Goal: Task Accomplishment & Management: Manage account settings

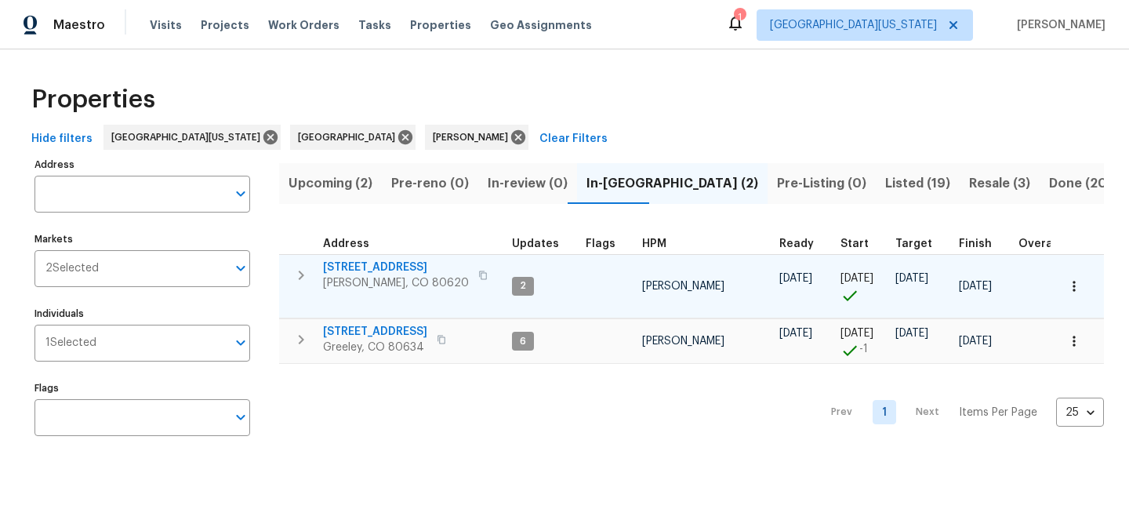
click at [358, 268] on span "3217 Birney Ct" at bounding box center [396, 268] width 146 height 16
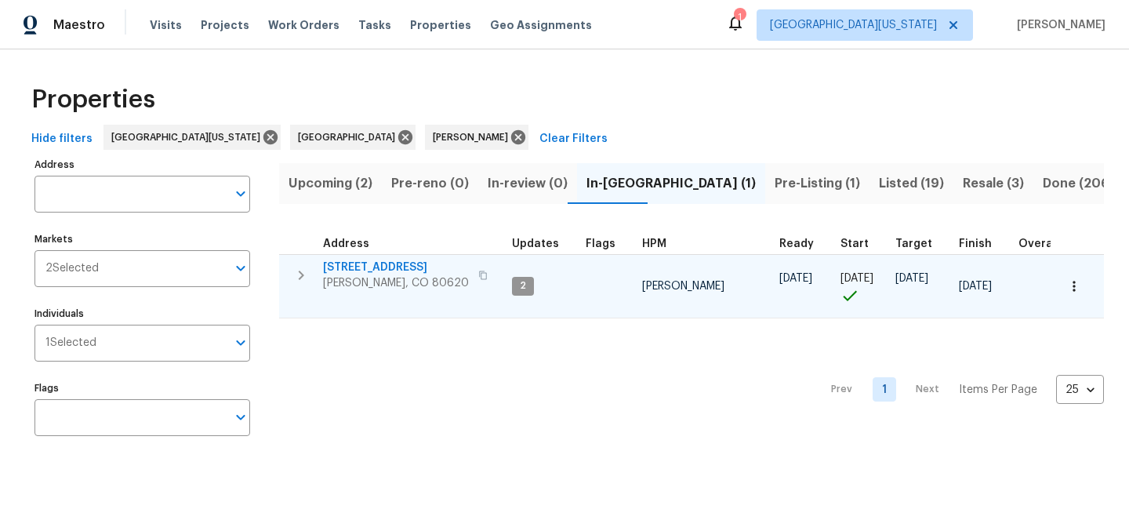
click at [344, 264] on span "[STREET_ADDRESS]" at bounding box center [396, 268] width 146 height 16
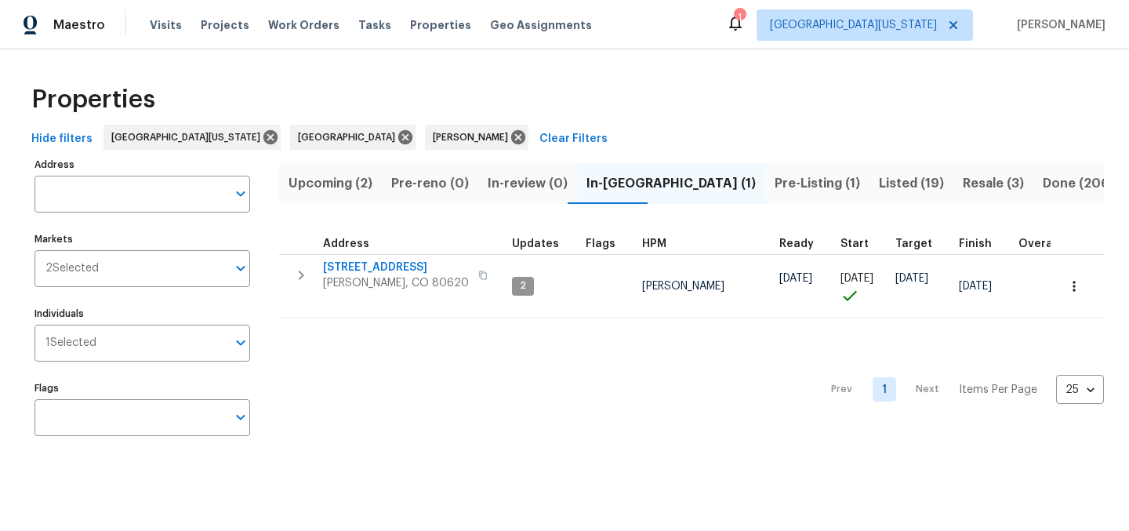
click at [579, 125] on div "Hide filters Northern Colorado Denver John Gonzalez Clear Filters" at bounding box center [564, 139] width 1079 height 29
click at [879, 183] on span "Listed (19)" at bounding box center [911, 184] width 65 height 22
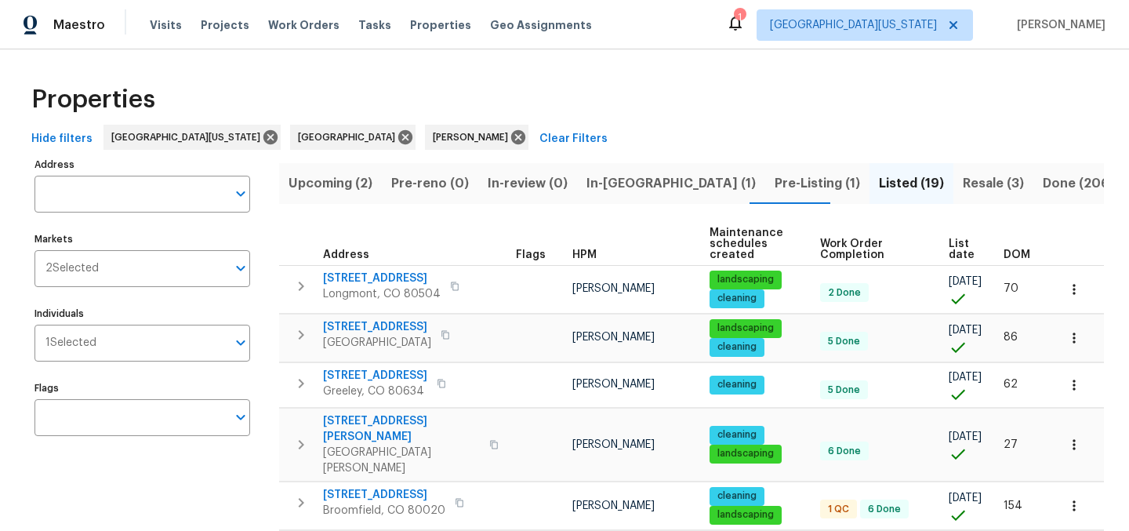
click at [949, 247] on span "List date" at bounding box center [963, 249] width 28 height 22
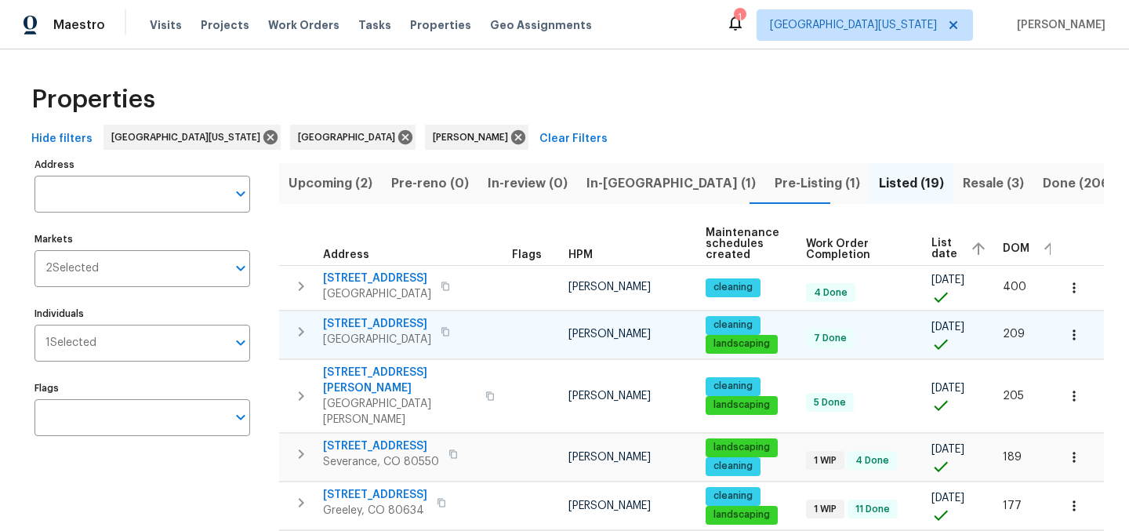
scroll to position [732, 0]
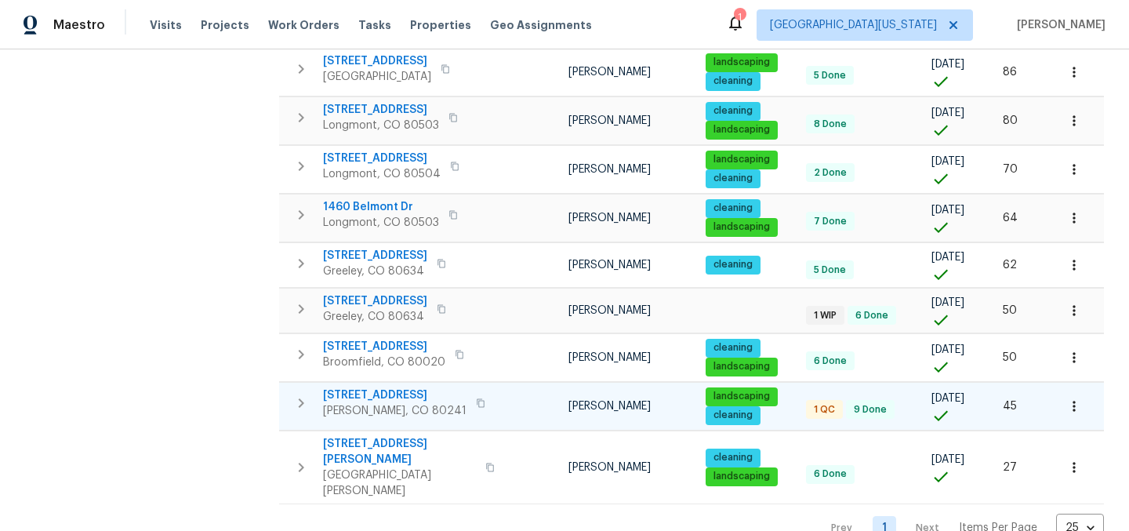
click at [398, 387] on span "12238 Monroe Dr" at bounding box center [394, 395] width 143 height 16
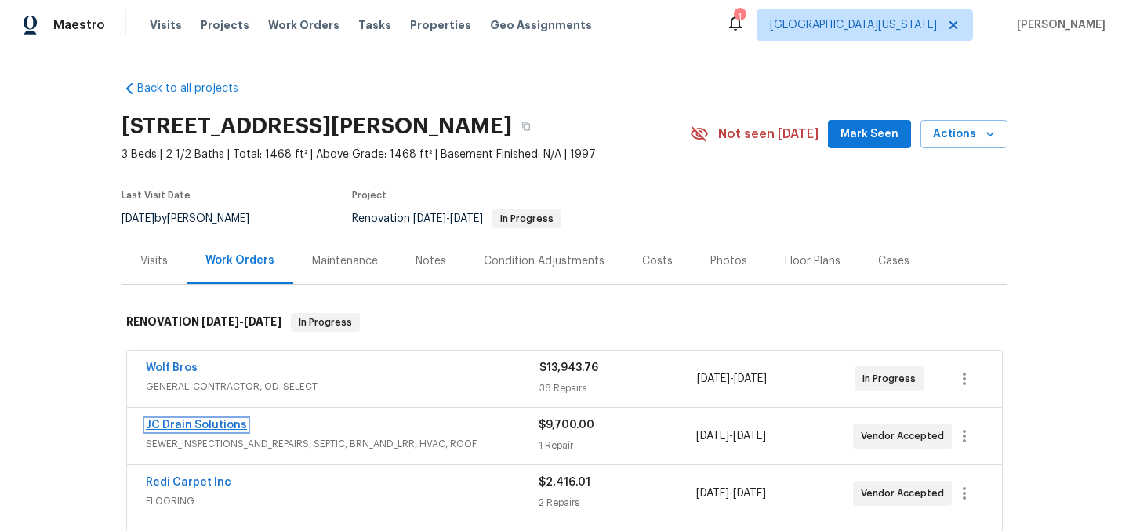
click at [171, 422] on link "JC Drain Solutions" at bounding box center [196, 424] width 101 height 11
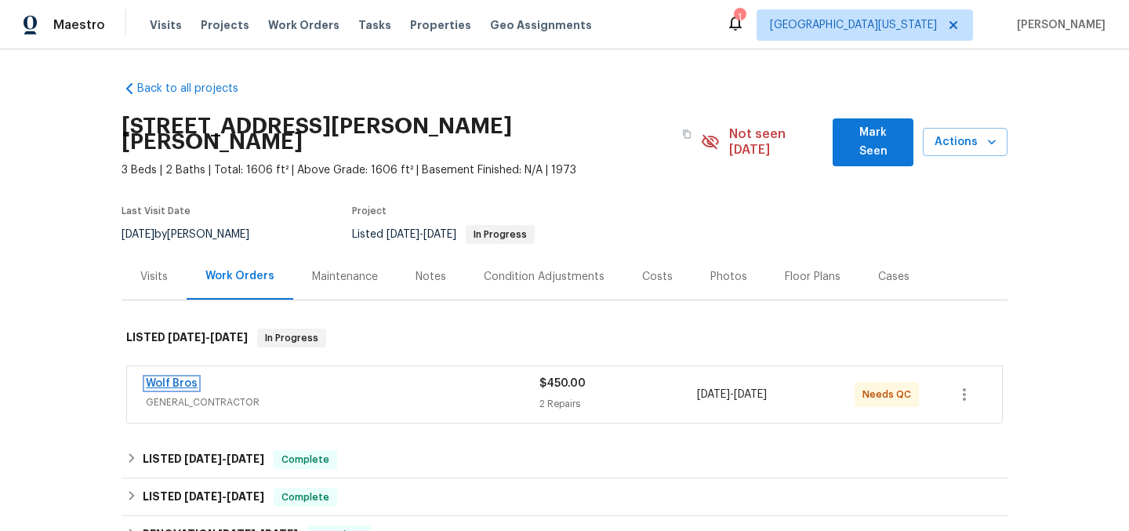
click at [165, 378] on link "Wolf Bros" at bounding box center [172, 383] width 52 height 11
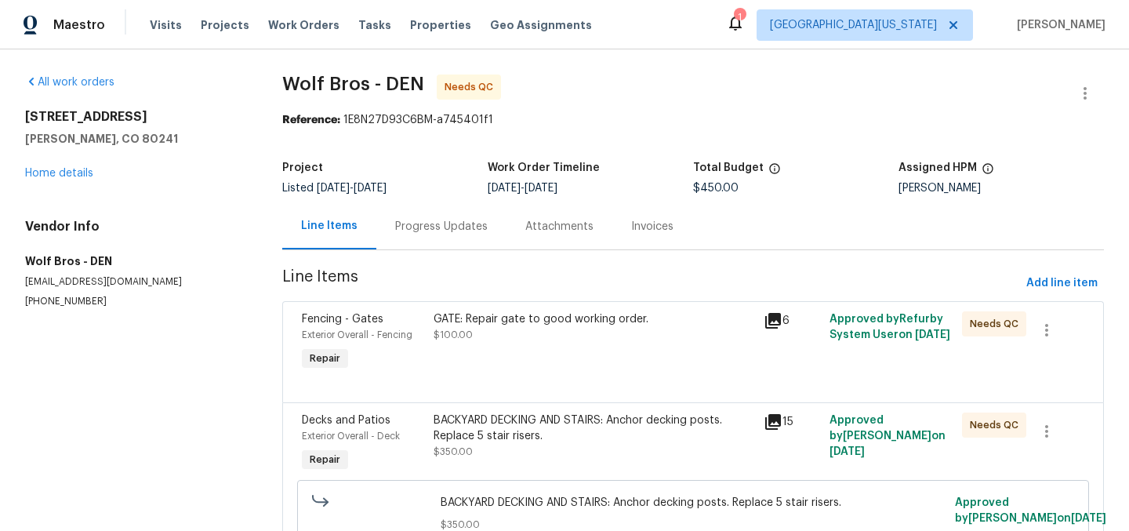
click at [520, 328] on div "GATE: Repair gate to good working order. $100.00" at bounding box center [594, 326] width 321 height 31
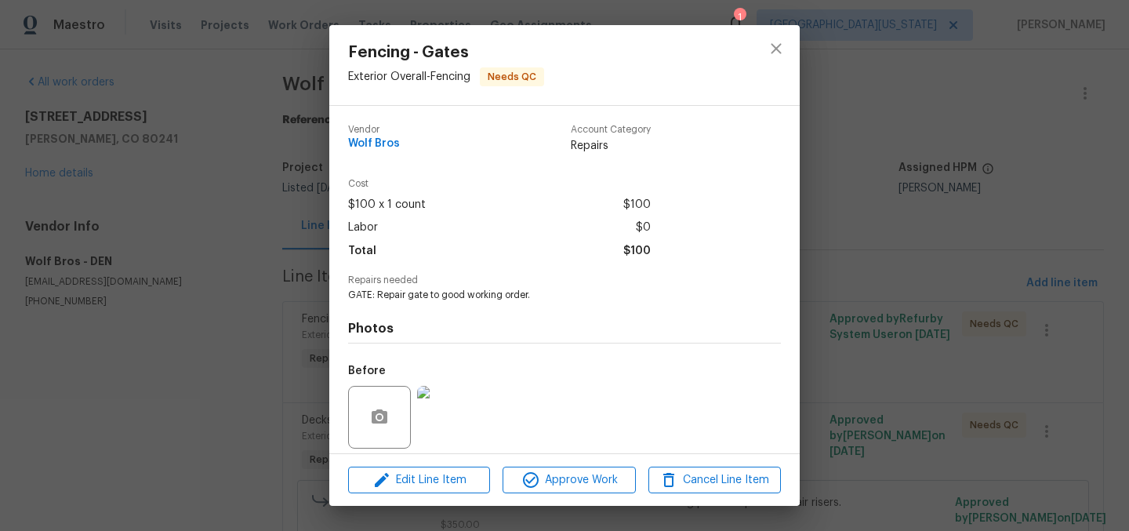
scroll to position [112, 0]
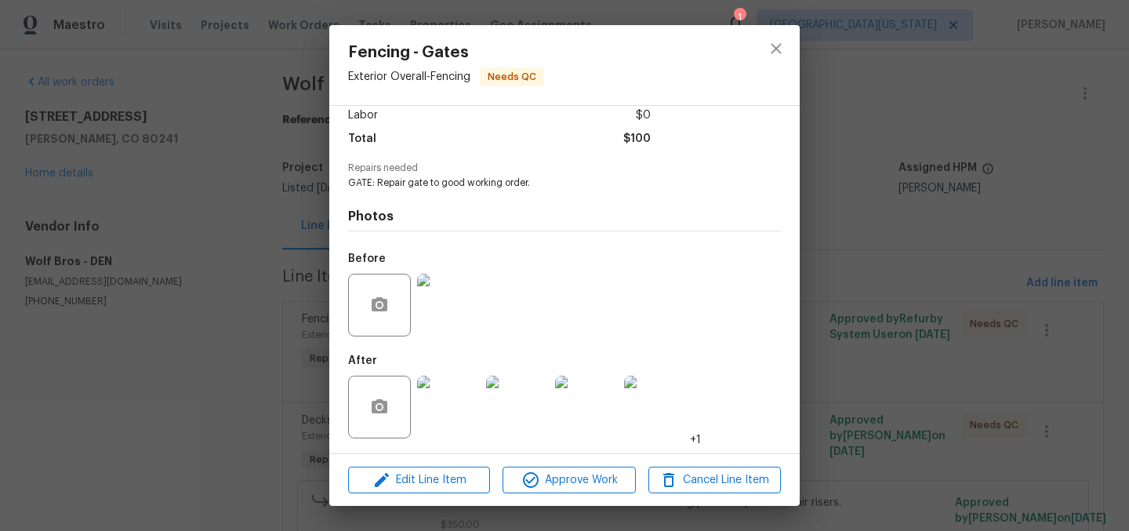
click at [452, 401] on img at bounding box center [448, 407] width 63 height 63
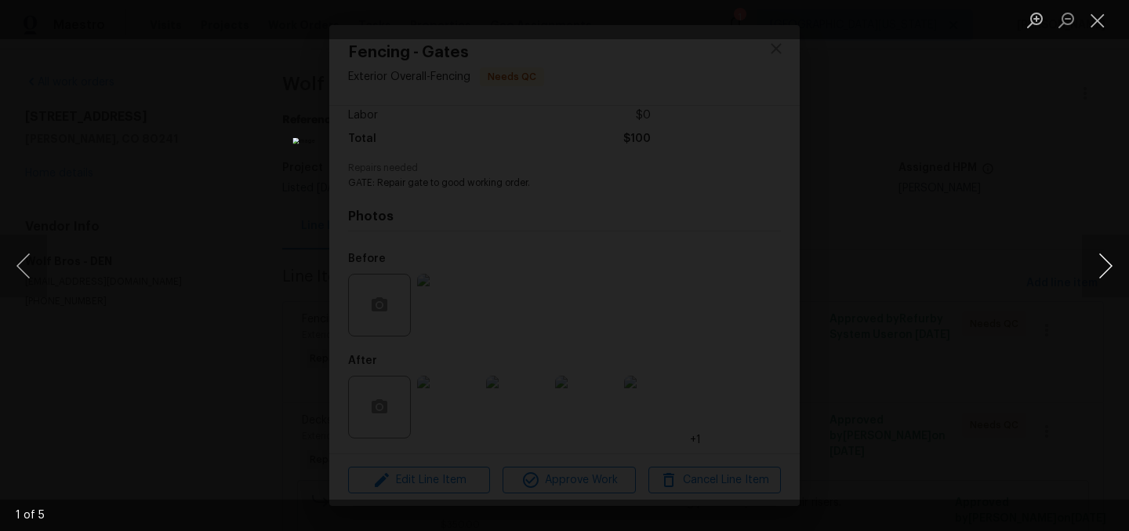
click at [1099, 265] on button "Next image" at bounding box center [1105, 265] width 47 height 63
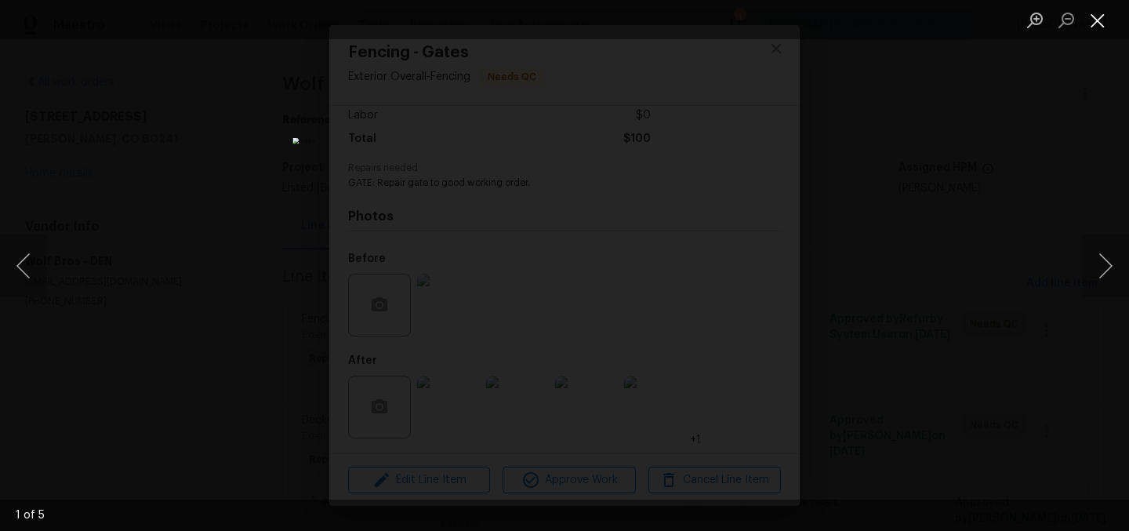
click at [1089, 16] on button "Close lightbox" at bounding box center [1097, 19] width 31 height 27
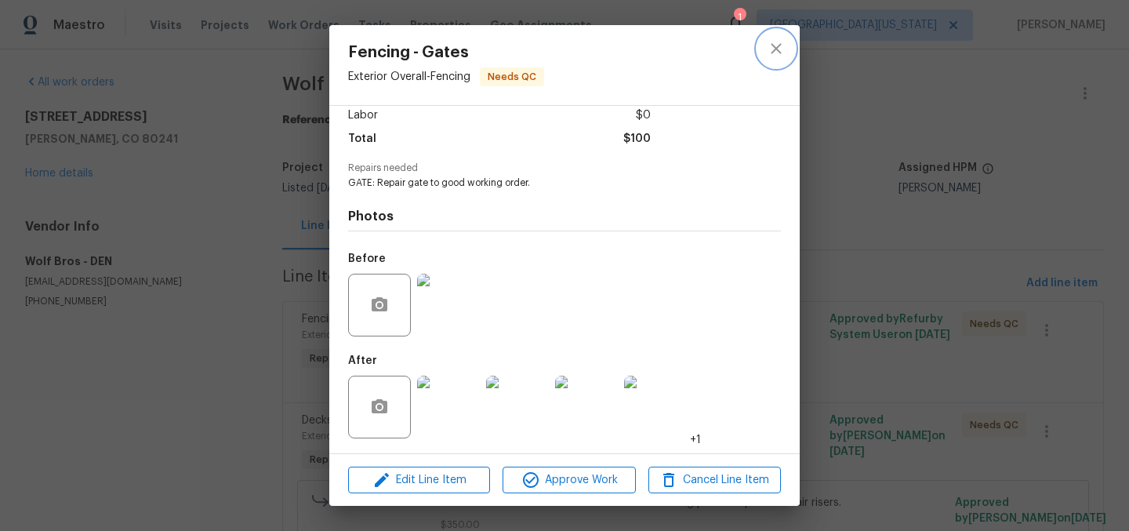
click at [771, 47] on icon "close" at bounding box center [776, 48] width 19 height 19
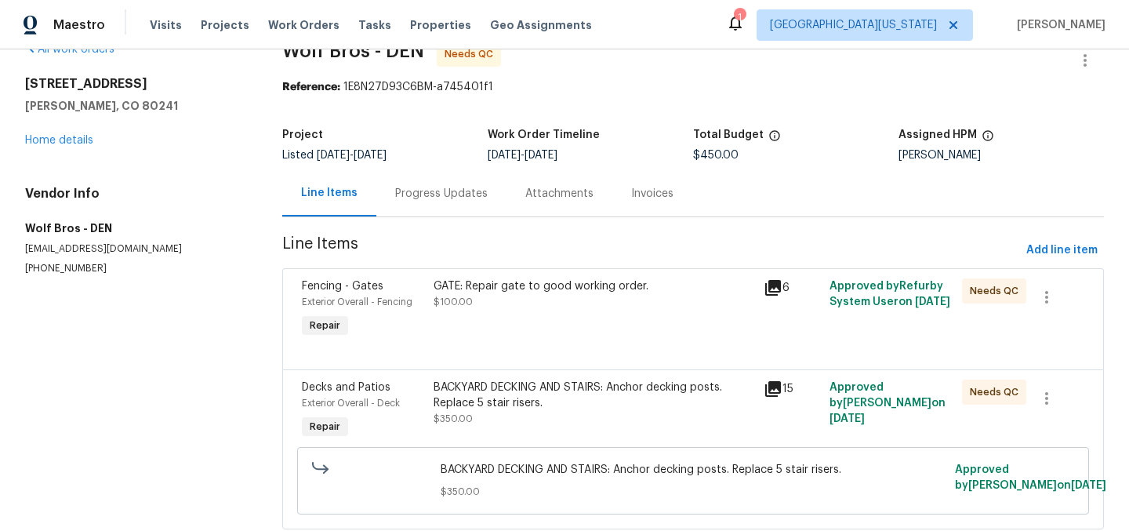
scroll to position [97, 0]
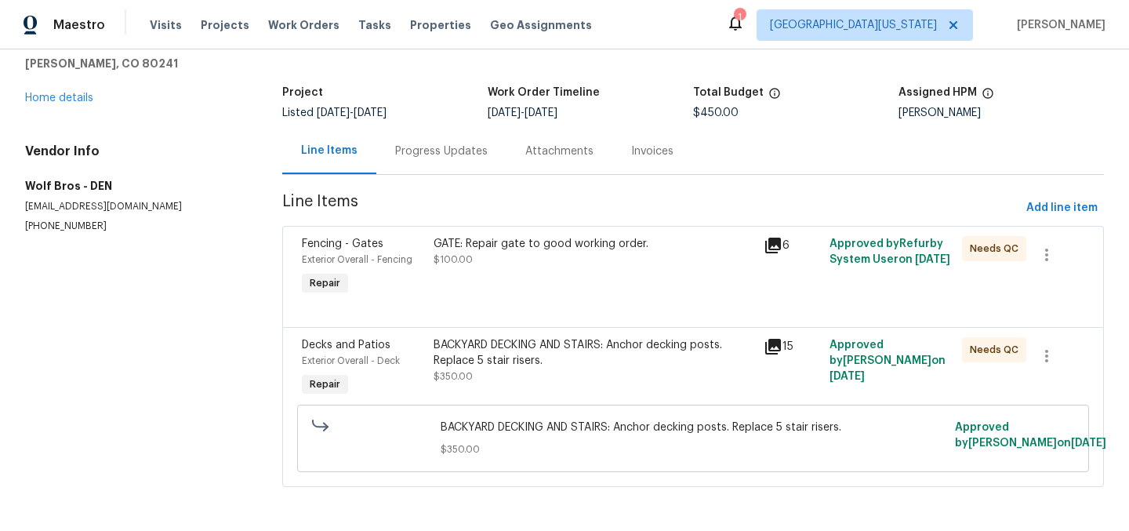
click at [580, 337] on div "BACKYARD DECKING AND STAIRS: Anchor decking posts. Replace 5 stair risers." at bounding box center [594, 352] width 321 height 31
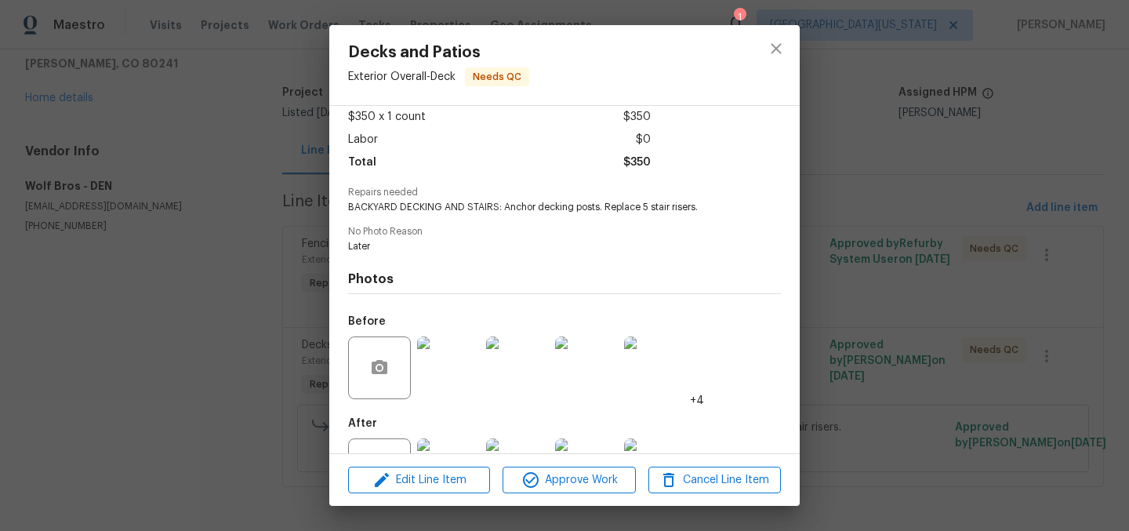
scroll to position [151, 0]
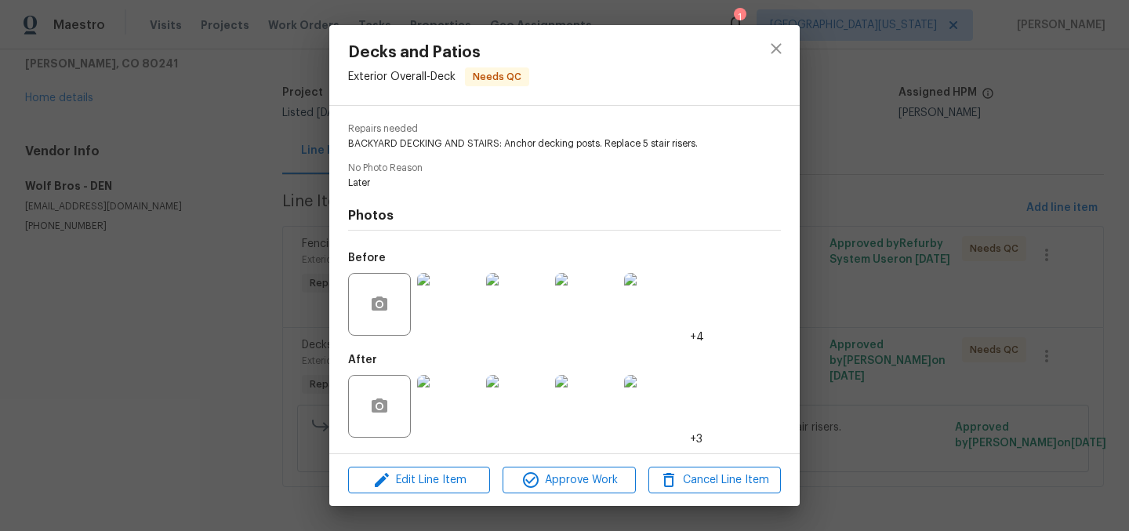
click at [456, 407] on img at bounding box center [448, 406] width 63 height 63
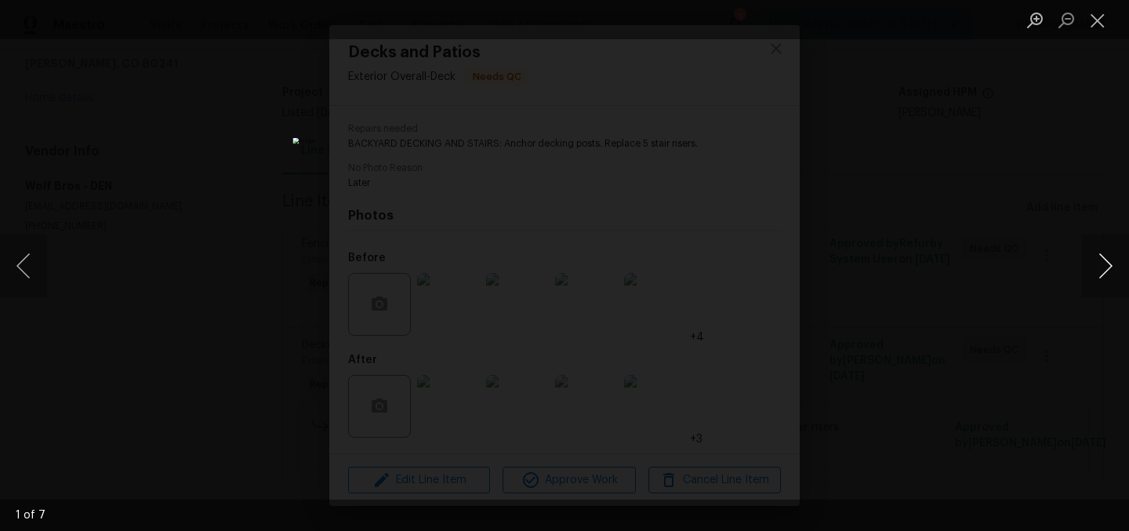
click at [1108, 265] on button "Next image" at bounding box center [1105, 265] width 47 height 63
click at [1107, 266] on button "Next image" at bounding box center [1105, 265] width 47 height 63
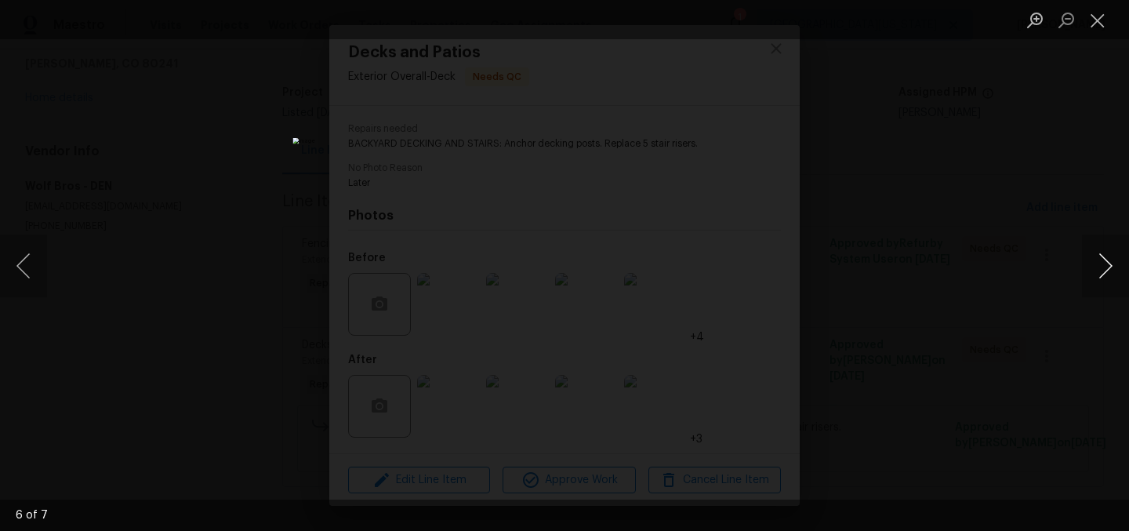
click at [1107, 266] on button "Next image" at bounding box center [1105, 265] width 47 height 63
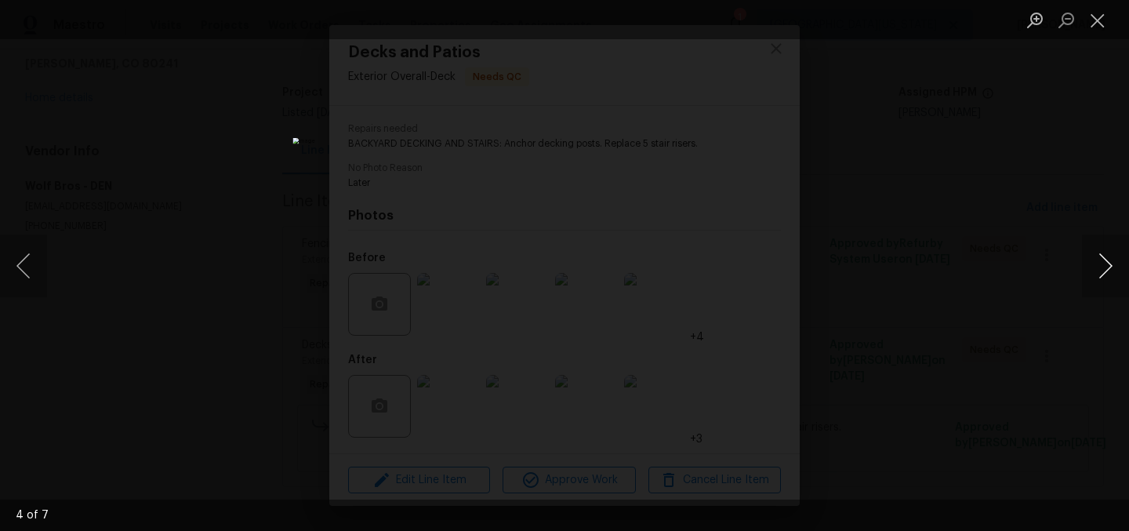
click at [1107, 266] on button "Next image" at bounding box center [1105, 265] width 47 height 63
click at [1107, 270] on button "Next image" at bounding box center [1105, 265] width 47 height 63
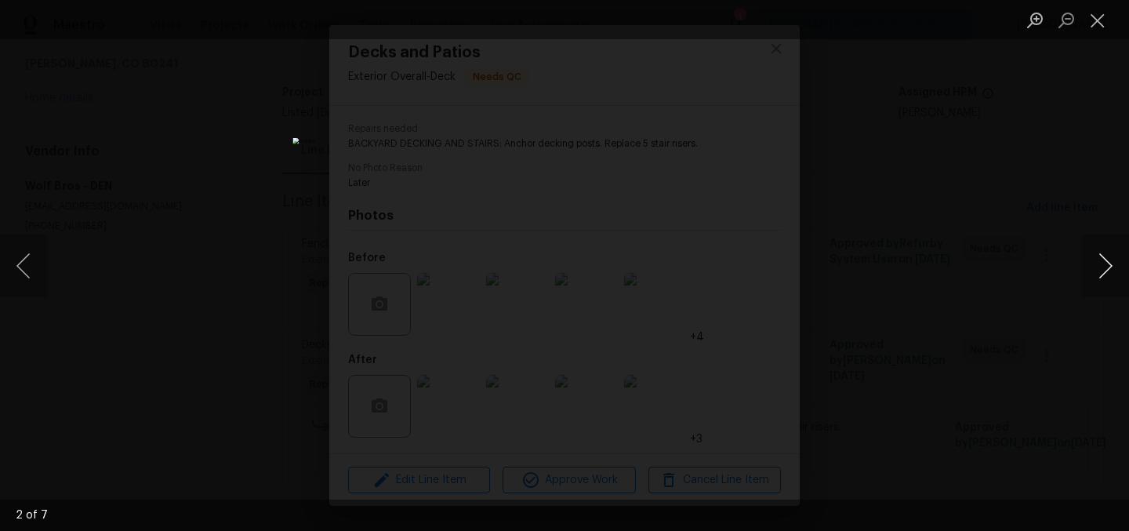
click at [1107, 270] on button "Next image" at bounding box center [1105, 265] width 47 height 63
click at [1096, 23] on button "Close lightbox" at bounding box center [1097, 19] width 31 height 27
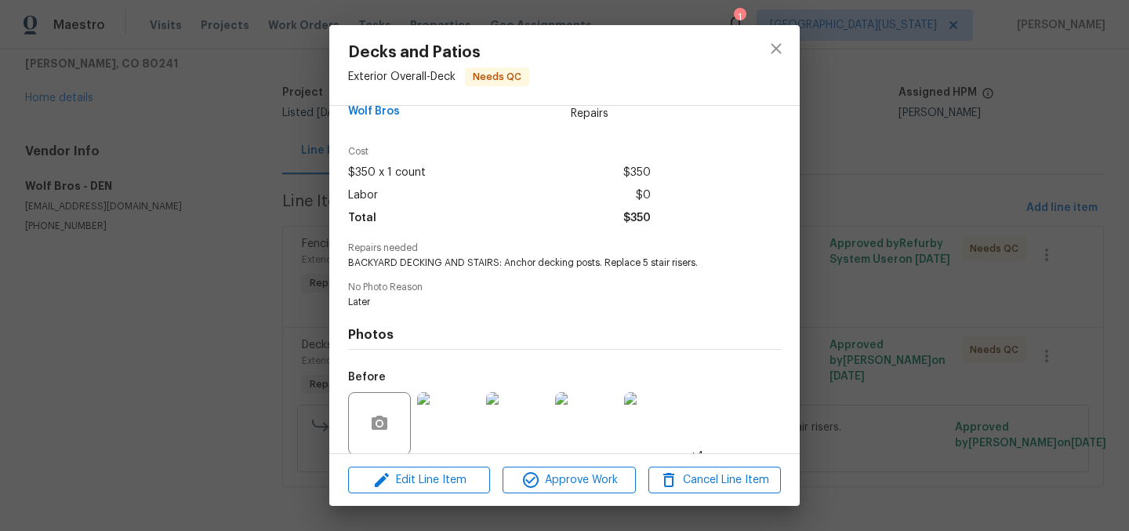
scroll to position [27, 0]
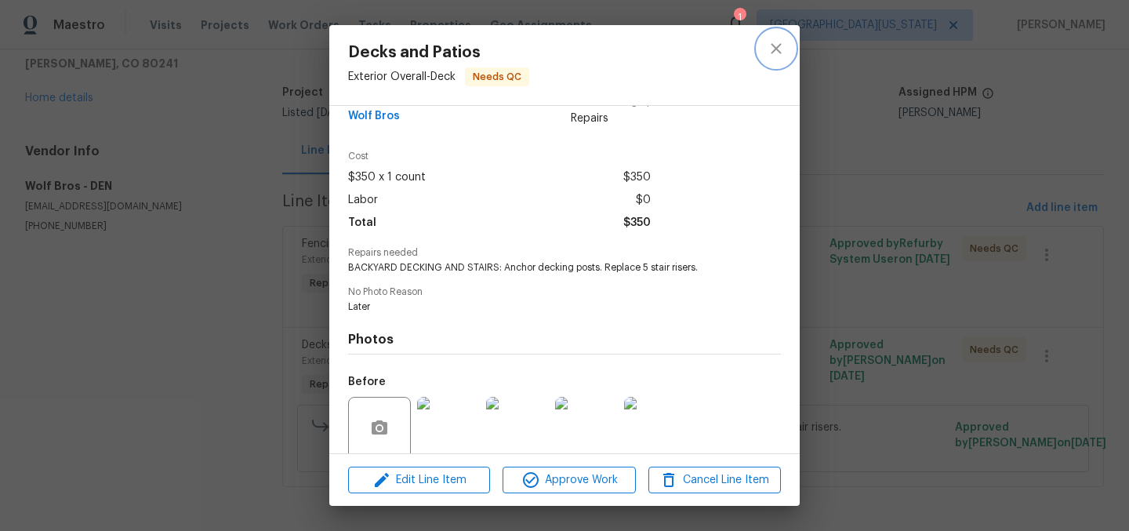
click at [776, 45] on icon "close" at bounding box center [776, 48] width 19 height 19
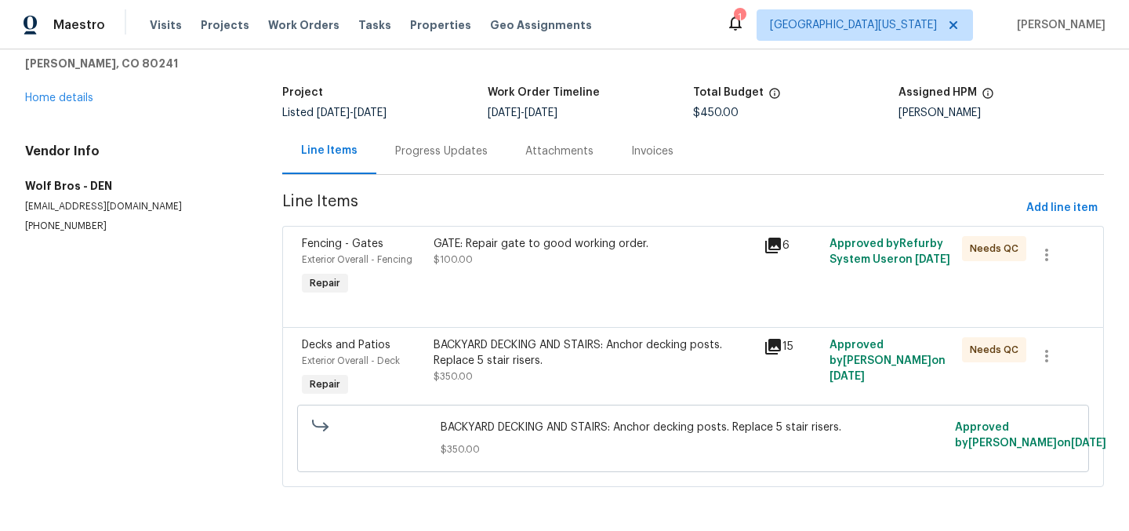
click at [428, 143] on div "Progress Updates" at bounding box center [441, 151] width 93 height 16
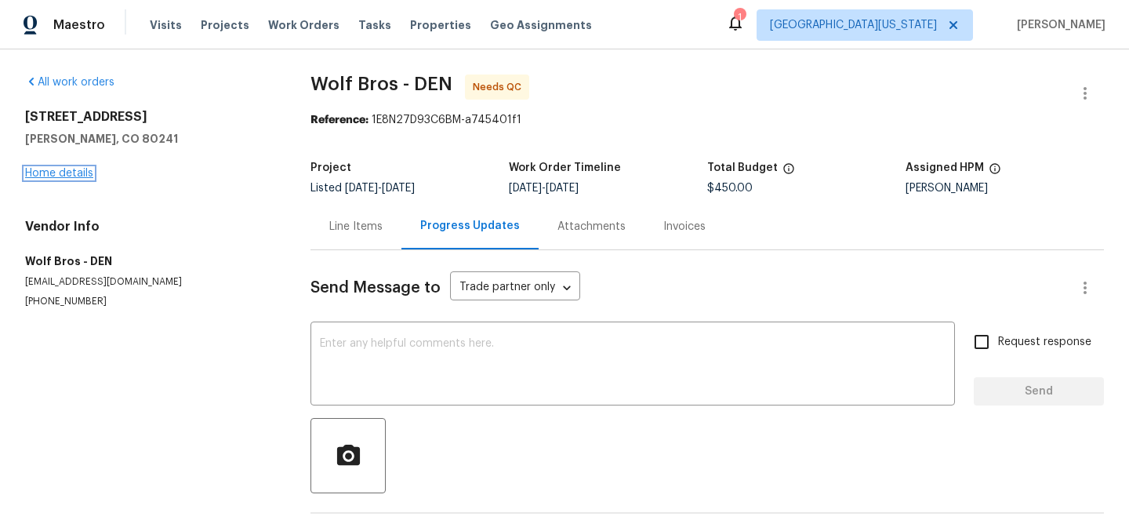
click at [78, 174] on link "Home details" at bounding box center [59, 173] width 68 height 11
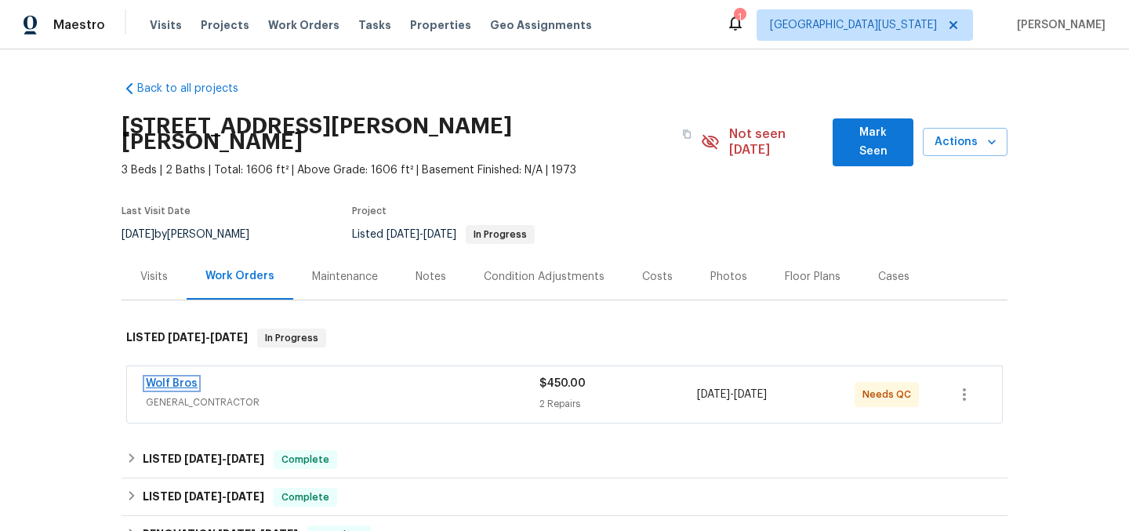
click at [151, 378] on link "Wolf Bros" at bounding box center [172, 383] width 52 height 11
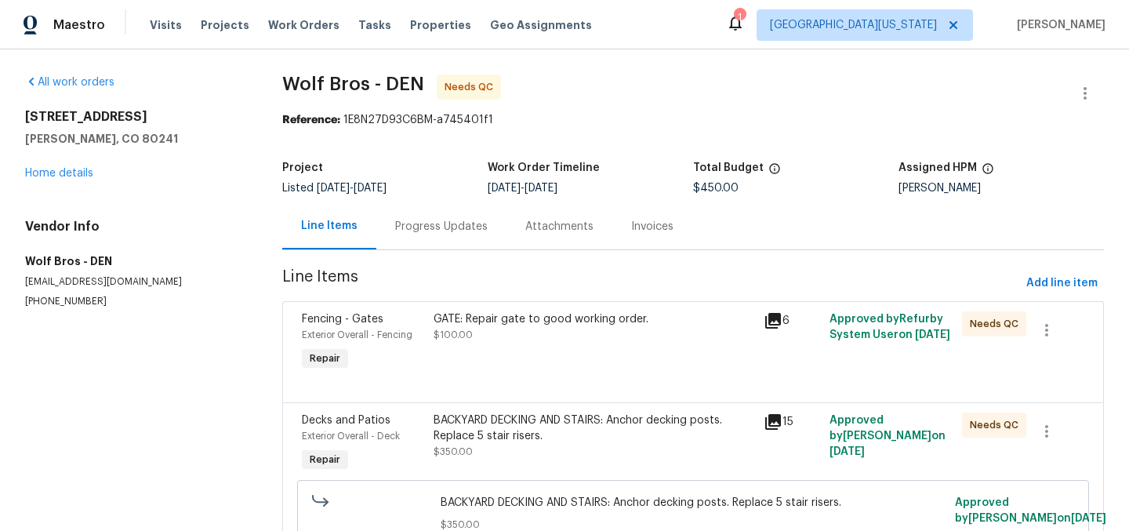
click at [540, 323] on div "GATE: Repair gate to good working order." at bounding box center [594, 319] width 321 height 16
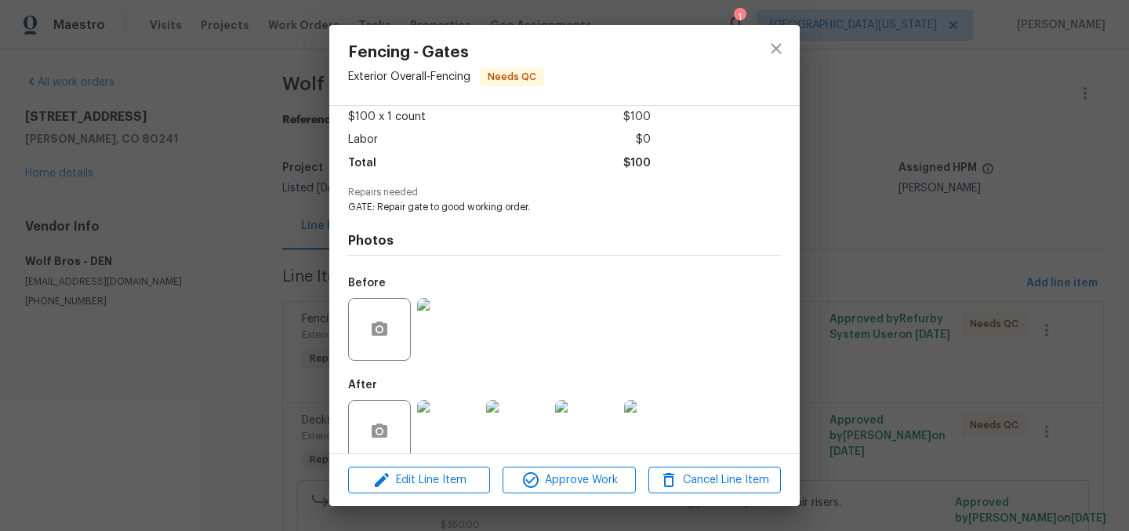
scroll to position [112, 0]
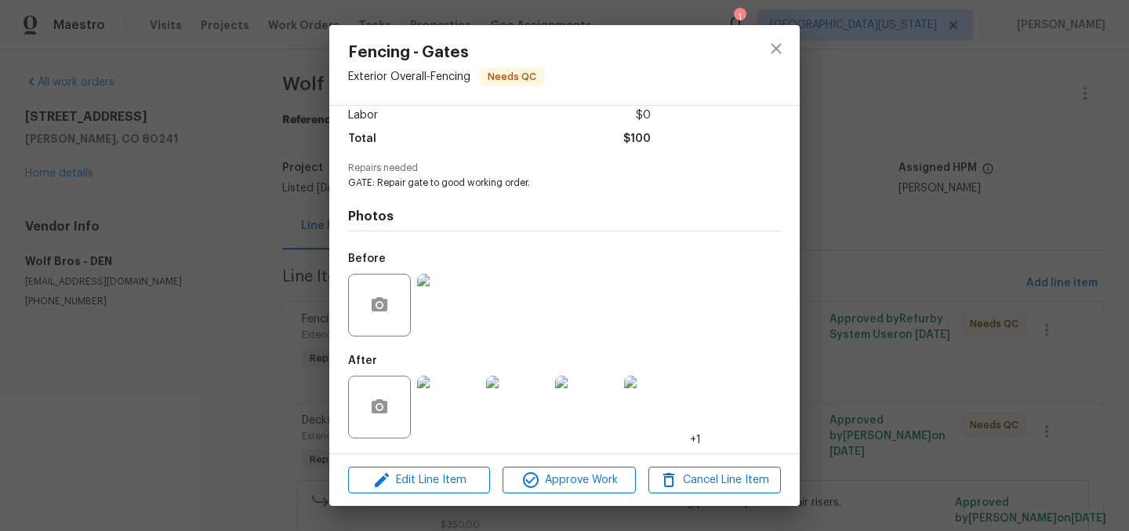
click at [443, 402] on img at bounding box center [448, 407] width 63 height 63
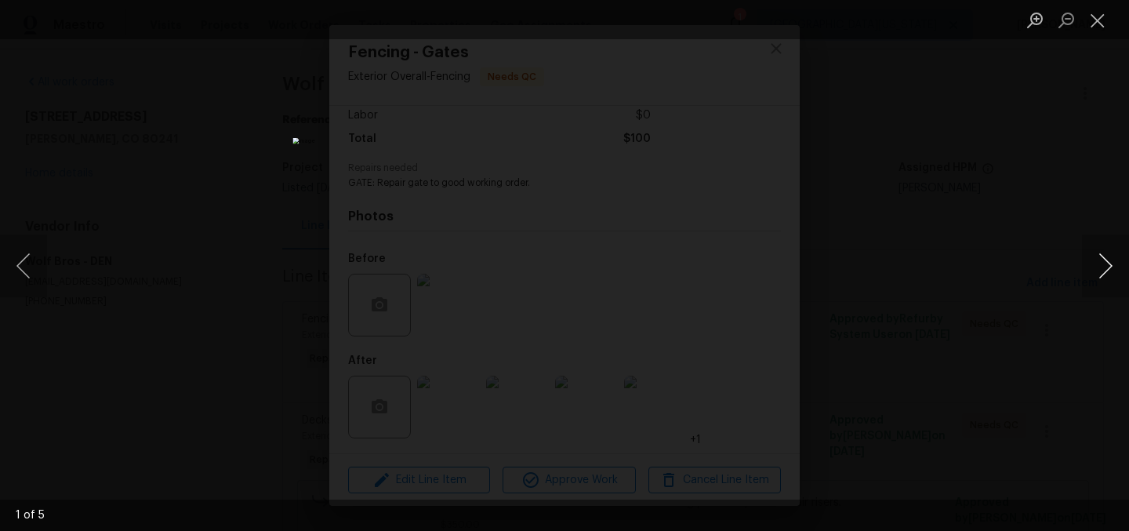
click at [1102, 266] on button "Next image" at bounding box center [1105, 265] width 47 height 63
click at [1103, 266] on button "Next image" at bounding box center [1105, 265] width 47 height 63
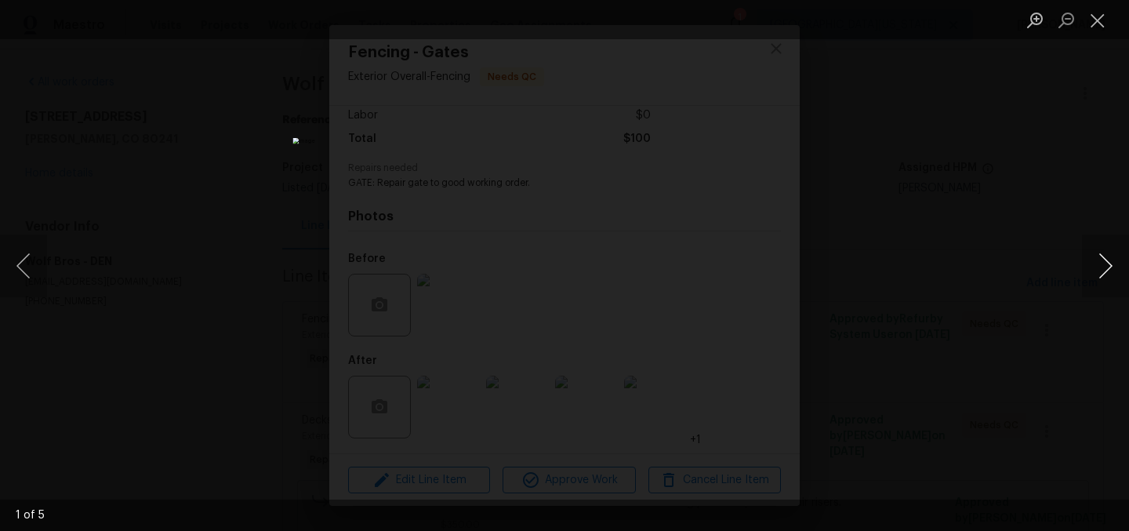
click at [1103, 266] on button "Next image" at bounding box center [1105, 265] width 47 height 63
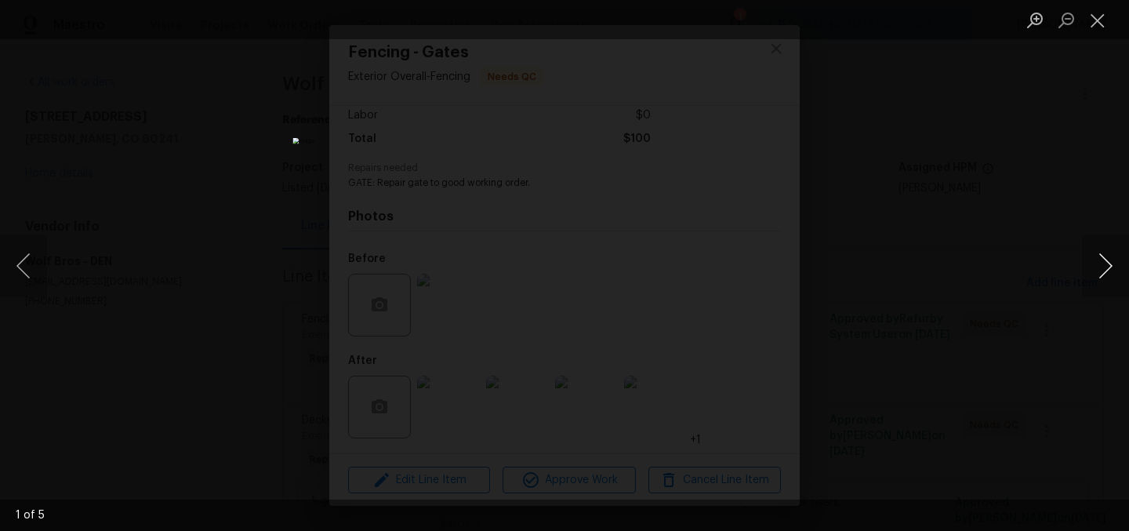
click at [1103, 266] on button "Next image" at bounding box center [1105, 265] width 47 height 63
click at [1097, 11] on button "Close lightbox" at bounding box center [1097, 19] width 31 height 27
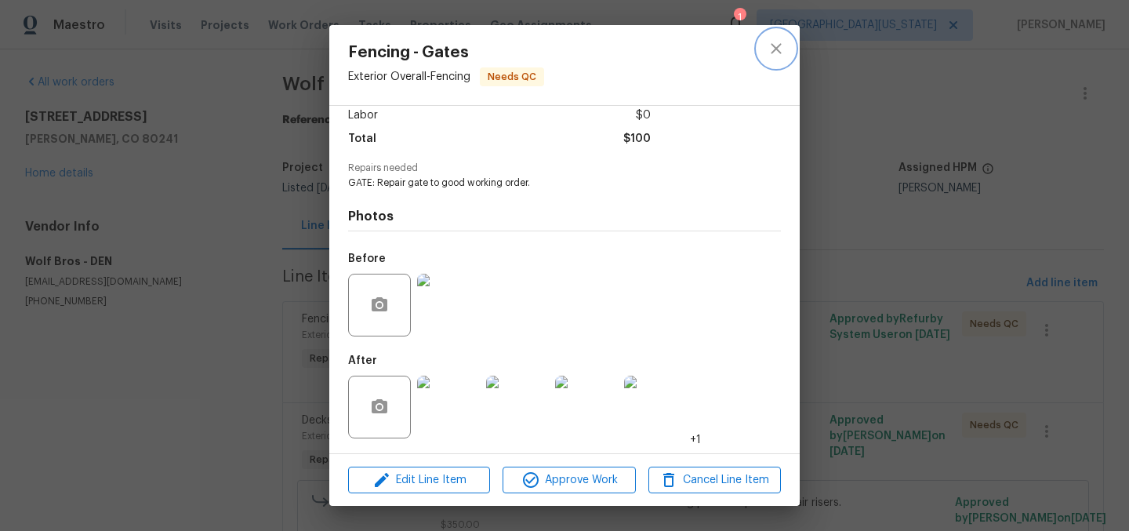
click at [776, 52] on icon "close" at bounding box center [776, 48] width 19 height 19
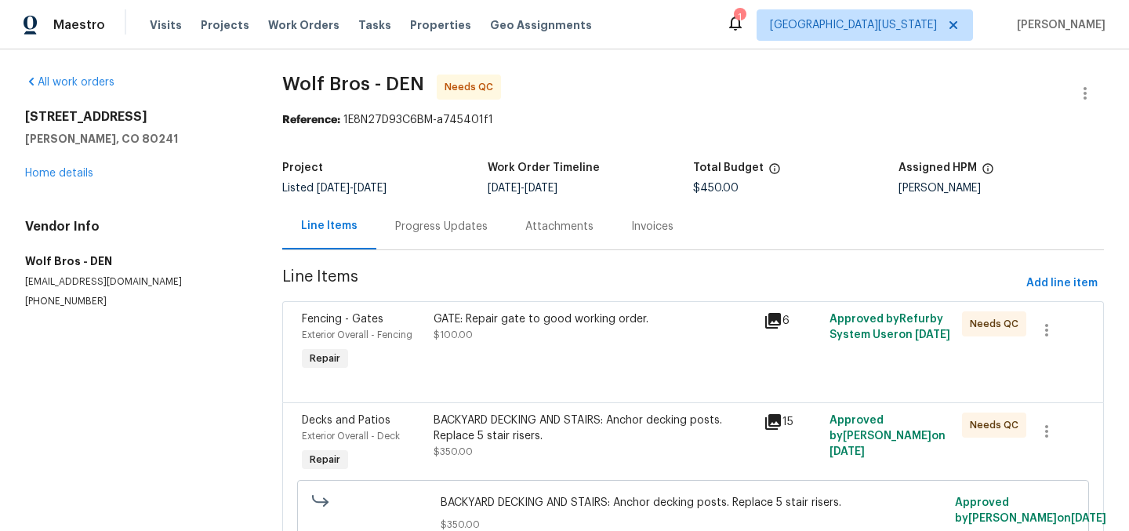
click at [603, 326] on div "GATE: Repair gate to good working order." at bounding box center [594, 319] width 321 height 16
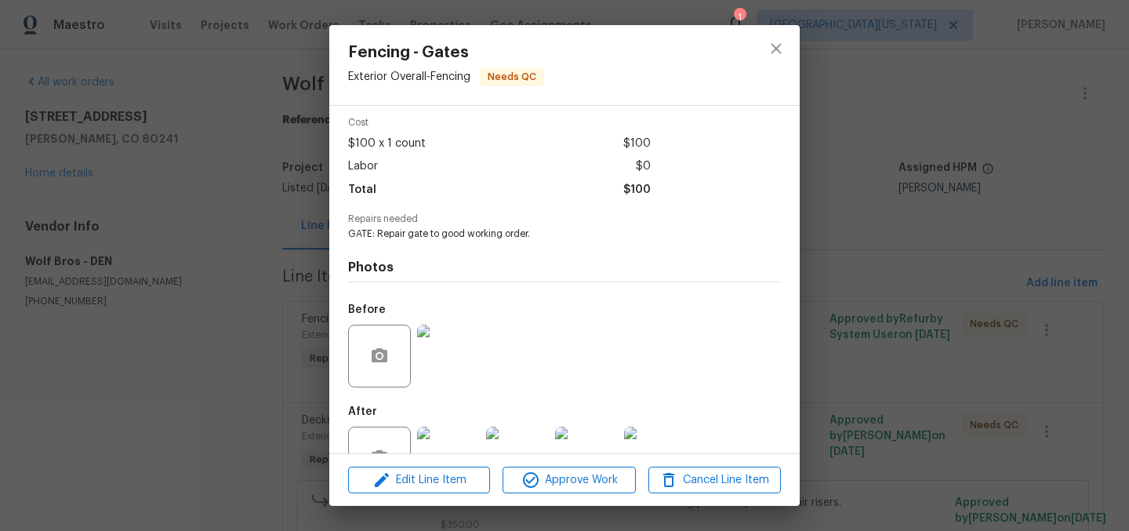
scroll to position [0, 0]
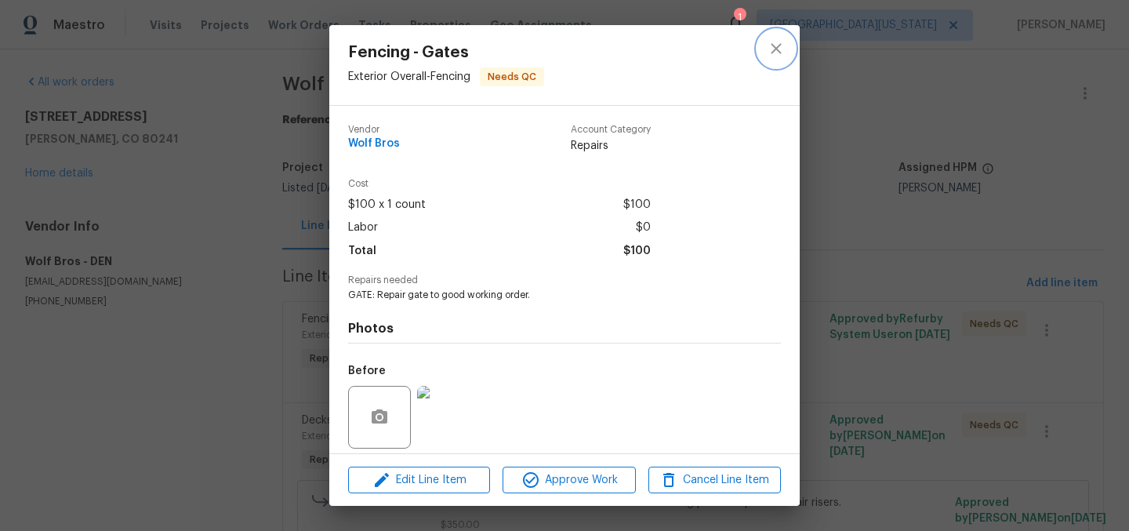
click at [775, 40] on icon "close" at bounding box center [776, 48] width 19 height 19
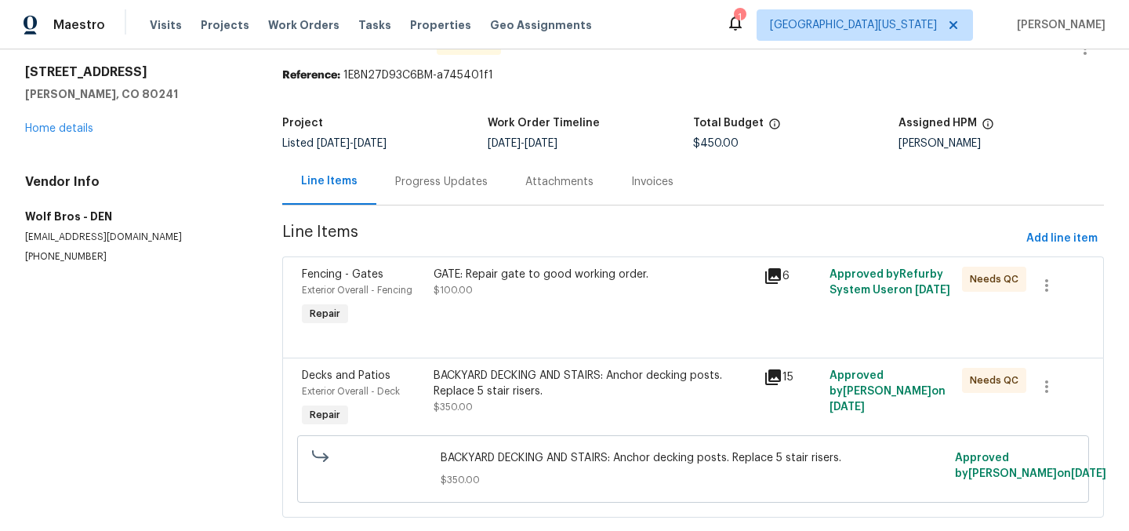
scroll to position [97, 0]
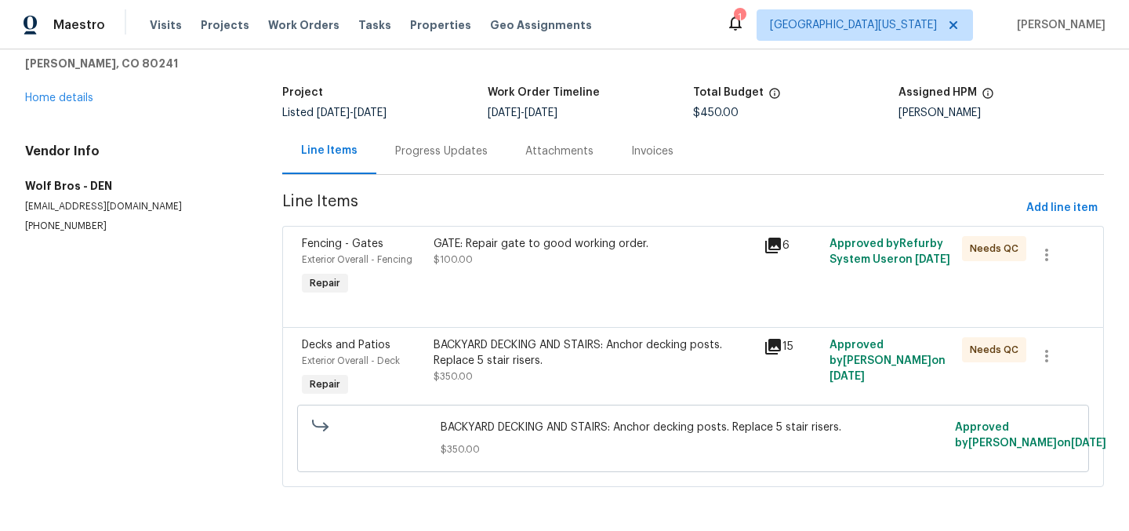
click at [674, 337] on div "BACKYARD DECKING AND STAIRS: Anchor decking posts. Replace 5 stair risers." at bounding box center [594, 352] width 321 height 31
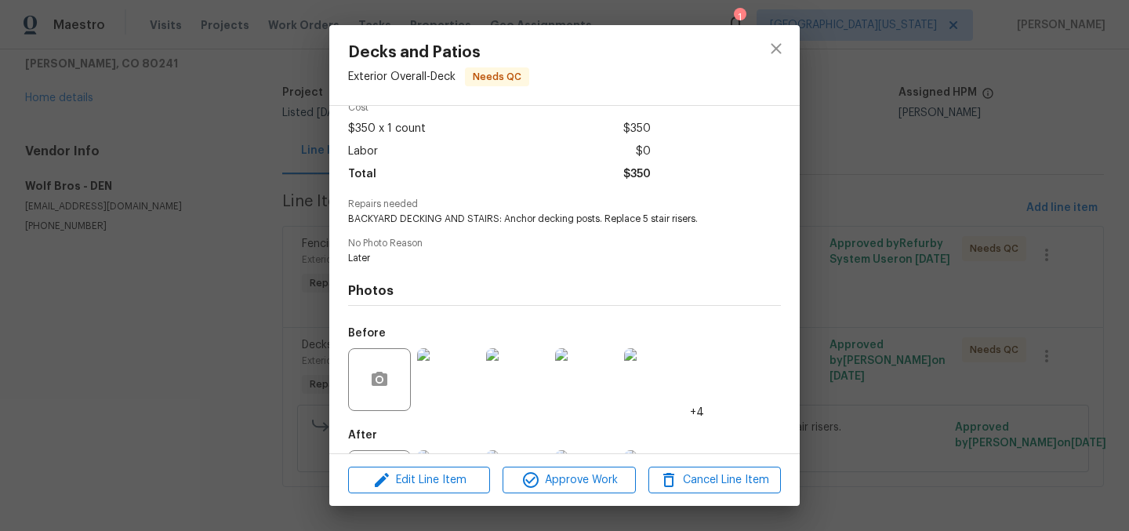
scroll to position [151, 0]
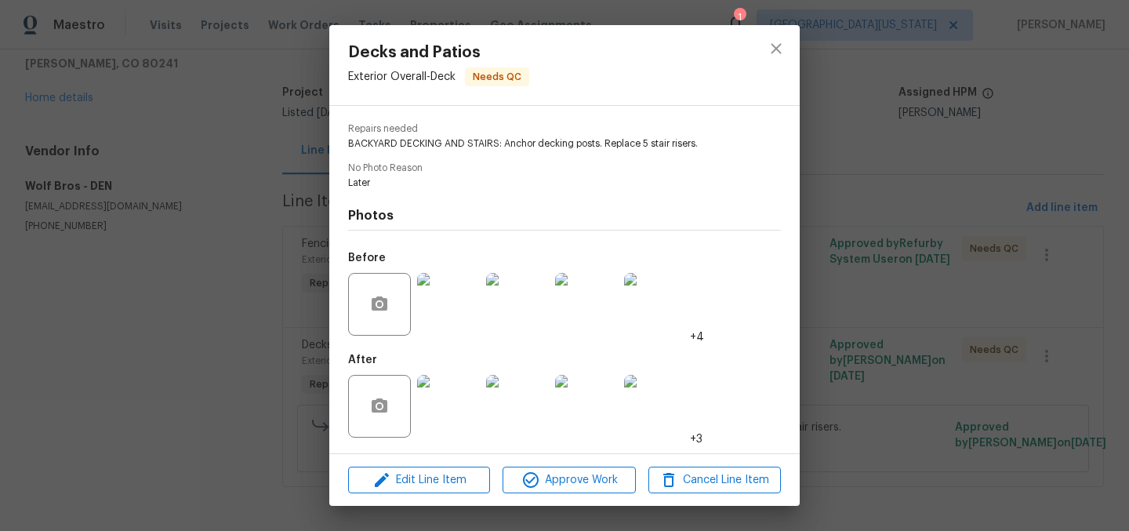
click at [456, 403] on img at bounding box center [448, 406] width 63 height 63
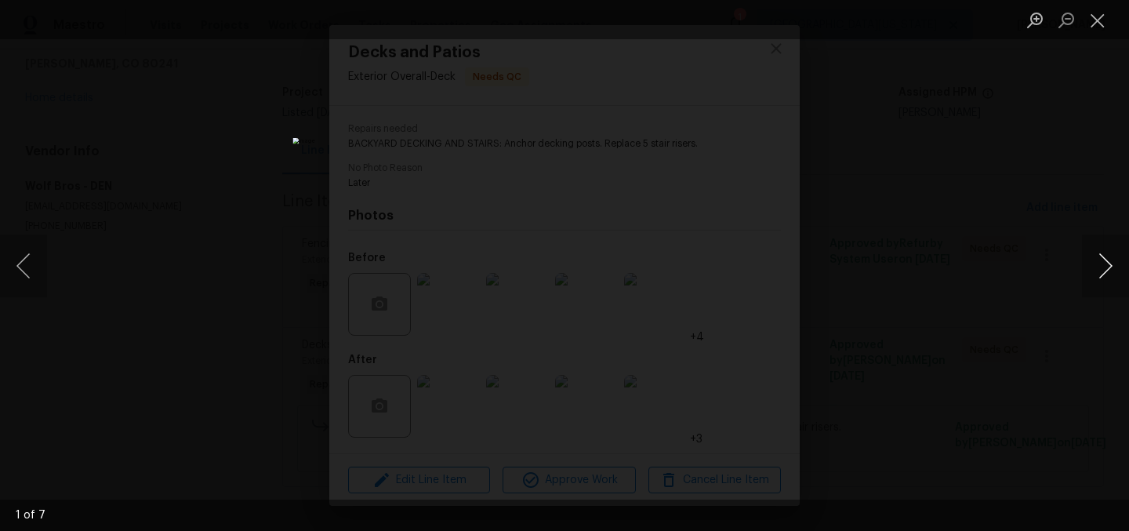
click at [1109, 269] on button "Next image" at bounding box center [1105, 265] width 47 height 63
click at [1106, 267] on button "Next image" at bounding box center [1105, 265] width 47 height 63
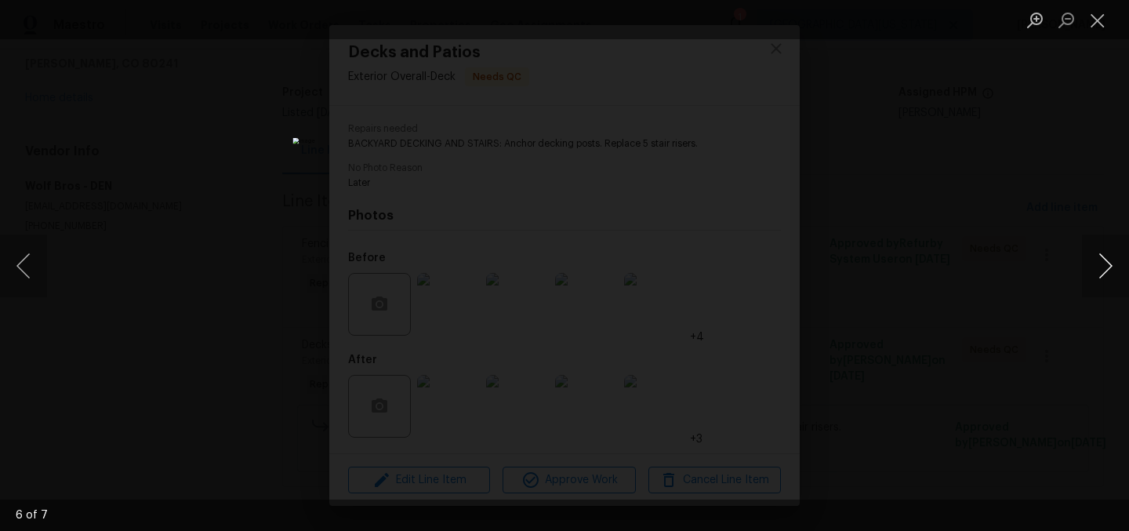
click at [1106, 267] on button "Next image" at bounding box center [1105, 265] width 47 height 63
click at [1106, 268] on button "Next image" at bounding box center [1105, 265] width 47 height 63
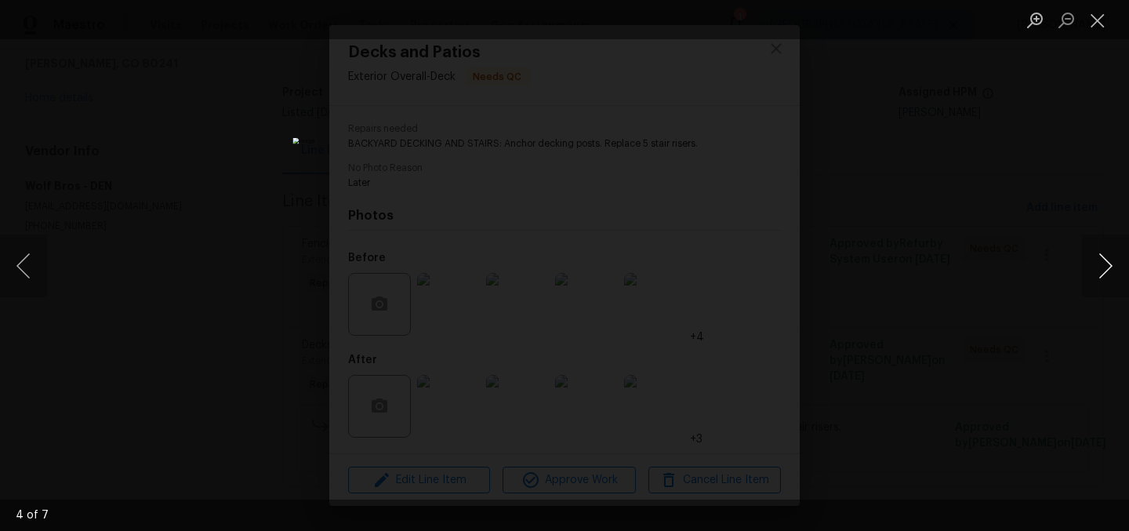
click at [1107, 267] on button "Next image" at bounding box center [1105, 265] width 47 height 63
click at [1106, 267] on button "Next image" at bounding box center [1105, 265] width 47 height 63
click at [20, 266] on button "Previous image" at bounding box center [23, 265] width 47 height 63
click at [1107, 267] on button "Next image" at bounding box center [1105, 265] width 47 height 63
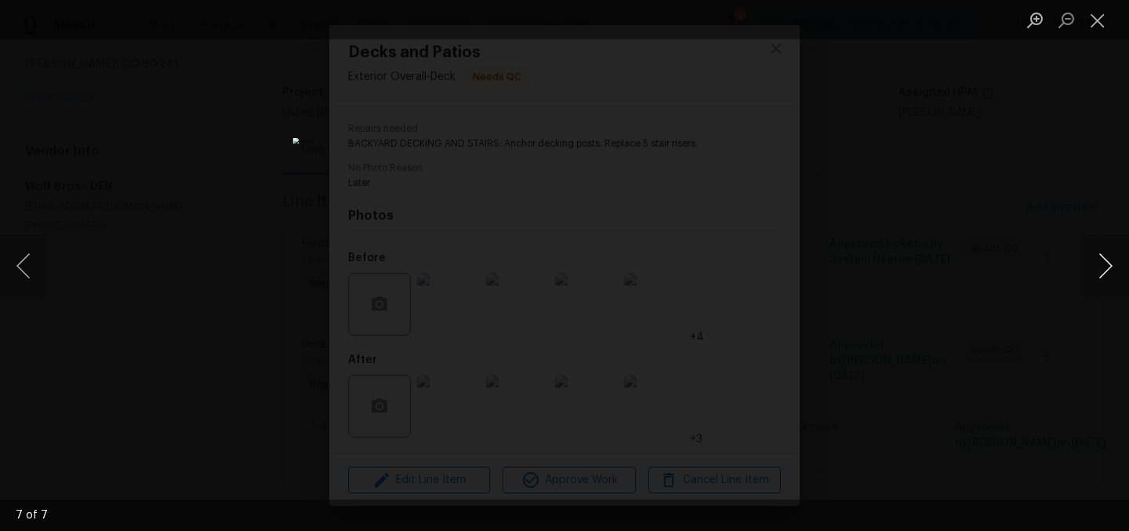
click at [1108, 266] on button "Next image" at bounding box center [1105, 265] width 47 height 63
click at [28, 269] on button "Previous image" at bounding box center [23, 265] width 47 height 63
click at [1109, 268] on button "Next image" at bounding box center [1105, 265] width 47 height 63
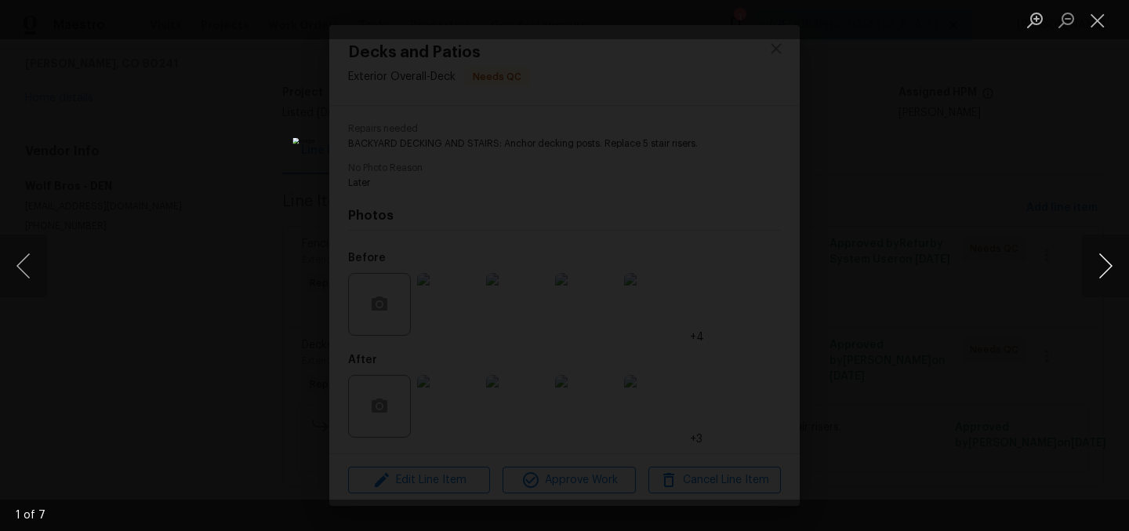
click at [1109, 268] on button "Next image" at bounding box center [1105, 265] width 47 height 63
click at [1107, 266] on button "Next image" at bounding box center [1105, 265] width 47 height 63
click at [1108, 267] on button "Next image" at bounding box center [1105, 265] width 47 height 63
click at [1109, 267] on button "Next image" at bounding box center [1105, 265] width 47 height 63
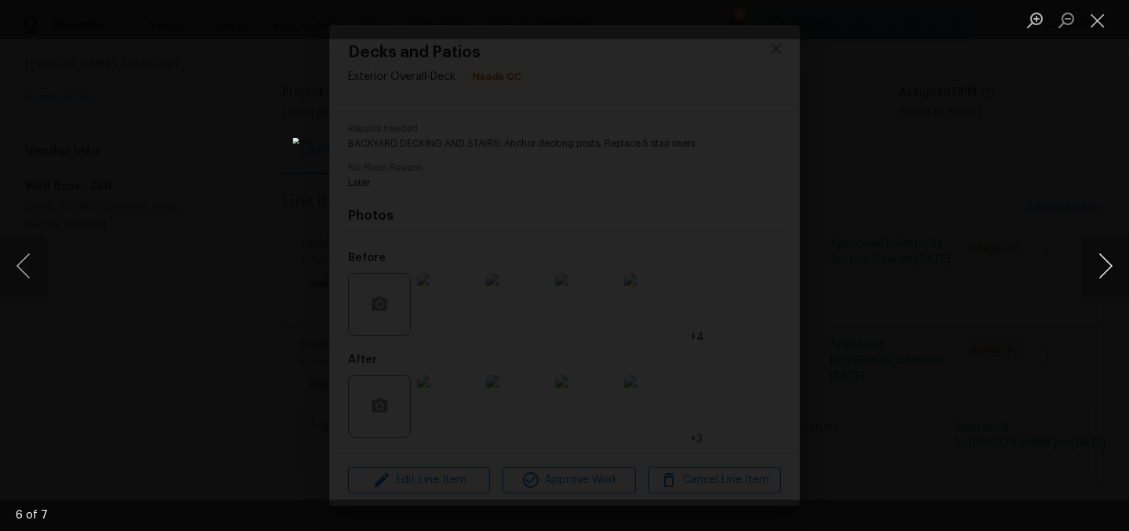
click at [1109, 267] on button "Next image" at bounding box center [1105, 265] width 47 height 63
click at [1109, 265] on button "Next image" at bounding box center [1105, 265] width 47 height 63
click at [1109, 264] on button "Next image" at bounding box center [1105, 265] width 47 height 63
click at [1109, 263] on button "Next image" at bounding box center [1105, 265] width 47 height 63
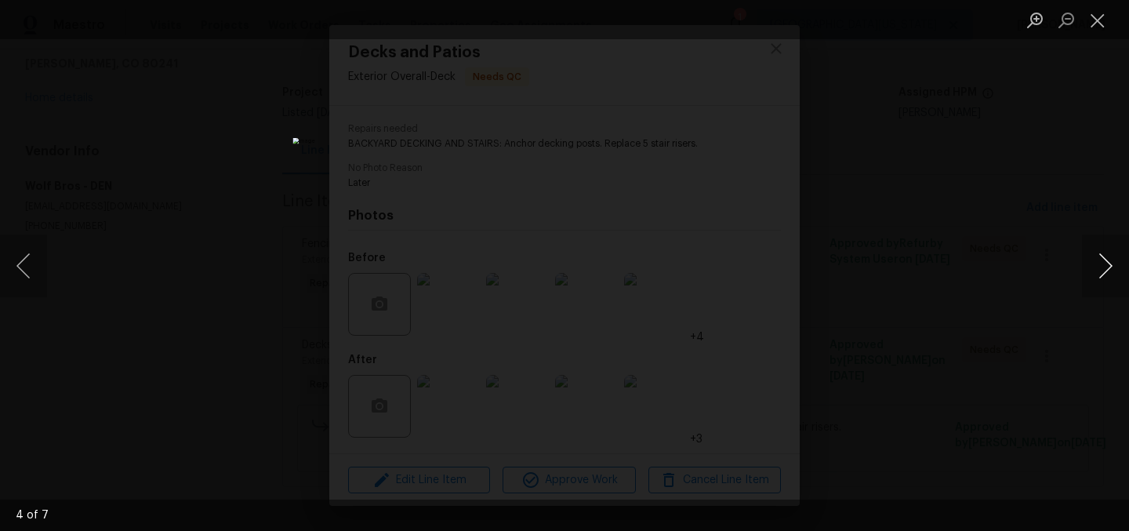
click at [1110, 262] on button "Next image" at bounding box center [1105, 265] width 47 height 63
click at [1109, 259] on button "Next image" at bounding box center [1105, 265] width 47 height 63
click at [1110, 267] on button "Next image" at bounding box center [1105, 265] width 47 height 63
click at [1109, 267] on button "Next image" at bounding box center [1105, 265] width 47 height 63
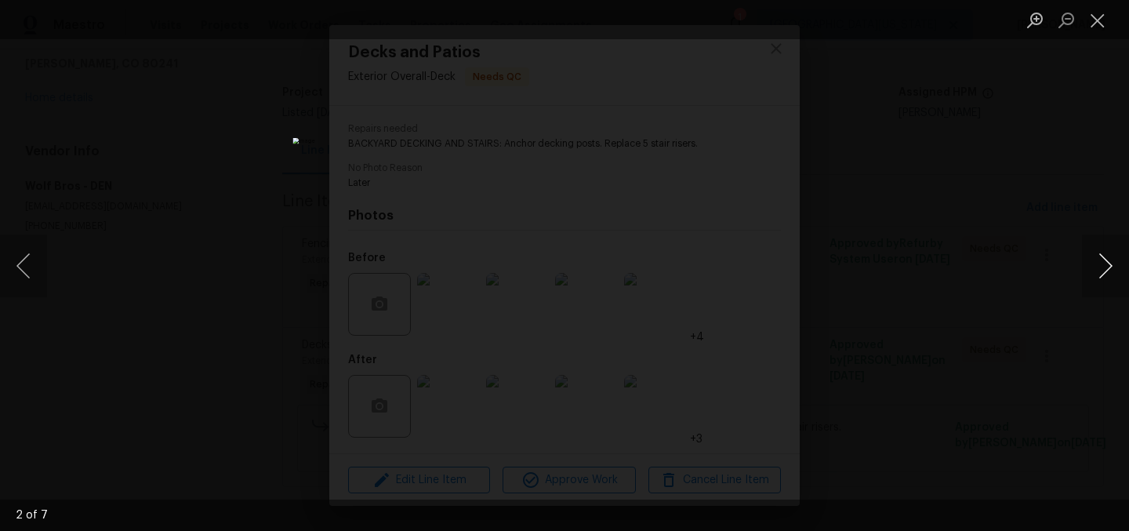
click at [1109, 267] on button "Next image" at bounding box center [1105, 265] width 47 height 63
click at [1106, 266] on button "Next image" at bounding box center [1105, 265] width 47 height 63
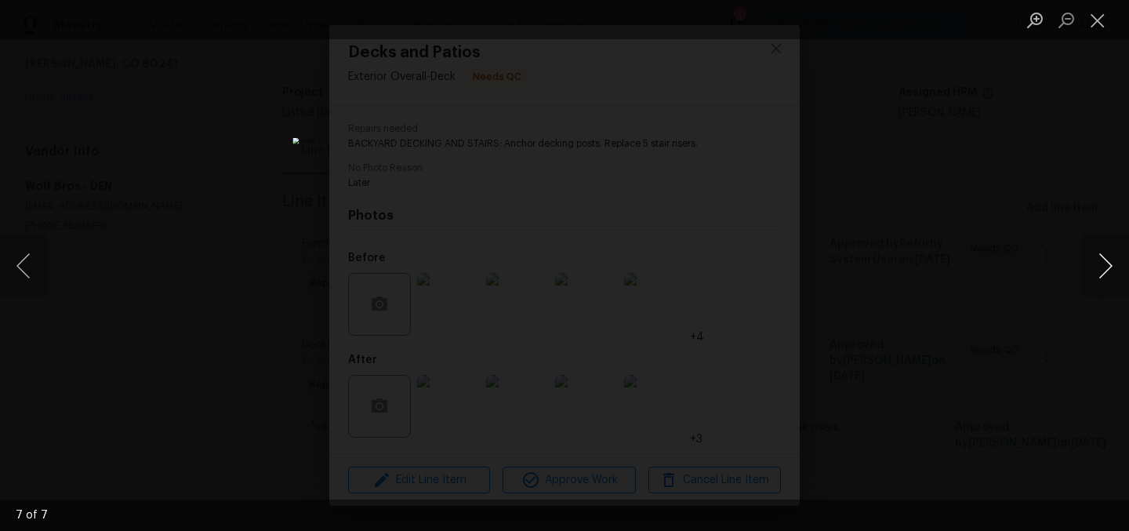
click at [1106, 266] on button "Next image" at bounding box center [1105, 265] width 47 height 63
click at [1106, 265] on button "Next image" at bounding box center [1105, 265] width 47 height 63
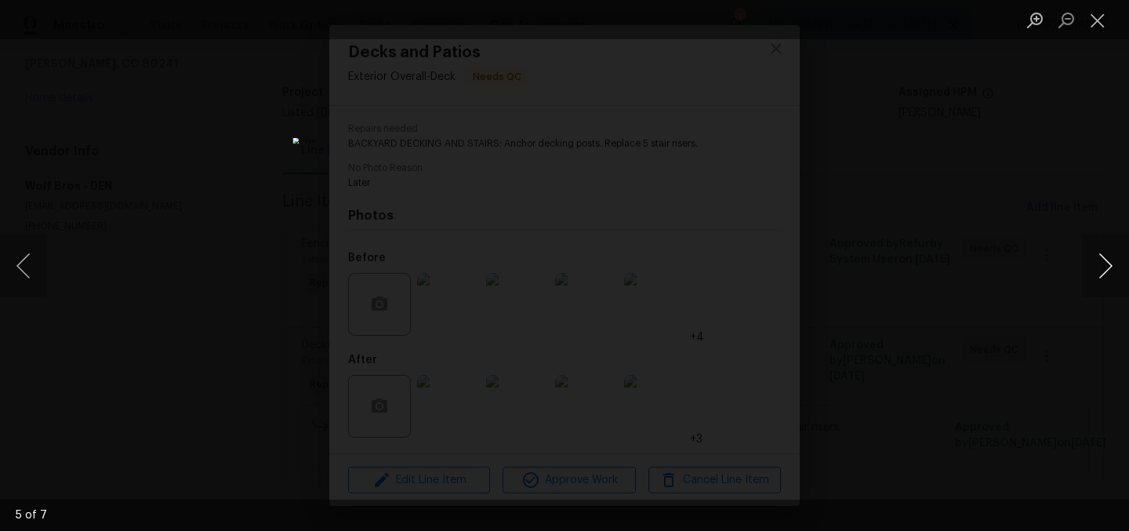
click at [1106, 265] on button "Next image" at bounding box center [1105, 265] width 47 height 63
click at [1106, 266] on button "Next image" at bounding box center [1105, 265] width 47 height 63
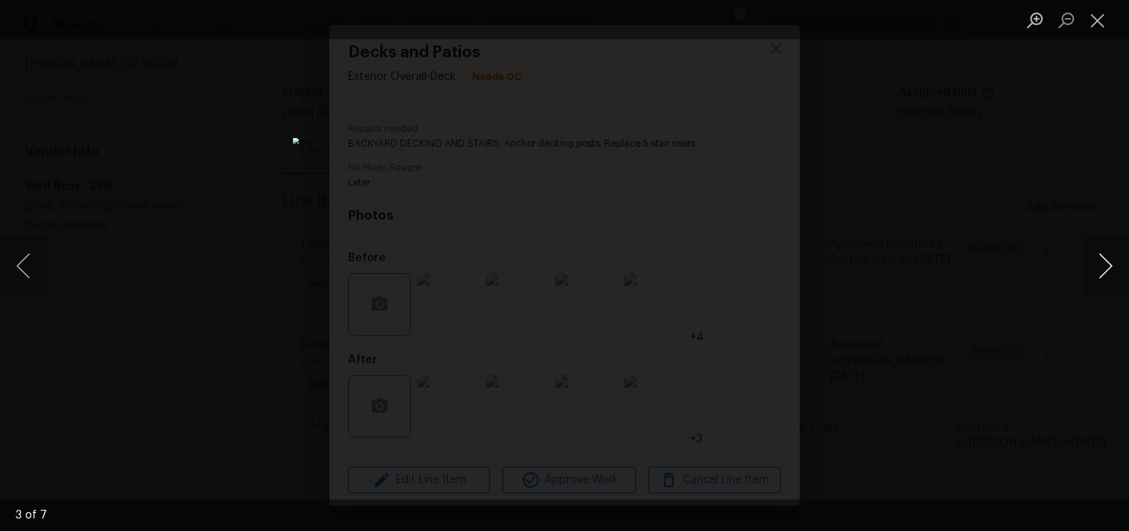
click at [1102, 267] on button "Next image" at bounding box center [1105, 265] width 47 height 63
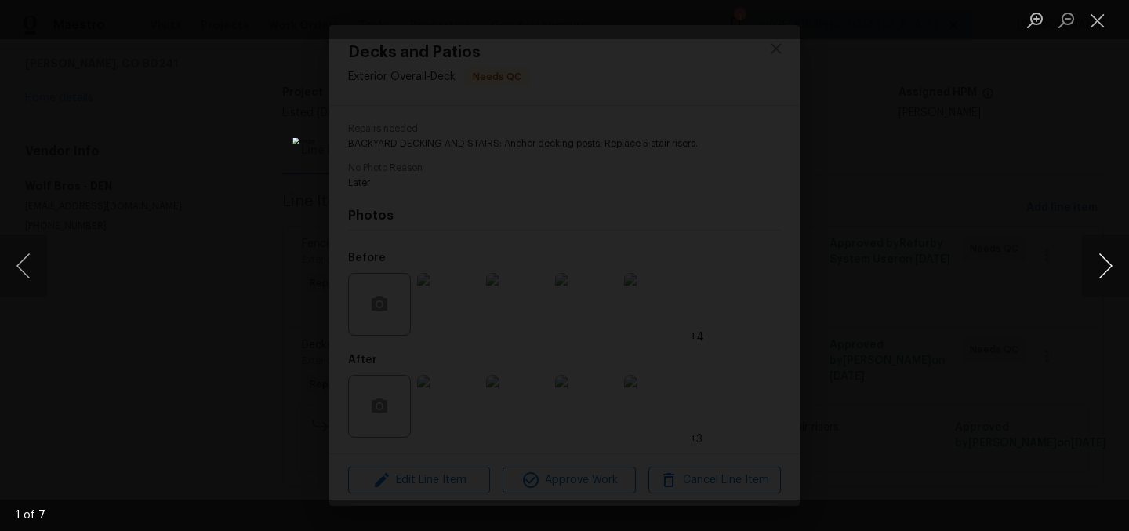
click at [1102, 267] on button "Next image" at bounding box center [1105, 265] width 47 height 63
click at [1105, 266] on button "Next image" at bounding box center [1105, 265] width 47 height 63
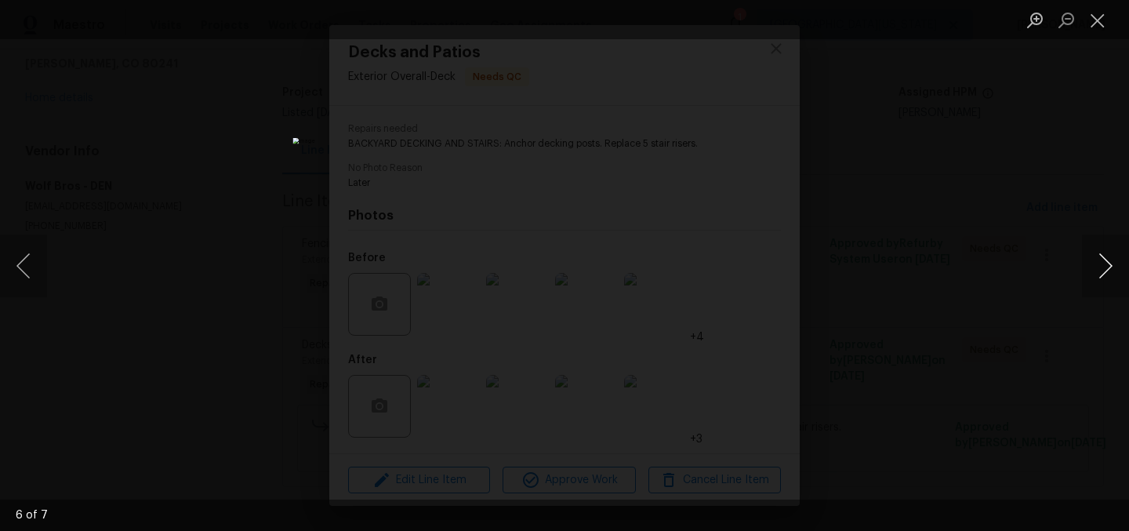
click at [1106, 266] on button "Next image" at bounding box center [1105, 265] width 47 height 63
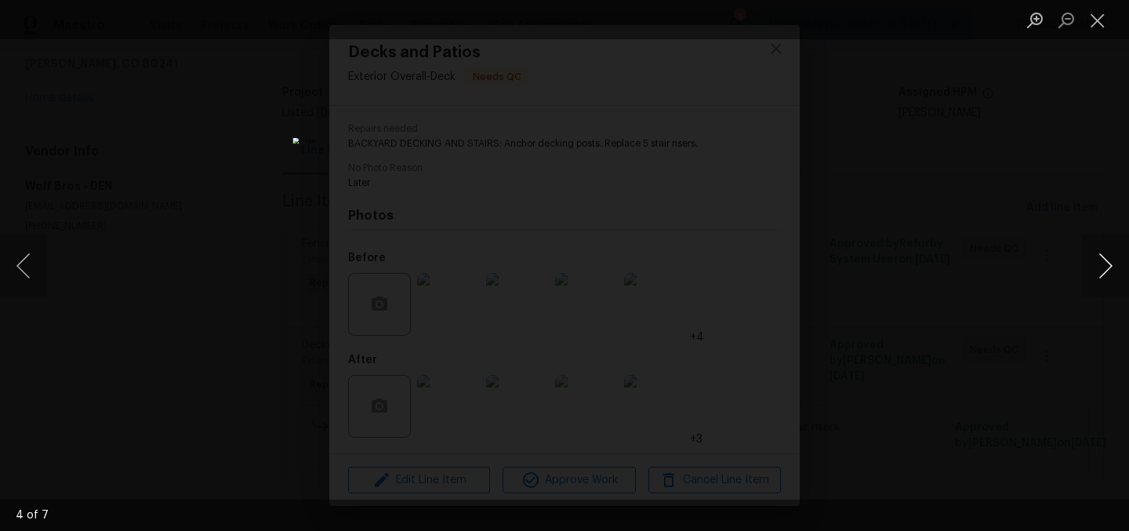
click at [1102, 267] on button "Next image" at bounding box center [1105, 265] width 47 height 63
click at [1100, 269] on button "Next image" at bounding box center [1105, 265] width 47 height 63
click at [1101, 269] on button "Next image" at bounding box center [1105, 265] width 47 height 63
click at [1100, 270] on button "Next image" at bounding box center [1105, 265] width 47 height 63
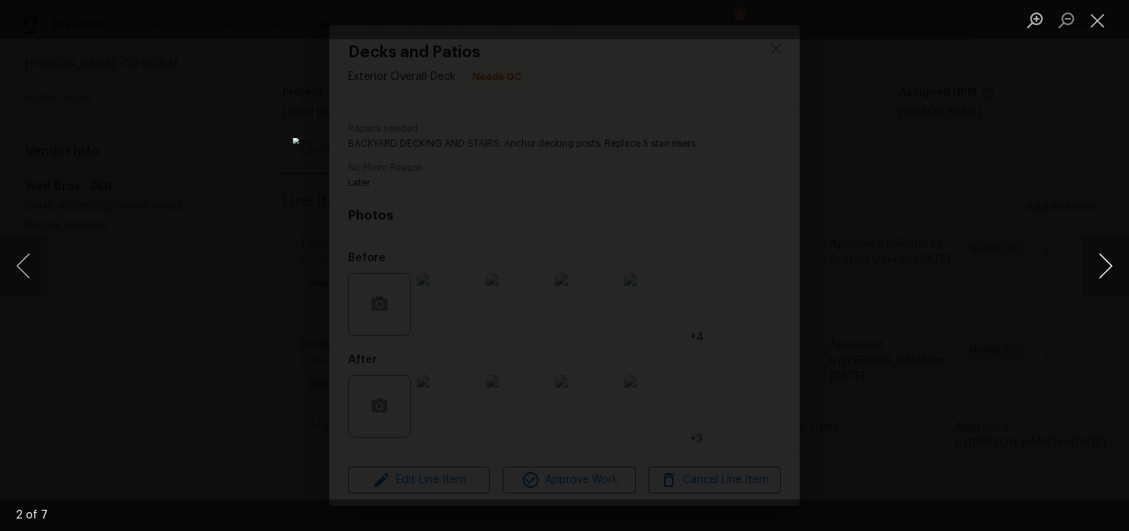
click at [1100, 270] on button "Next image" at bounding box center [1105, 265] width 47 height 63
click at [1092, 247] on button "Next image" at bounding box center [1105, 265] width 47 height 63
click at [1100, 266] on button "Next image" at bounding box center [1105, 265] width 47 height 63
click at [1101, 267] on button "Next image" at bounding box center [1105, 265] width 47 height 63
click at [1102, 265] on button "Next image" at bounding box center [1105, 265] width 47 height 63
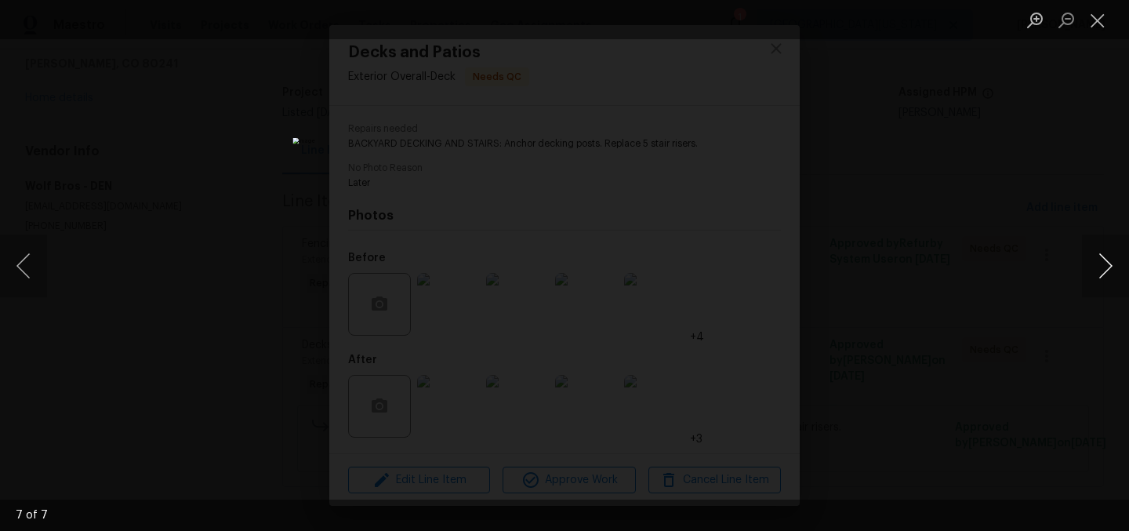
click at [1102, 265] on button "Next image" at bounding box center [1105, 265] width 47 height 63
click at [1102, 20] on button "Close lightbox" at bounding box center [1097, 19] width 31 height 27
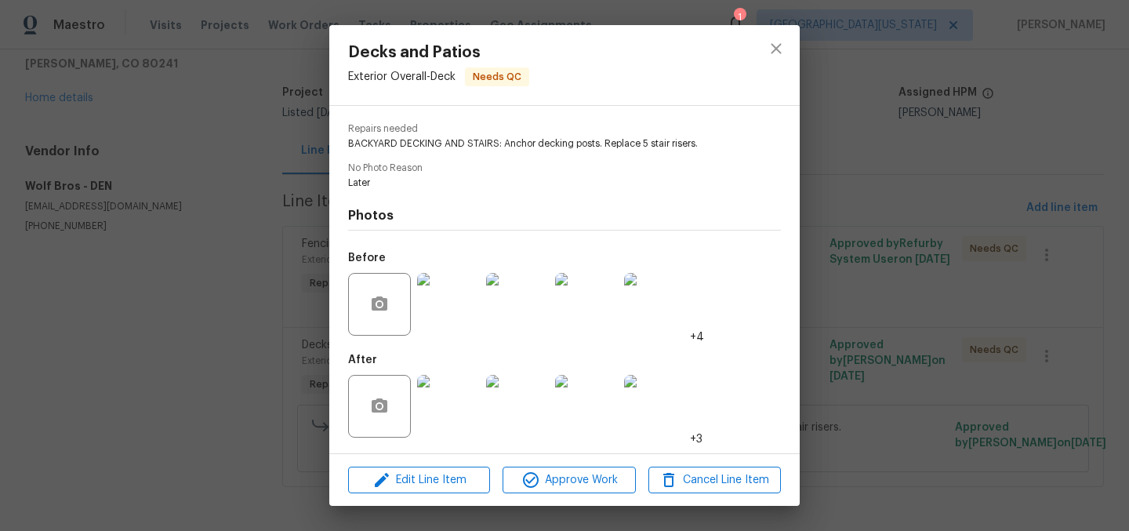
click at [463, 318] on img at bounding box center [448, 304] width 63 height 63
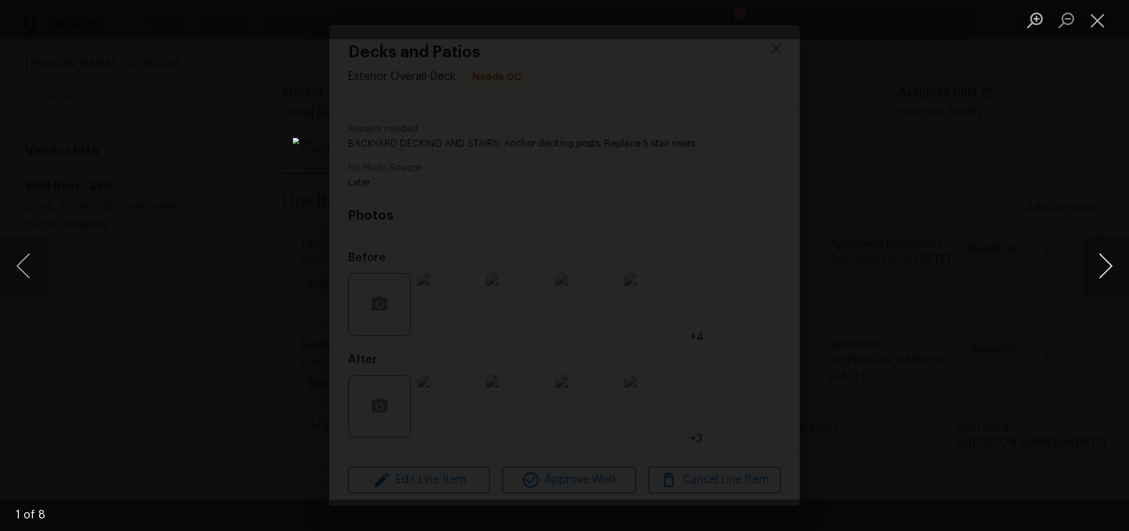
click at [1098, 270] on button "Next image" at bounding box center [1105, 265] width 47 height 63
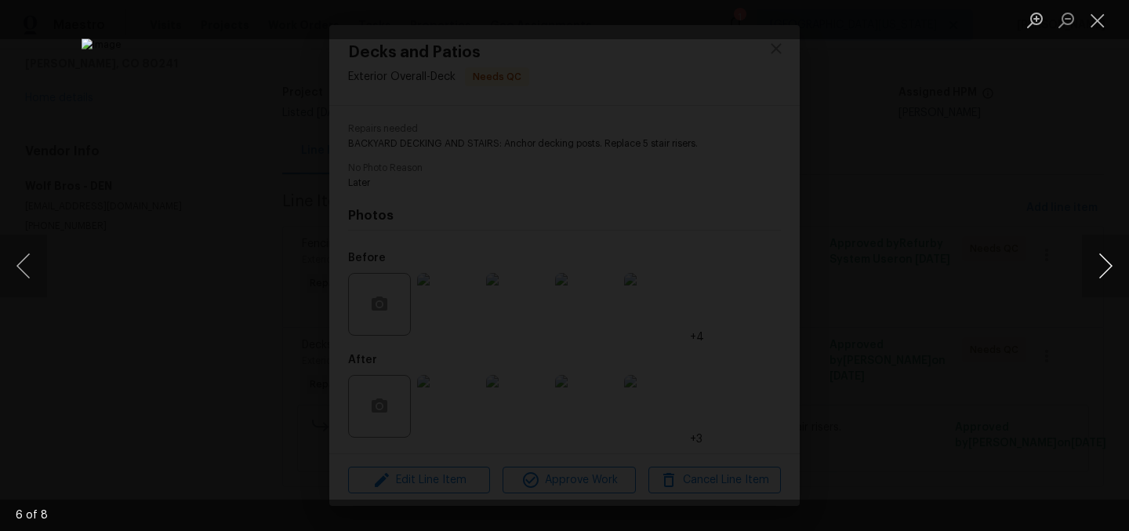
click at [1098, 270] on button "Next image" at bounding box center [1105, 265] width 47 height 63
click at [1102, 267] on button "Next image" at bounding box center [1105, 265] width 47 height 63
click at [1102, 269] on button "Next image" at bounding box center [1105, 265] width 47 height 63
click at [1095, 27] on button "Close lightbox" at bounding box center [1097, 19] width 31 height 27
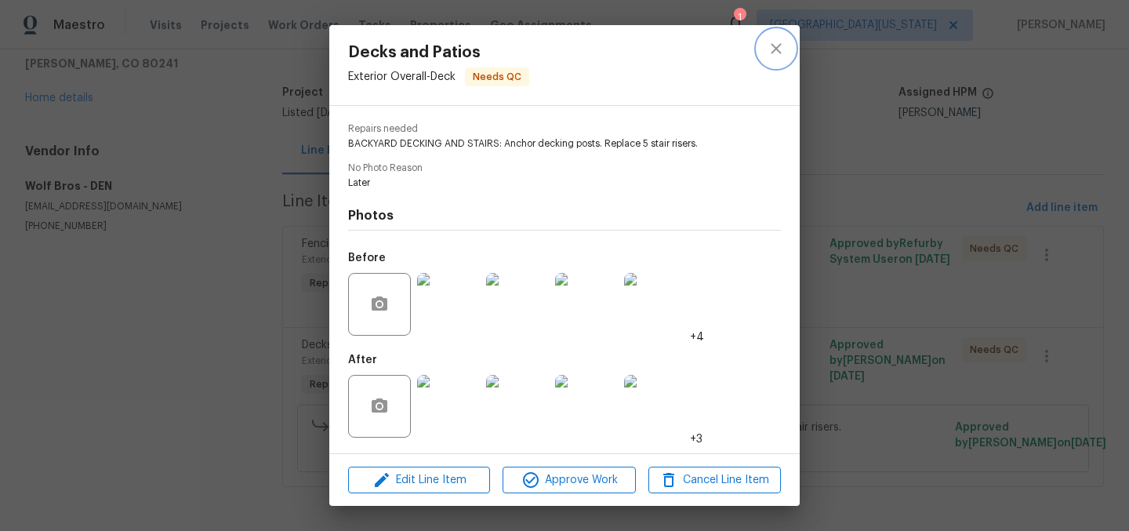
click at [775, 49] on icon "close" at bounding box center [776, 48] width 10 height 10
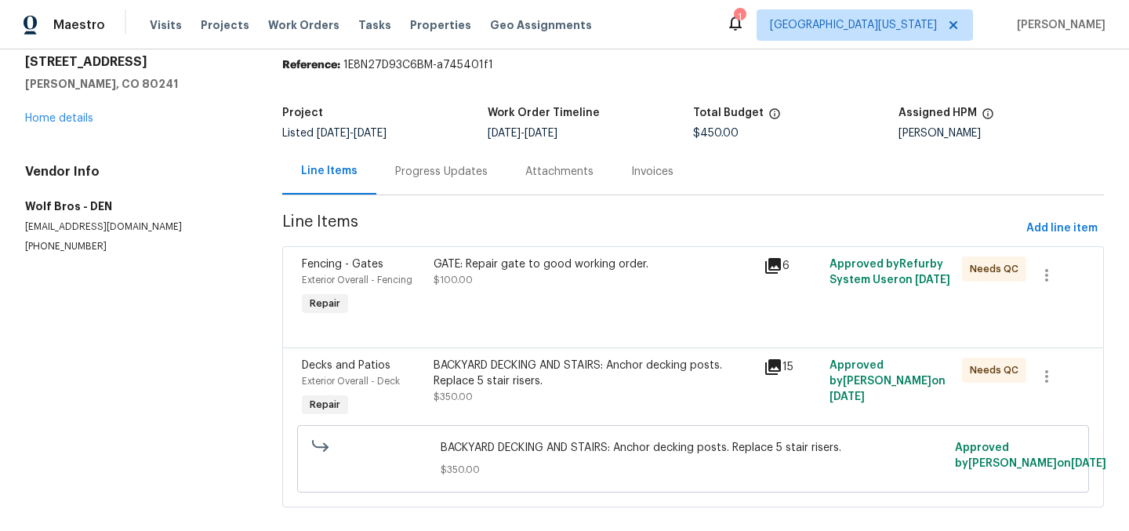
scroll to position [0, 0]
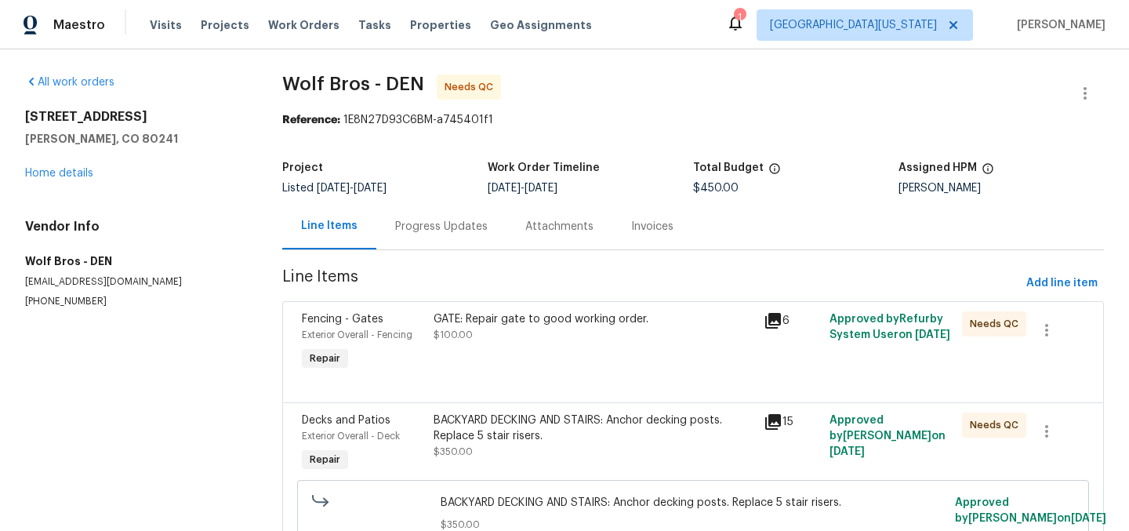
click at [745, 23] on div "1" at bounding box center [739, 17] width 11 height 16
click at [745, 22] on div "1" at bounding box center [739, 17] width 11 height 16
click at [745, 19] on div "1" at bounding box center [739, 17] width 11 height 16
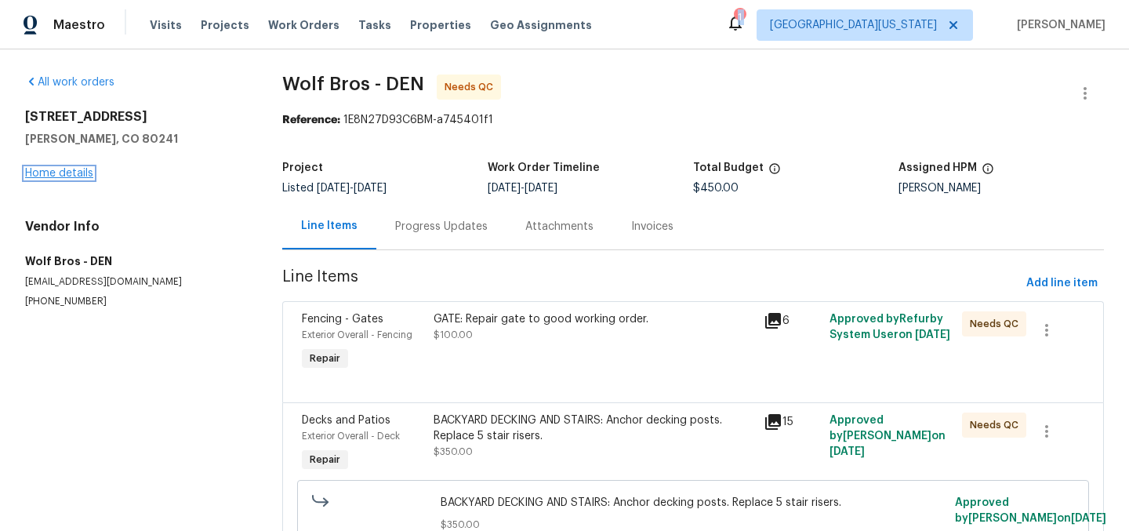
click at [57, 169] on link "Home details" at bounding box center [59, 173] width 68 height 11
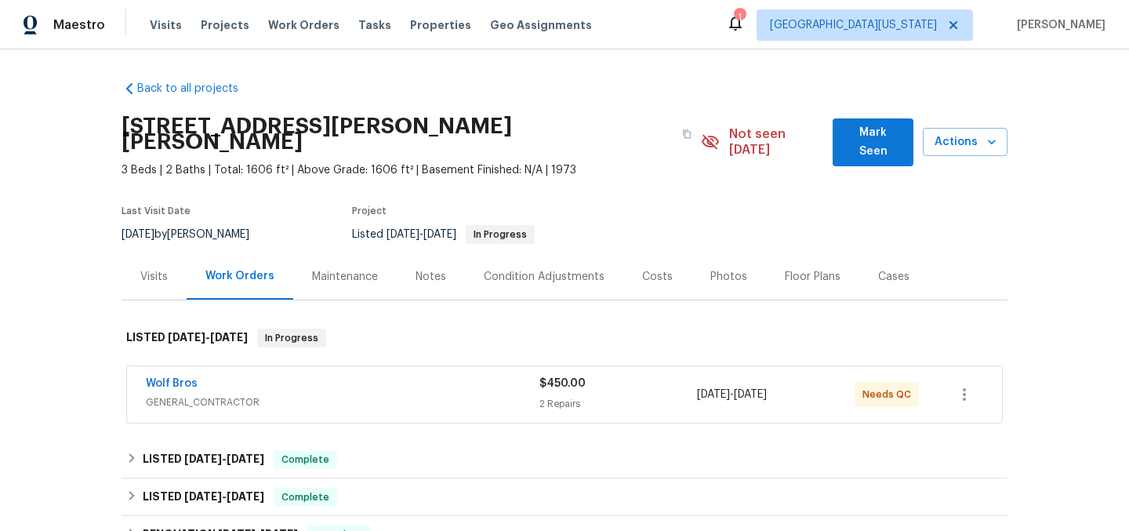
click at [634, 93] on div "Back to all projects 12238 Monroe Dr, Thornton, CO 80241 3 Beds | 2 Baths | Tot…" at bounding box center [565, 383] width 886 height 631
click at [154, 378] on link "Wolf Bros" at bounding box center [172, 383] width 52 height 11
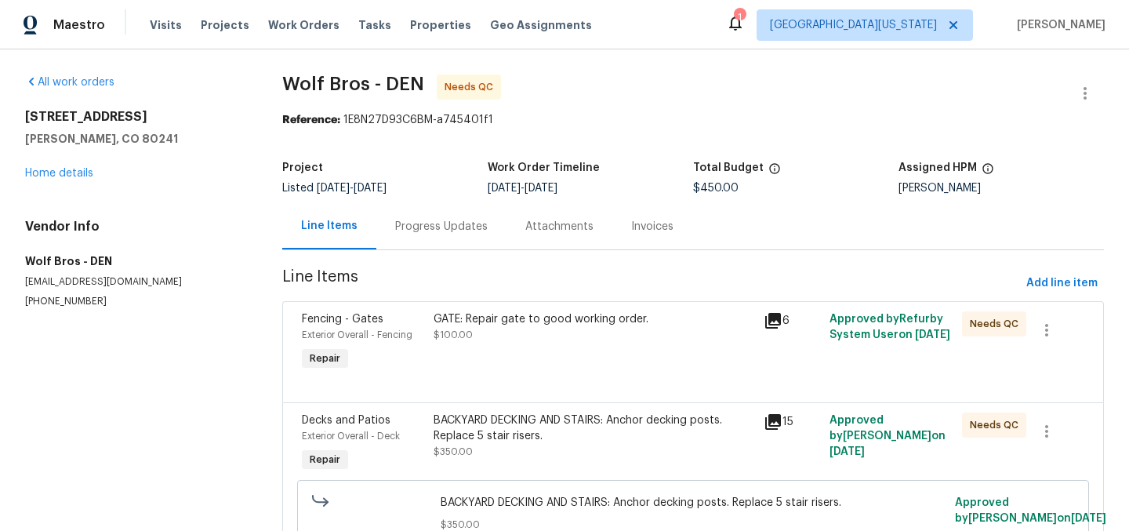
click at [536, 329] on div "GATE: Repair gate to good working order. $100.00" at bounding box center [594, 326] width 321 height 31
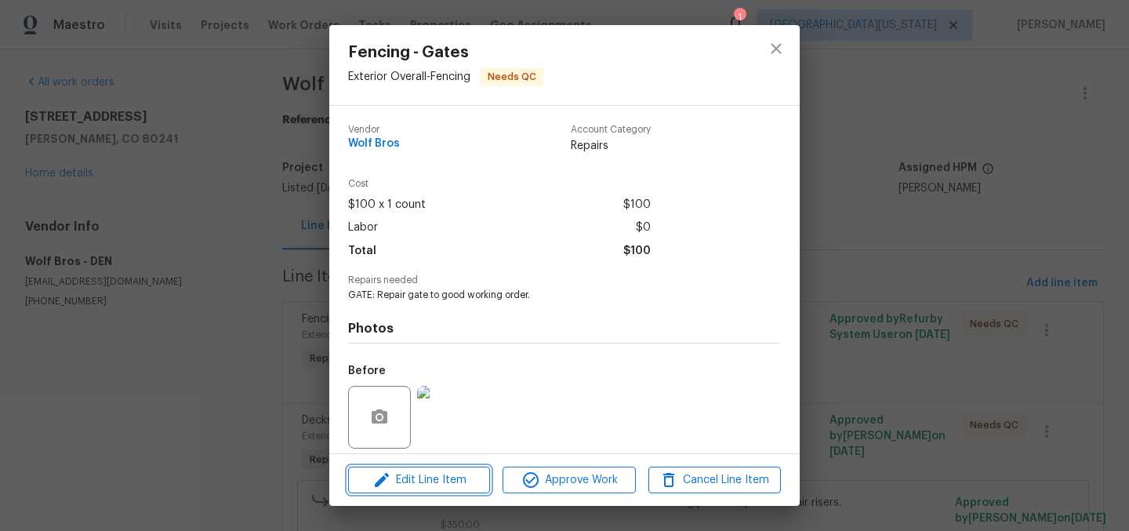
click at [411, 474] on span "Edit Line Item" at bounding box center [419, 480] width 133 height 20
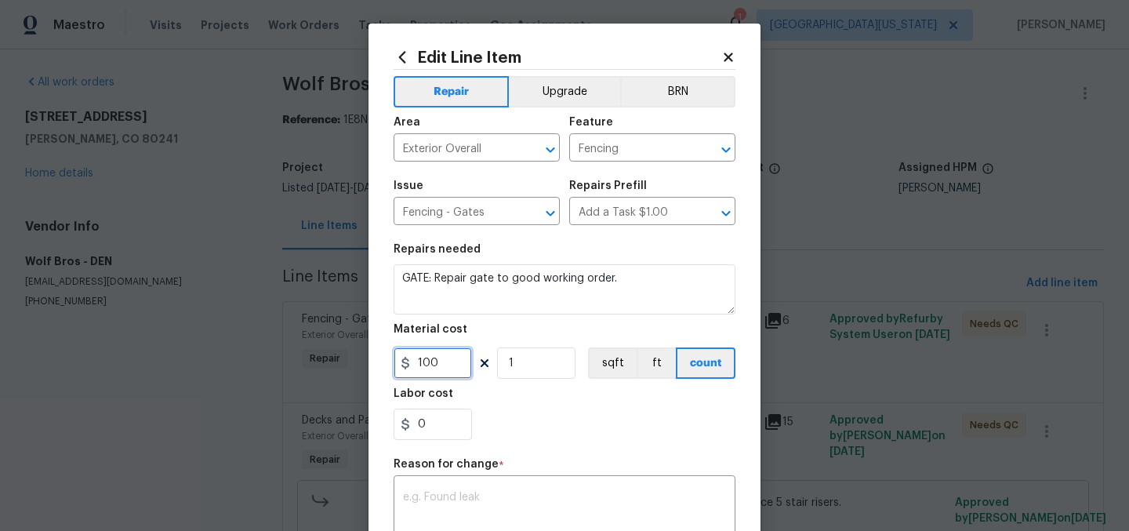
click at [452, 365] on input "100" at bounding box center [433, 362] width 78 height 31
click at [449, 364] on input "100" at bounding box center [433, 362] width 78 height 31
type input "150"
click at [559, 488] on div "x ​" at bounding box center [565, 508] width 342 height 58
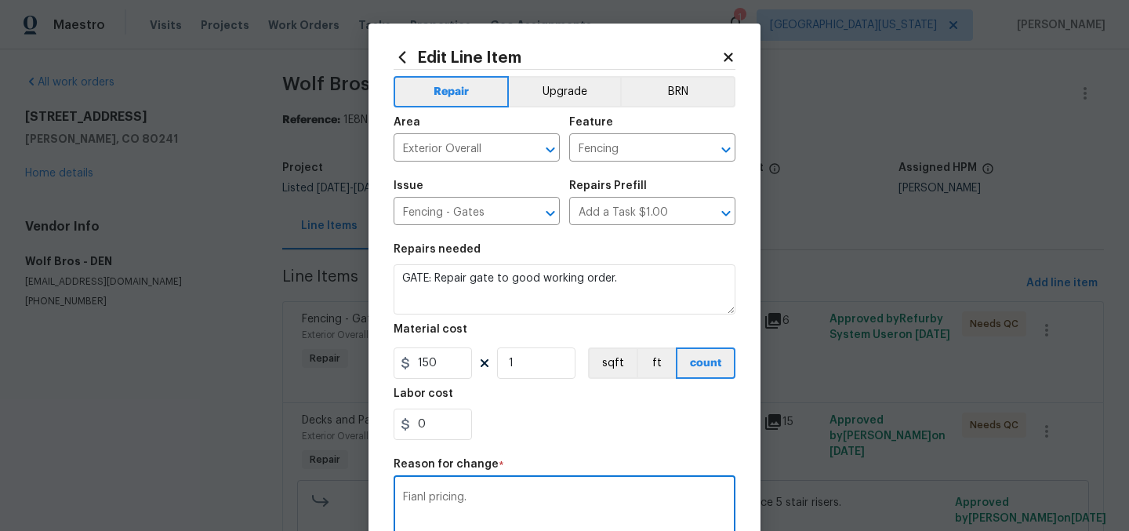
click at [416, 496] on textarea "Fianl pricing." at bounding box center [564, 508] width 323 height 33
click at [413, 499] on textarea "Fianl pricing." at bounding box center [564, 508] width 323 height 33
type textarea "Final pricing."
click at [615, 414] on div "0" at bounding box center [565, 424] width 342 height 31
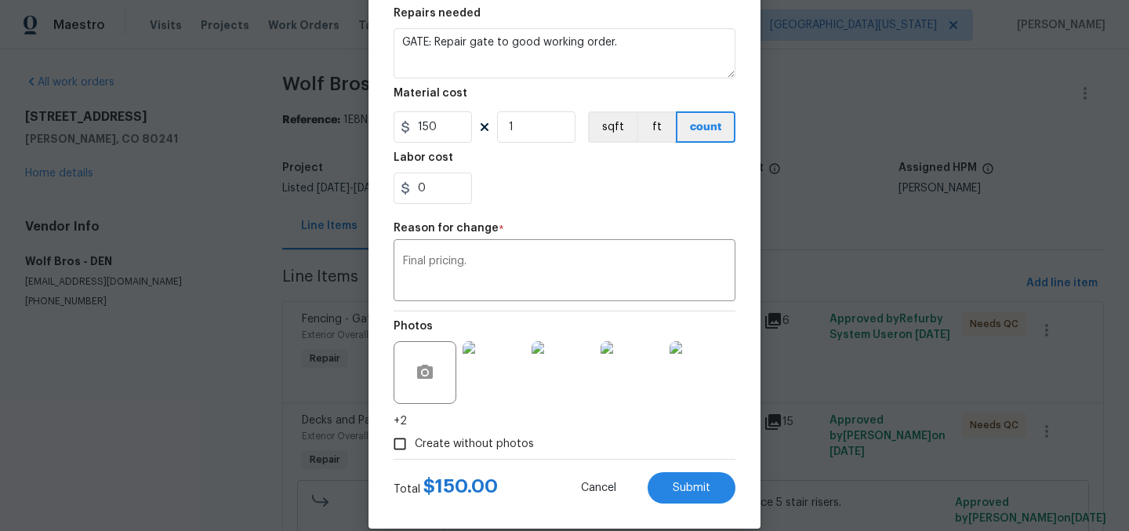
scroll to position [258, 0]
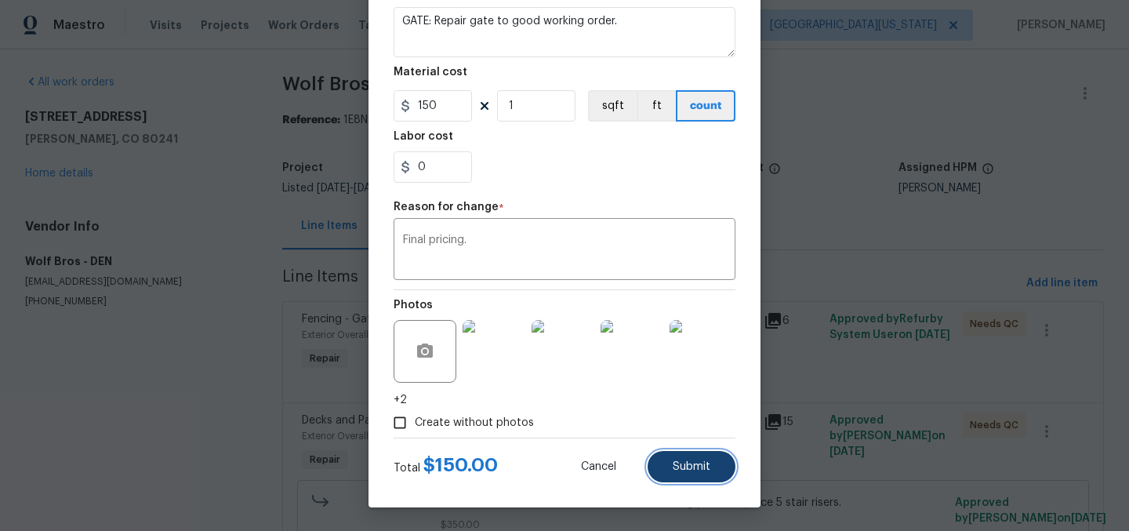
click at [693, 467] on span "Submit" at bounding box center [692, 467] width 38 height 12
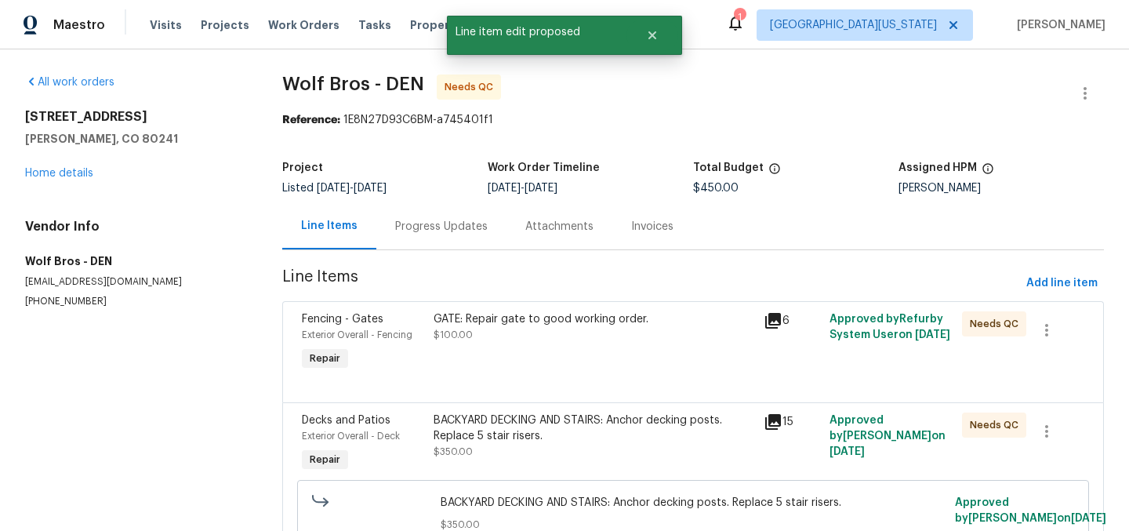
scroll to position [0, 0]
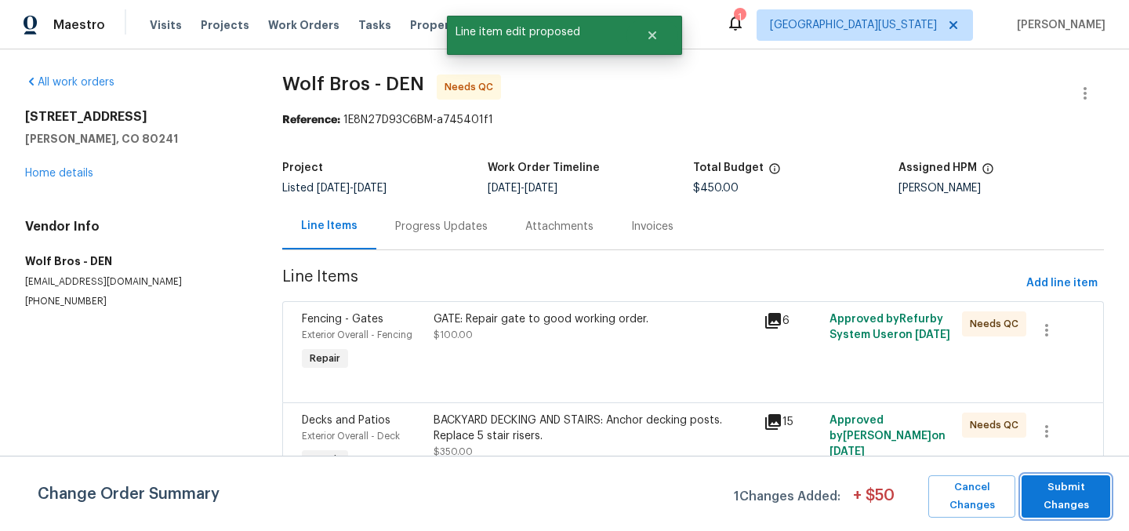
click at [1068, 490] on span "Submit Changes" at bounding box center [1066, 496] width 73 height 36
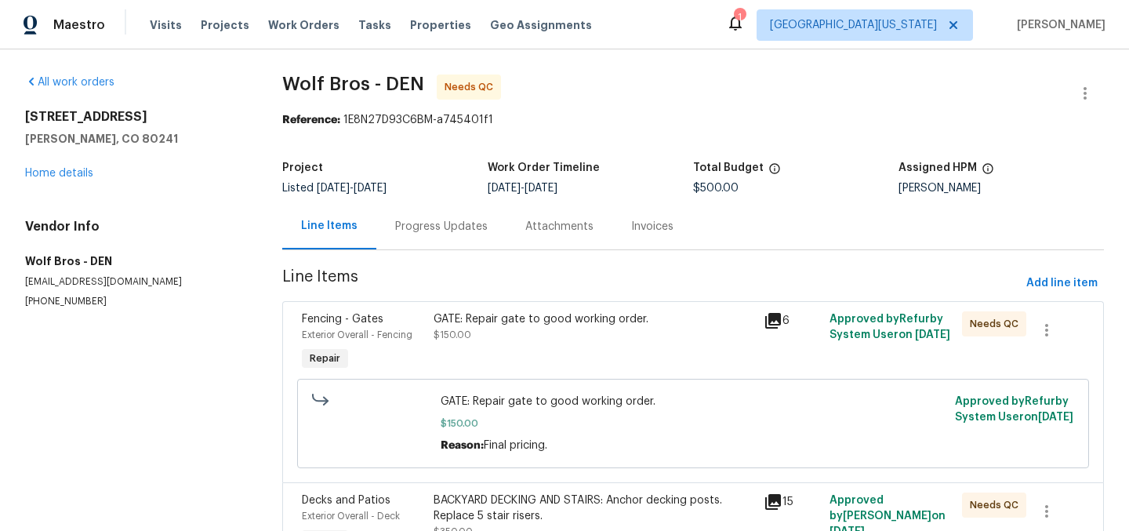
click at [883, 126] on div "Reference: 1E8N27D93C6BM-a745401f1" at bounding box center [693, 120] width 822 height 16
click at [74, 173] on link "Home details" at bounding box center [59, 173] width 68 height 11
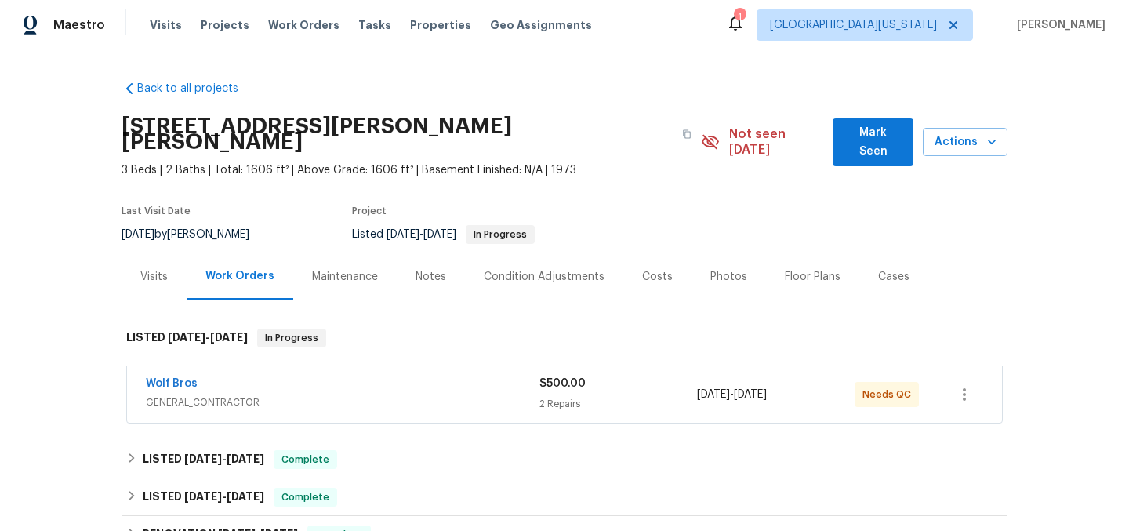
click at [675, 121] on div "12238 Monroe Dr, Thornton, CO 80241" at bounding box center [411, 134] width 579 height 56
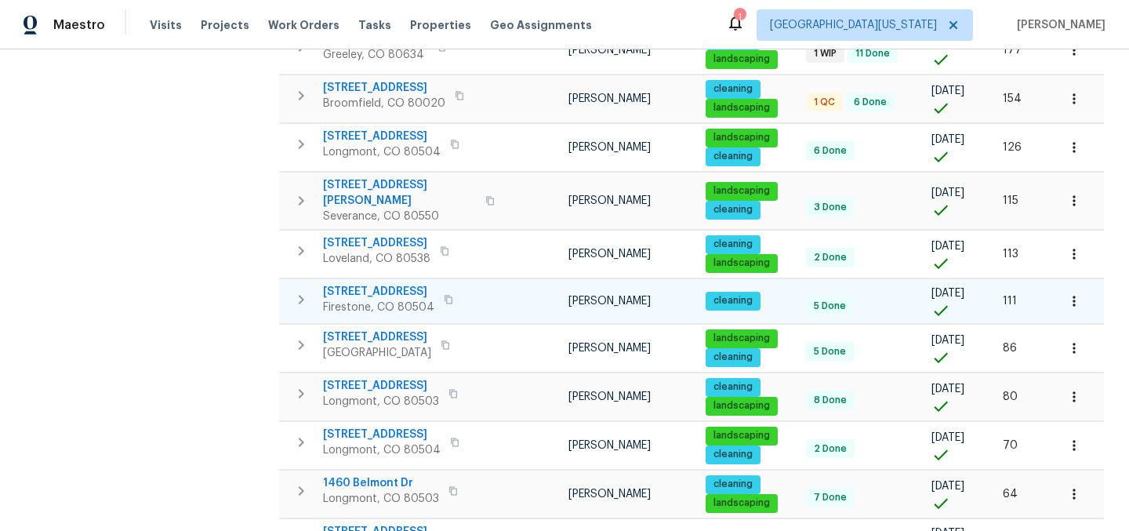
scroll to position [456, 0]
click at [397, 378] on span "12682 Anhawa Ave" at bounding box center [381, 386] width 116 height 16
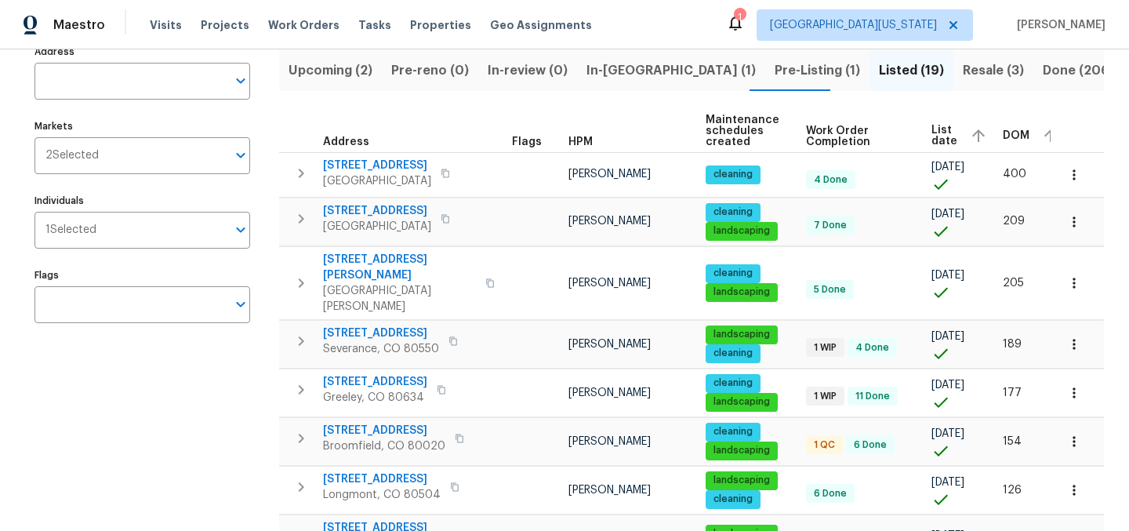
scroll to position [0, 0]
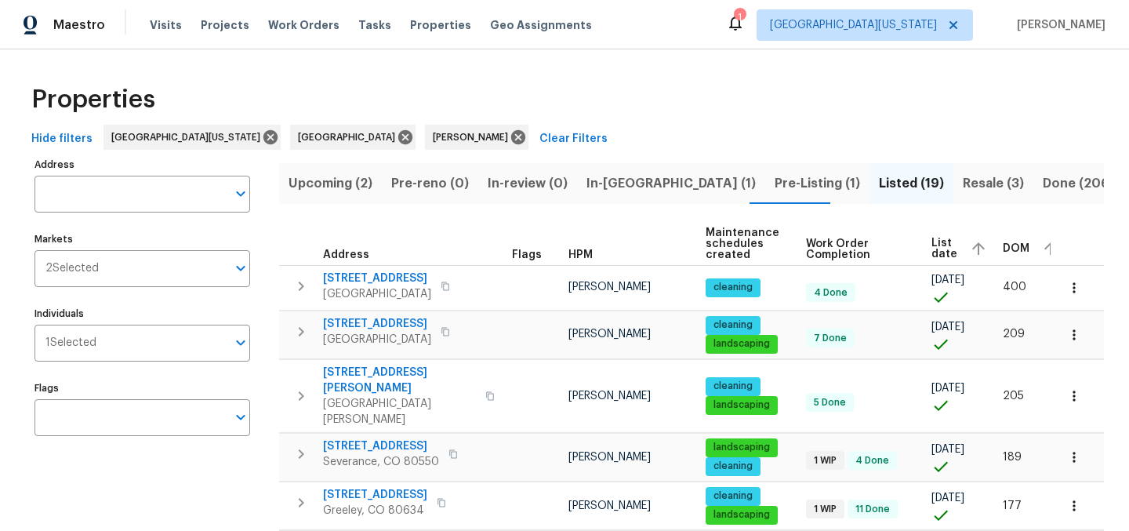
click at [661, 107] on div "Properties" at bounding box center [564, 99] width 1079 height 50
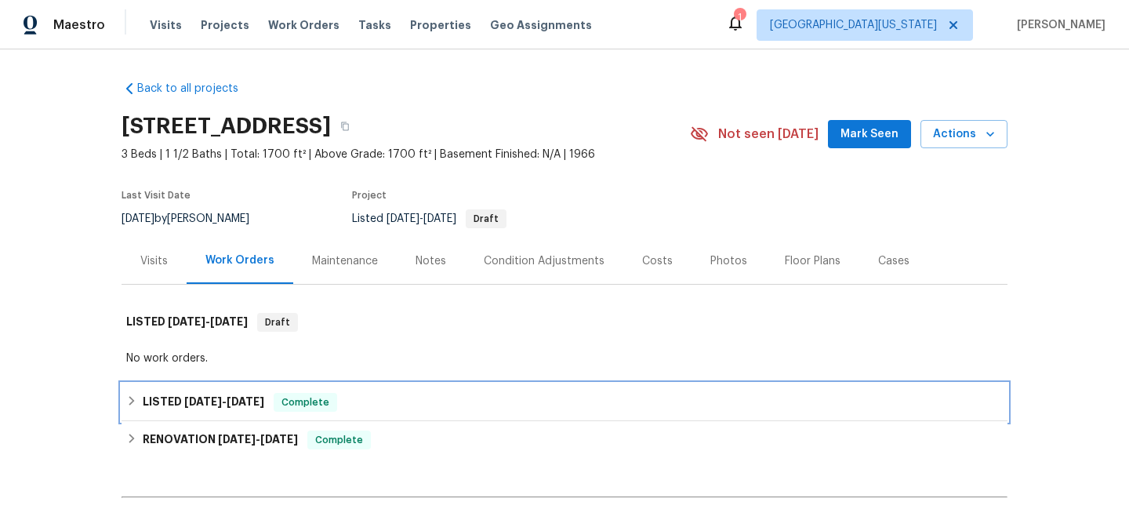
click at [222, 399] on span "[DATE] - [DATE]" at bounding box center [224, 401] width 80 height 11
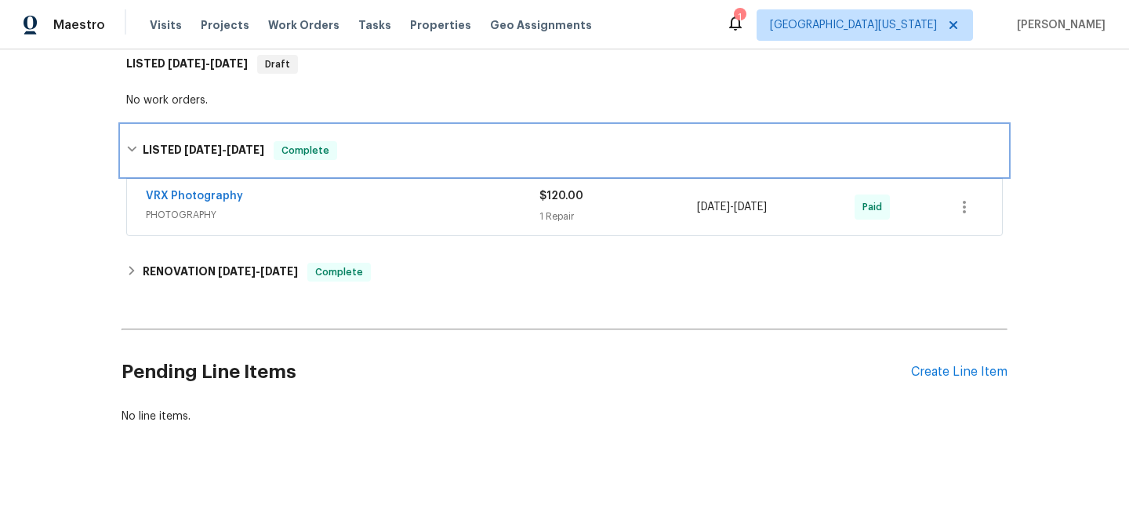
scroll to position [270, 0]
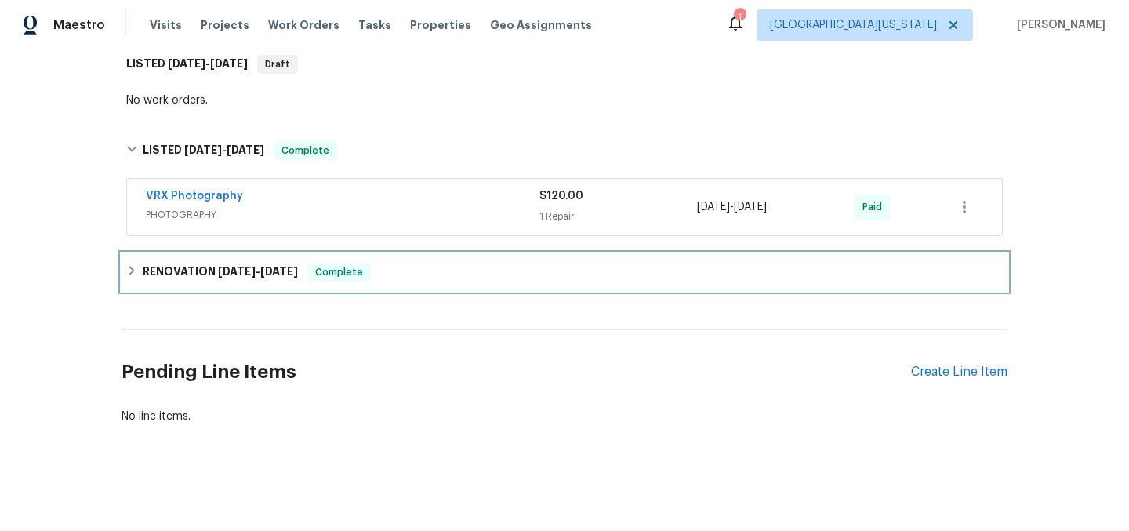
click at [218, 266] on span "[DATE]" at bounding box center [237, 271] width 38 height 11
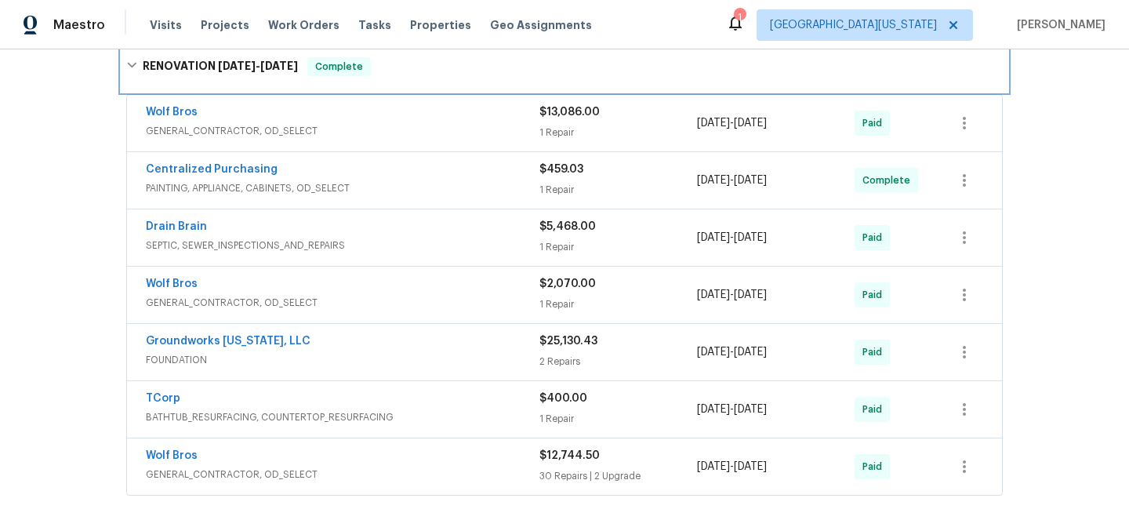
scroll to position [470, 0]
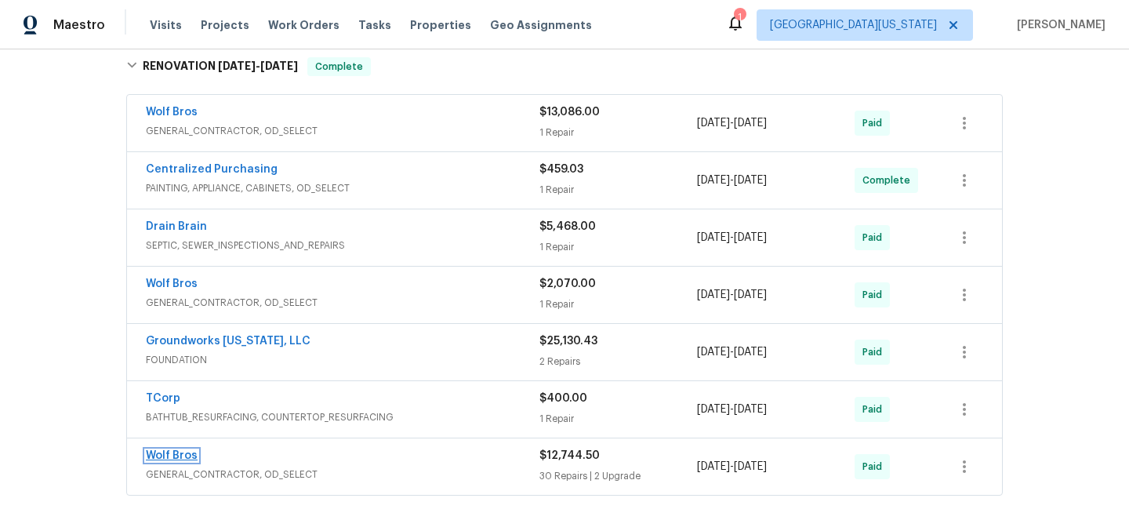
click at [182, 456] on link "Wolf Bros" at bounding box center [172, 455] width 52 height 11
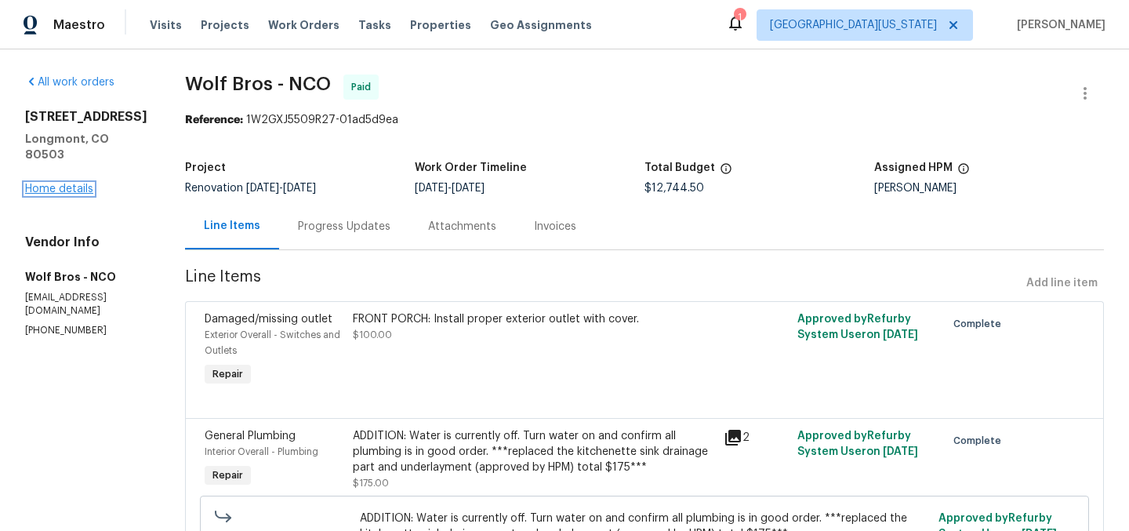
click at [40, 194] on link "Home details" at bounding box center [59, 188] width 68 height 11
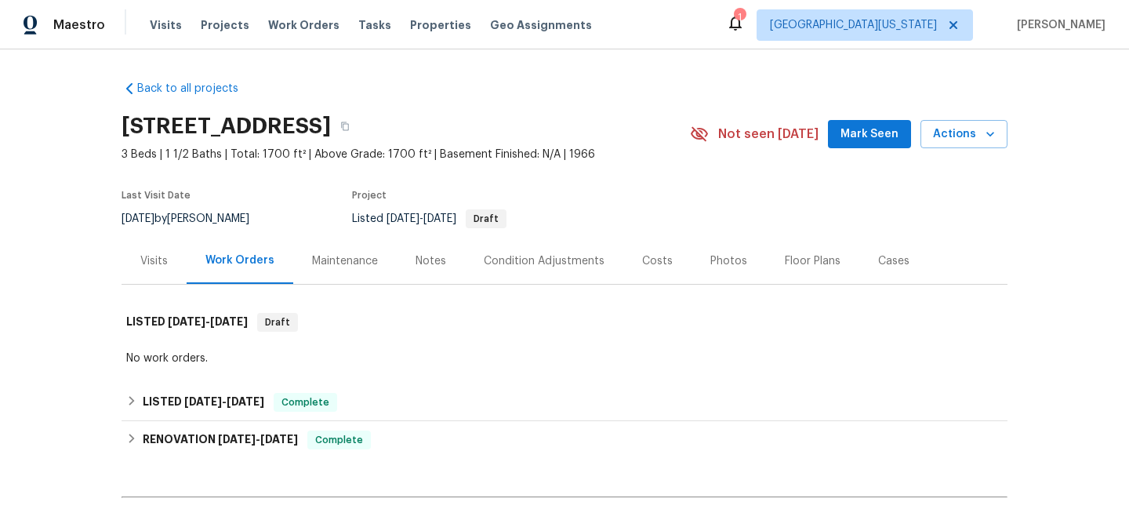
click at [403, 74] on div "Back to all projects 12682 Anhawa Ave, Longmont, CO 80503 3 Beds | 1 1/2 Baths …" at bounding box center [565, 336] width 886 height 536
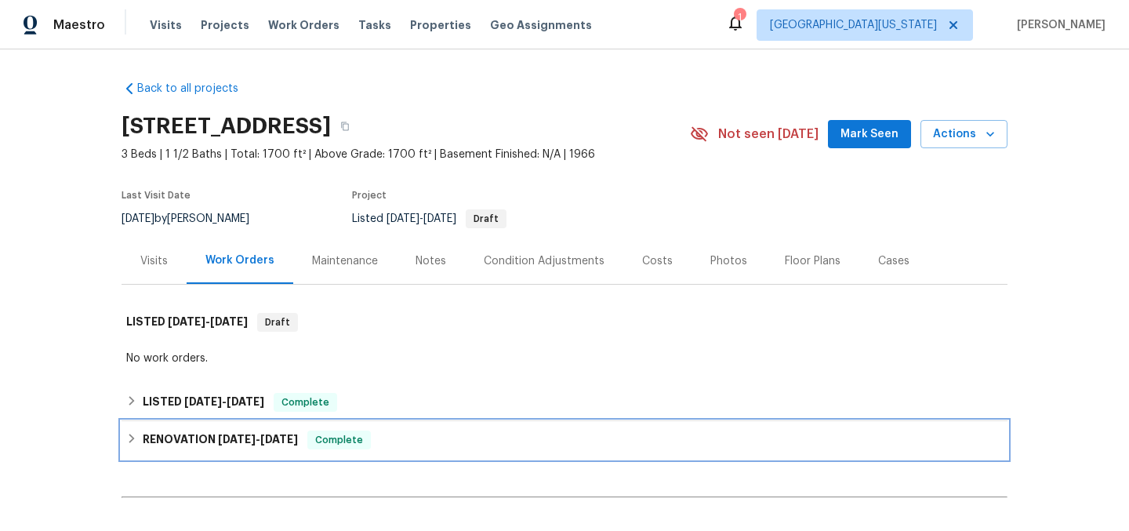
click at [234, 439] on span "3/17/25" at bounding box center [237, 439] width 38 height 11
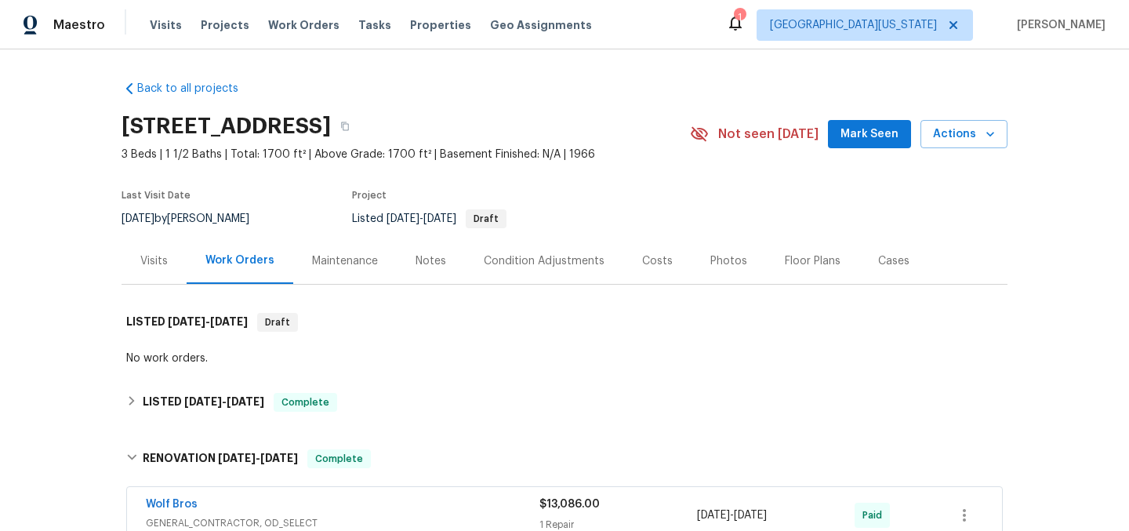
click at [609, 163] on section "12682 Anhawa Ave, Longmont, CO 80503 3 Beds | 1 1/2 Baths | Total: 1700 ft² | A…" at bounding box center [565, 172] width 886 height 132
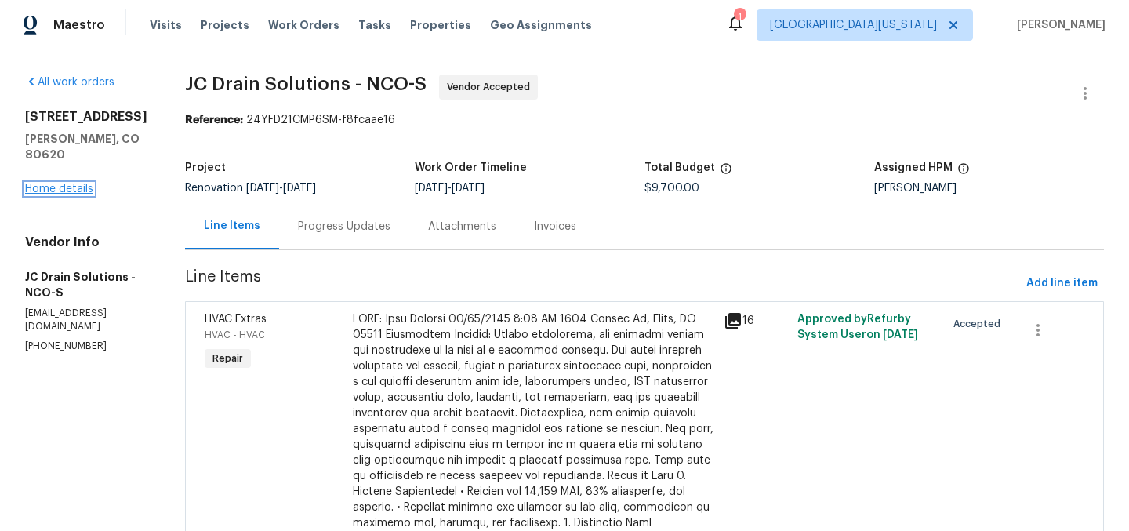
click at [64, 183] on link "Home details" at bounding box center [59, 188] width 68 height 11
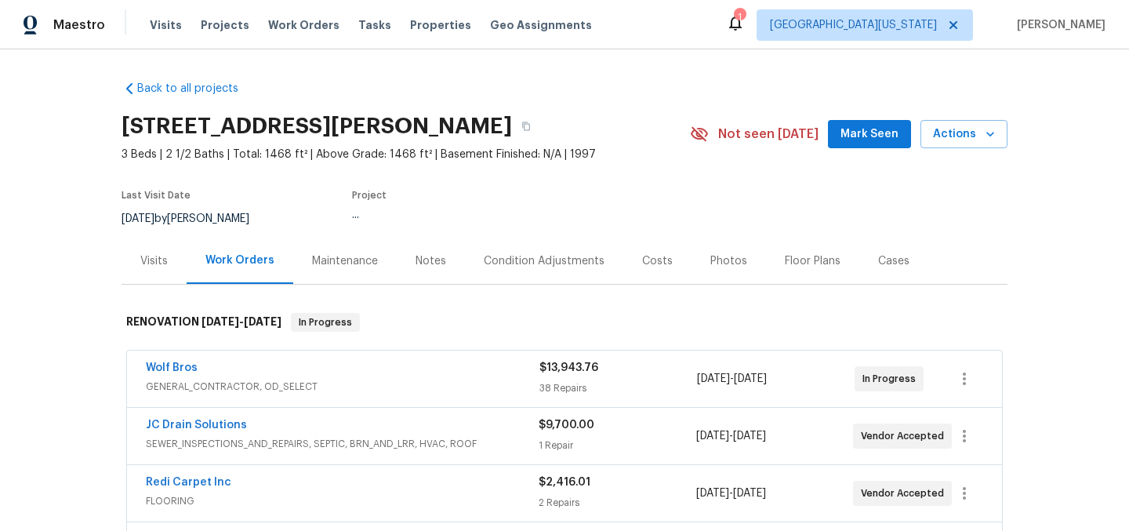
click at [582, 94] on div "Back to all projects 3217 Birney Ct, Evans, CO 80620 3 Beds | 2 1/2 Baths | Tot…" at bounding box center [565, 427] width 886 height 719
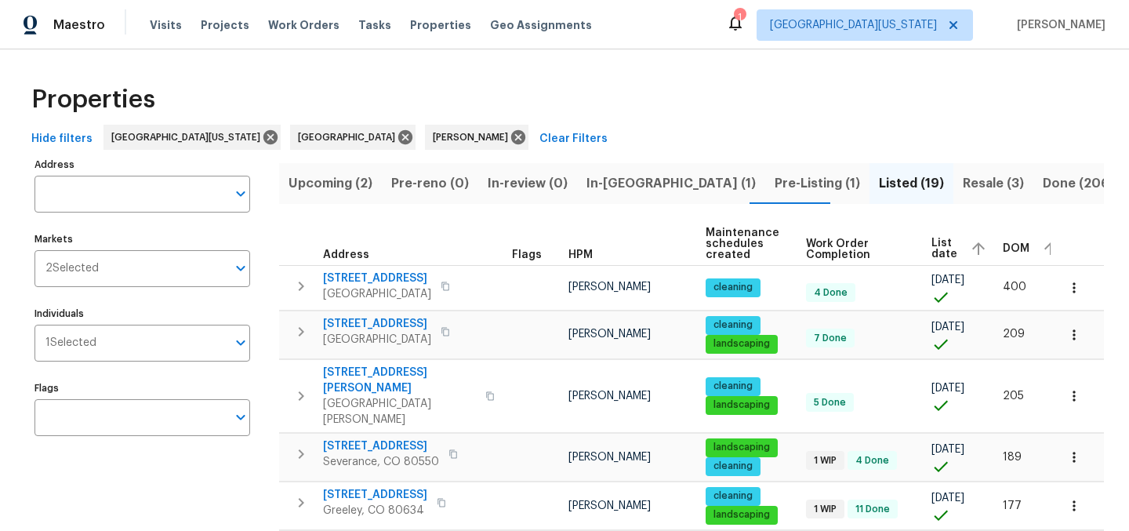
click at [775, 180] on span "Pre-Listing (1)" at bounding box center [817, 184] width 85 height 22
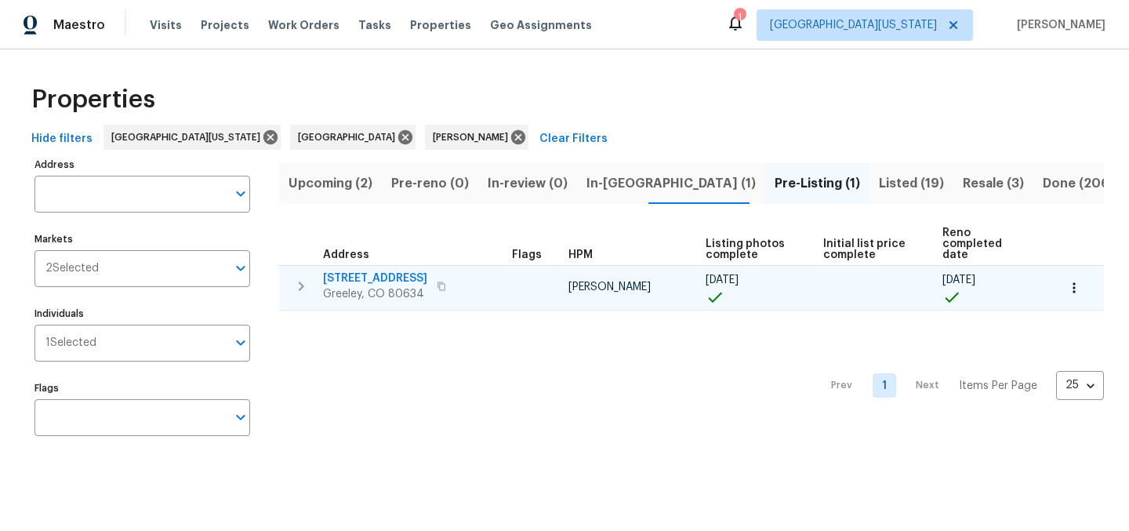
click at [354, 271] on span "[STREET_ADDRESS]" at bounding box center [375, 279] width 104 height 16
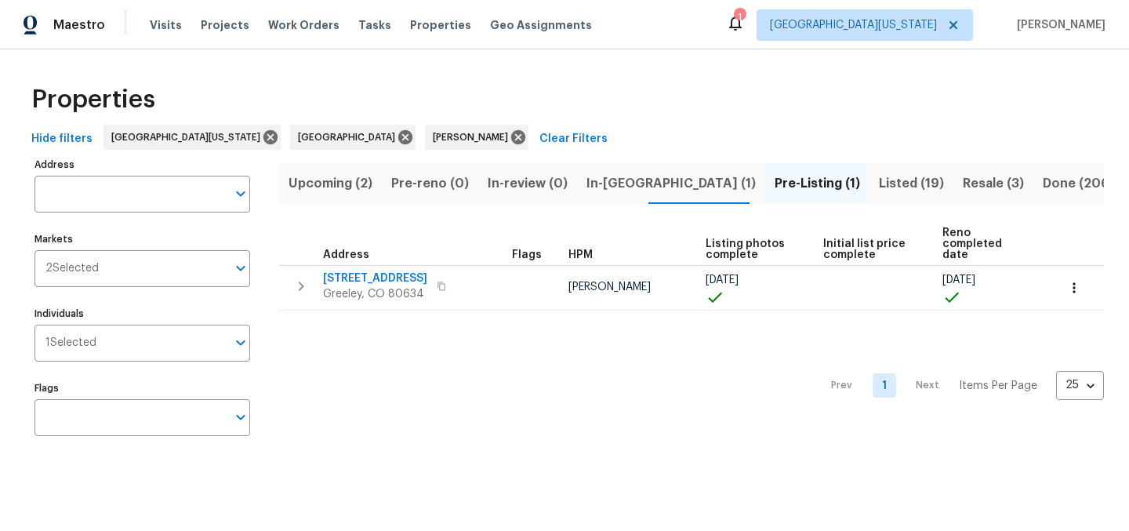
click at [652, 92] on div "Properties" at bounding box center [564, 99] width 1079 height 50
click at [598, 182] on span "In-[GEOGRAPHIC_DATA] (1)" at bounding box center [671, 184] width 169 height 22
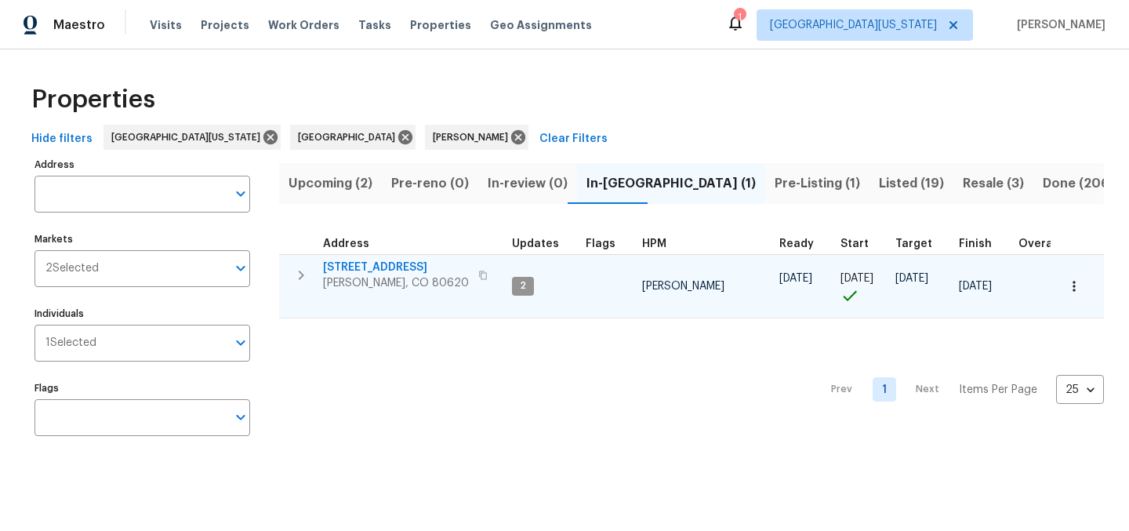
click at [366, 267] on span "3217 Birney Ct" at bounding box center [396, 268] width 146 height 16
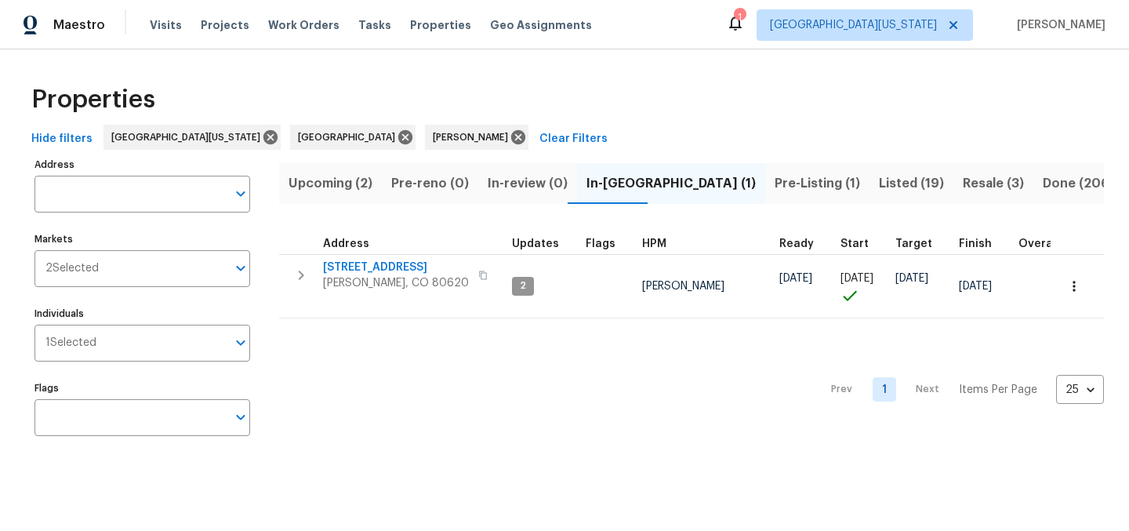
click at [879, 183] on span "Listed (19)" at bounding box center [911, 184] width 65 height 22
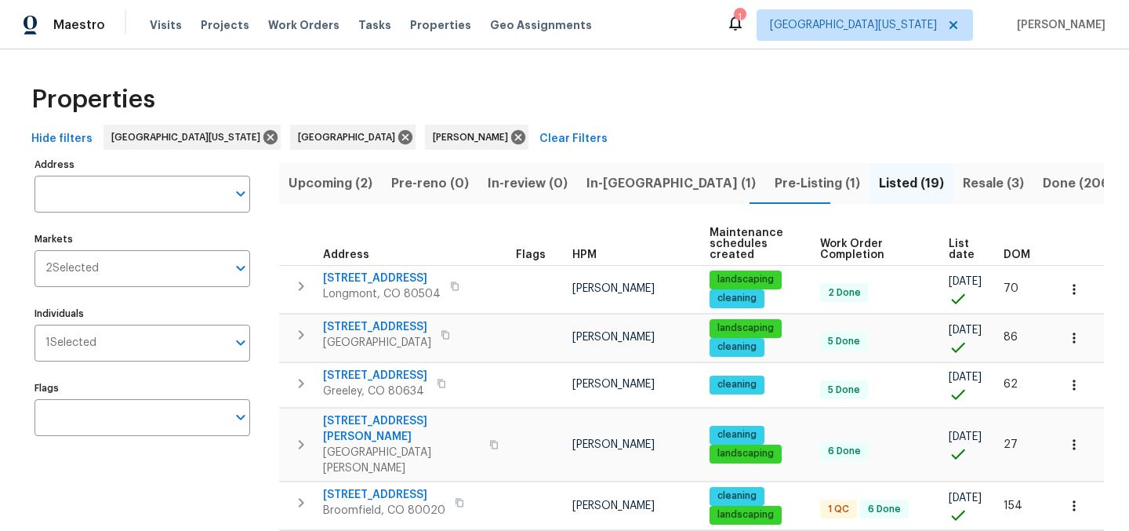
click at [949, 249] on span "List date" at bounding box center [963, 249] width 28 height 22
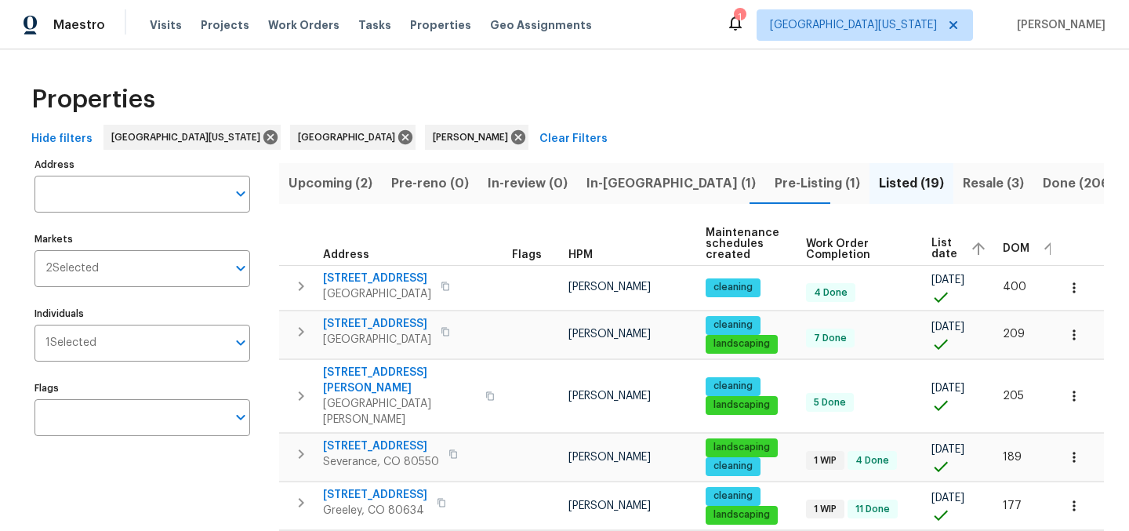
click at [939, 110] on div "Properties" at bounding box center [564, 99] width 1079 height 50
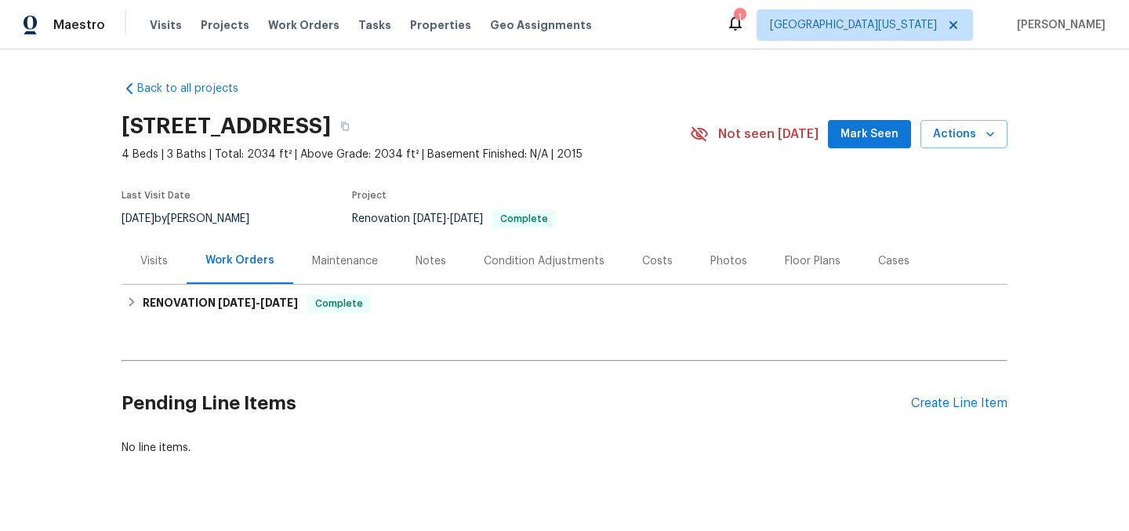
click at [710, 263] on div "Photos" at bounding box center [728, 261] width 37 height 16
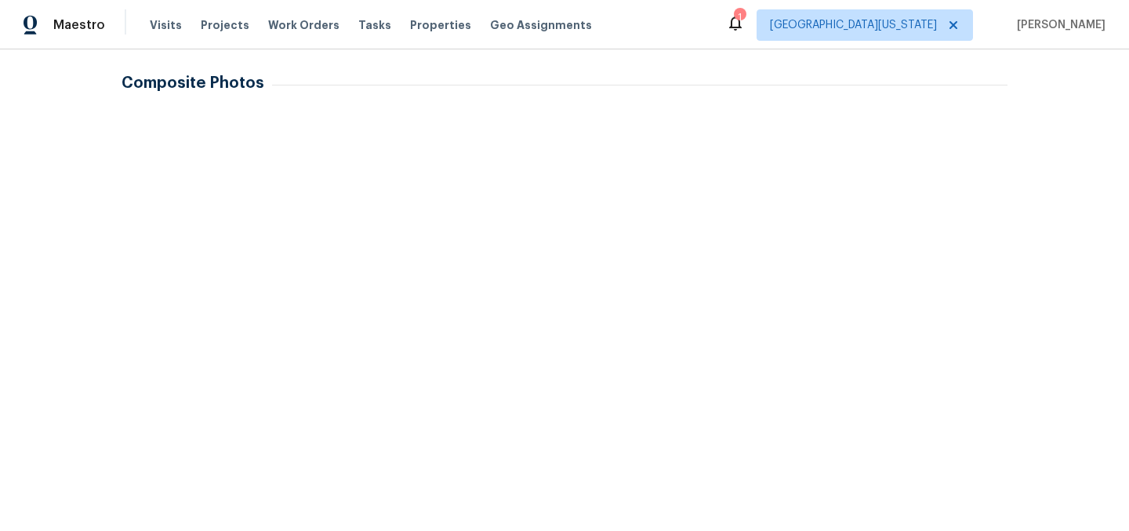
scroll to position [580, 0]
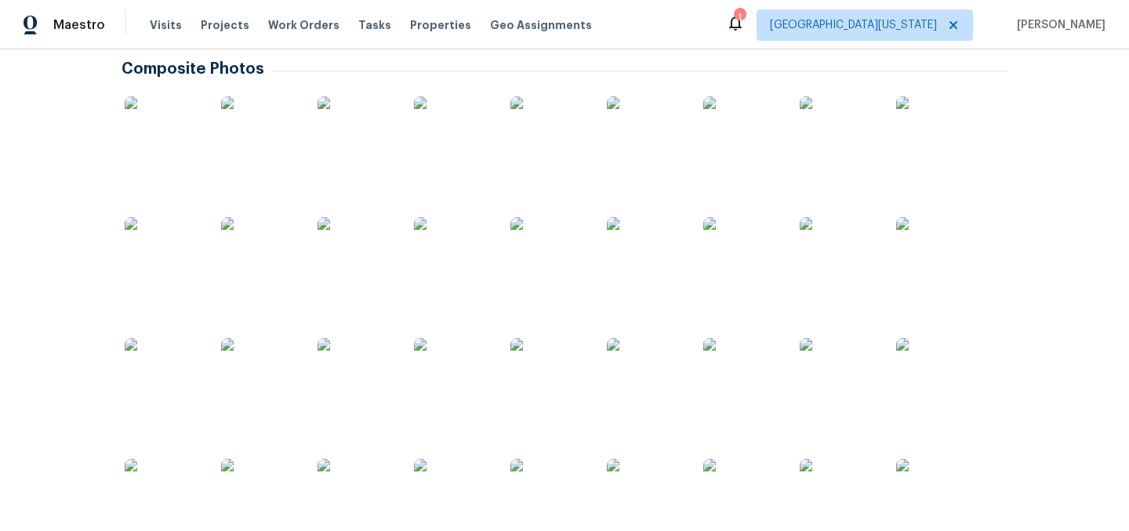
click at [143, 146] on img at bounding box center [164, 135] width 78 height 78
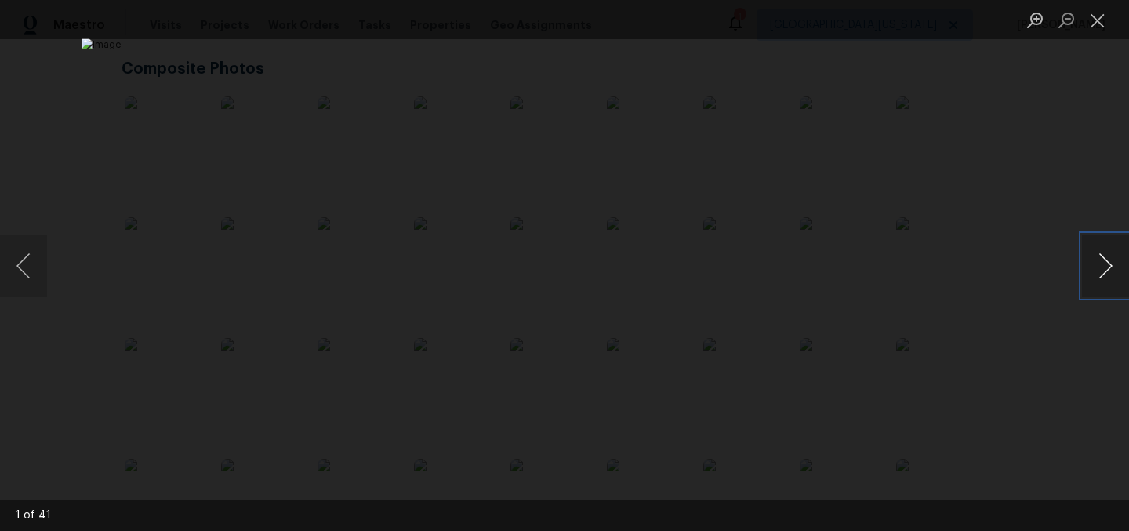
click at [1099, 264] on button "Next image" at bounding box center [1105, 265] width 47 height 63
click at [1098, 264] on button "Next image" at bounding box center [1105, 265] width 47 height 63
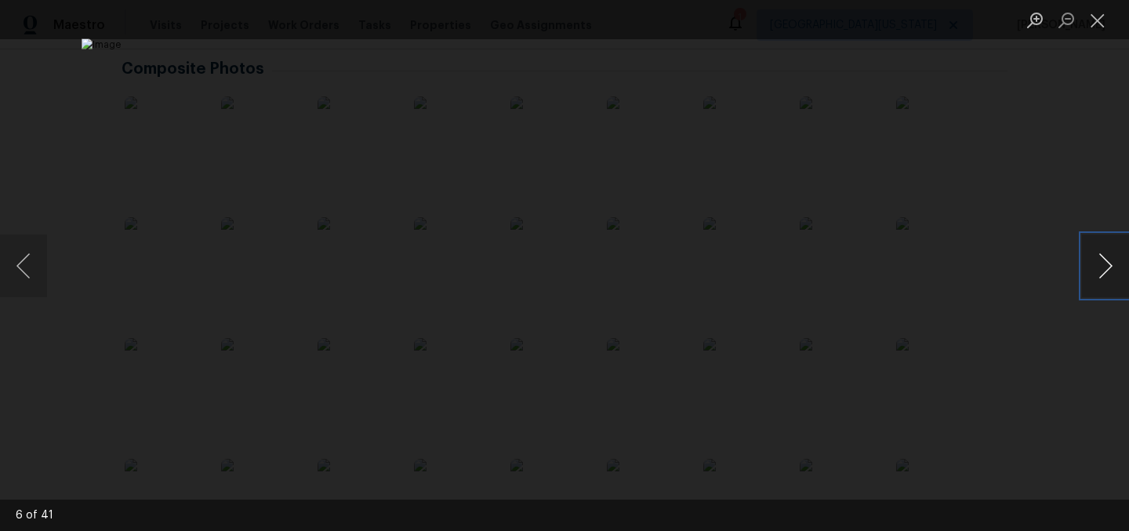
click at [1098, 264] on button "Next image" at bounding box center [1105, 265] width 47 height 63
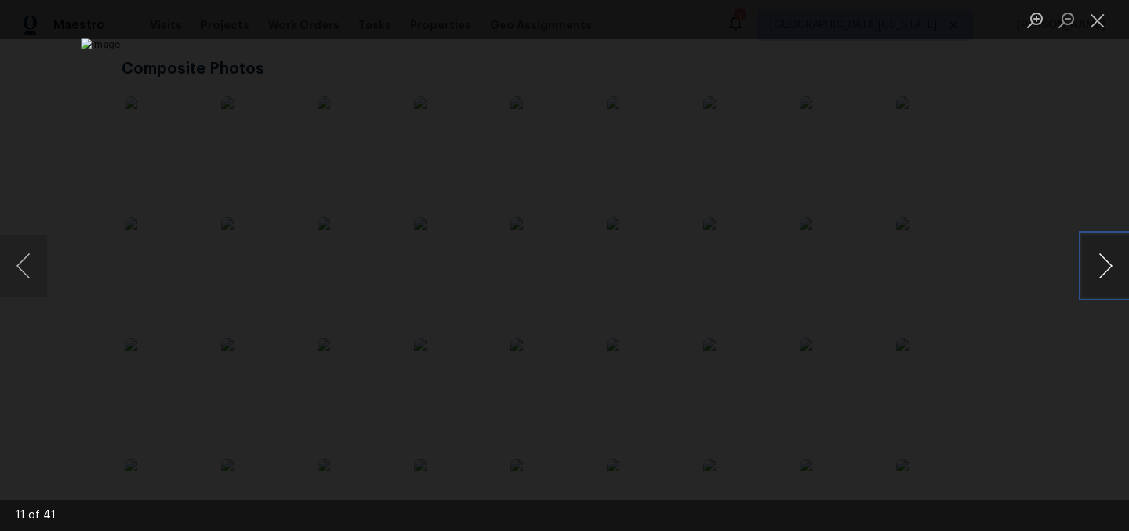
click at [1098, 264] on button "Next image" at bounding box center [1105, 265] width 47 height 63
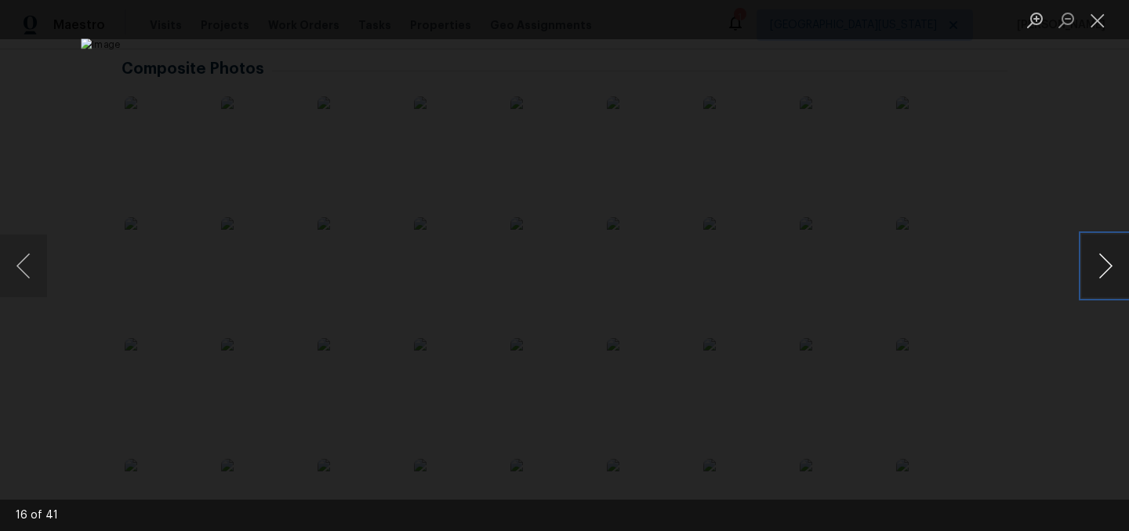
click at [1098, 264] on button "Next image" at bounding box center [1105, 265] width 47 height 63
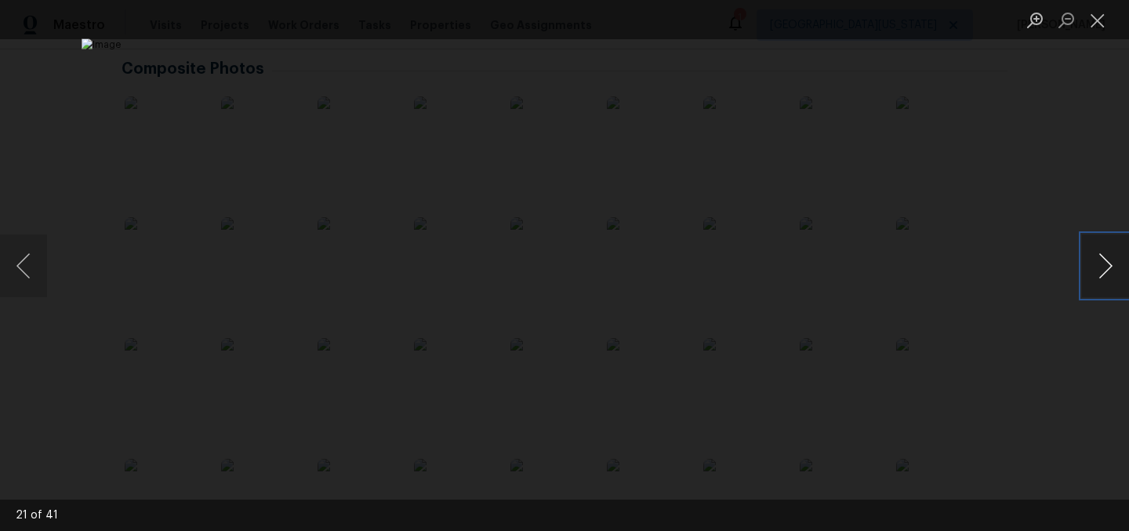
click at [1098, 264] on button "Next image" at bounding box center [1105, 265] width 47 height 63
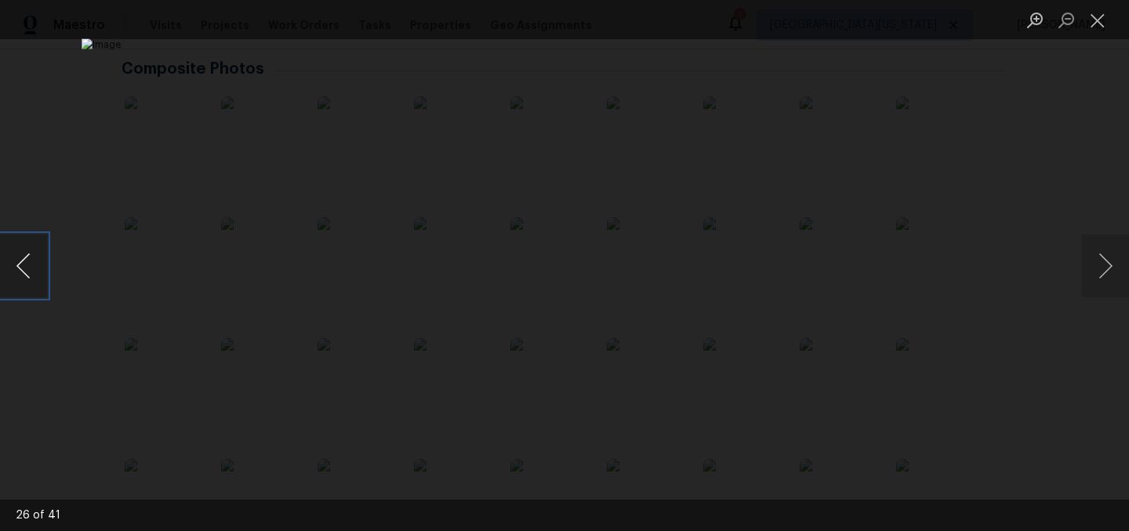
click at [29, 269] on button "Previous image" at bounding box center [23, 265] width 47 height 63
click at [1099, 272] on button "Next image" at bounding box center [1105, 265] width 47 height 63
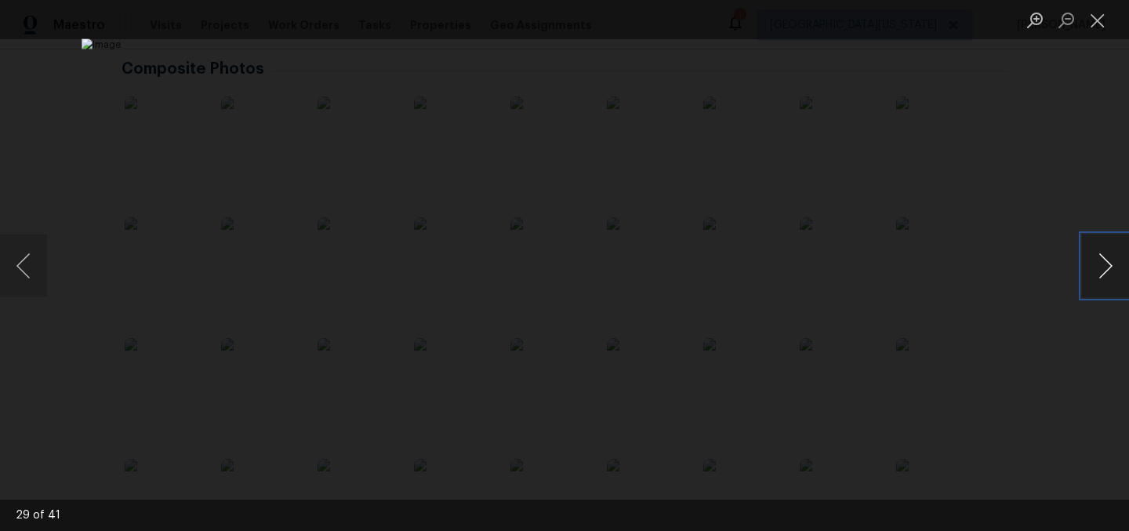
click at [1099, 272] on button "Next image" at bounding box center [1105, 265] width 47 height 63
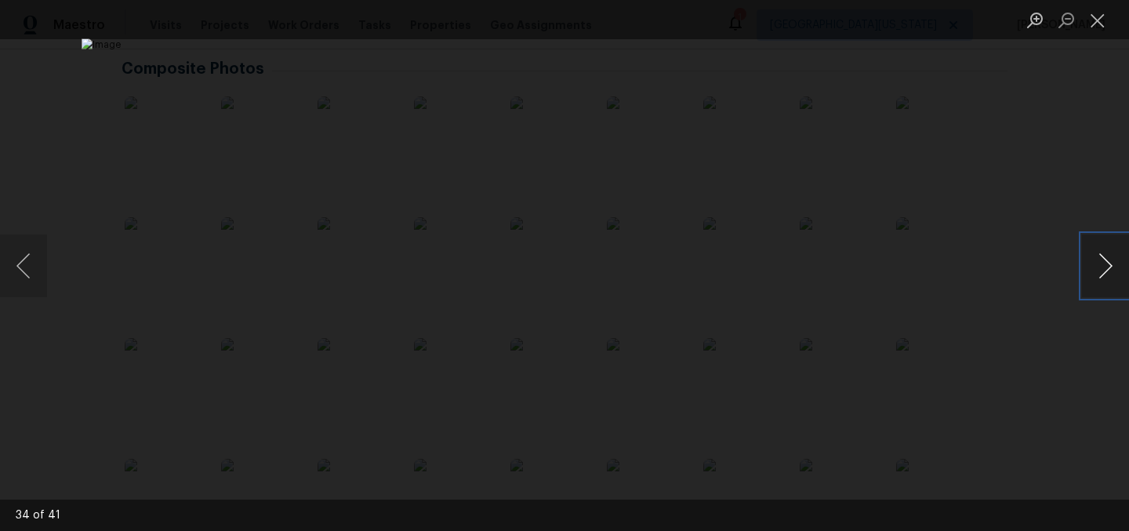
click at [1099, 272] on button "Next image" at bounding box center [1105, 265] width 47 height 63
click at [1095, 255] on button "Next image" at bounding box center [1105, 265] width 47 height 63
click at [1107, 268] on button "Next image" at bounding box center [1105, 265] width 47 height 63
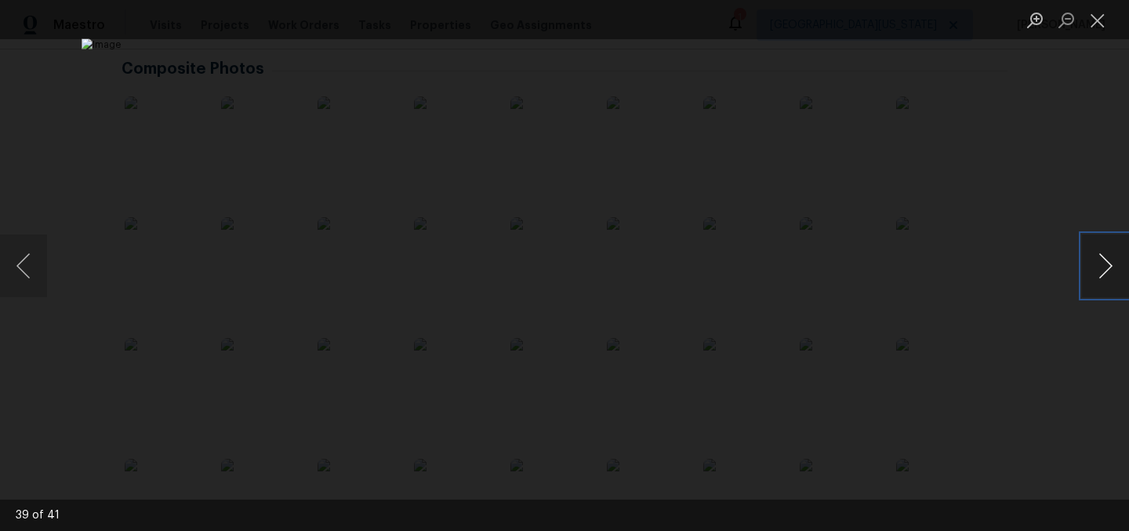
click at [1107, 268] on button "Next image" at bounding box center [1105, 265] width 47 height 63
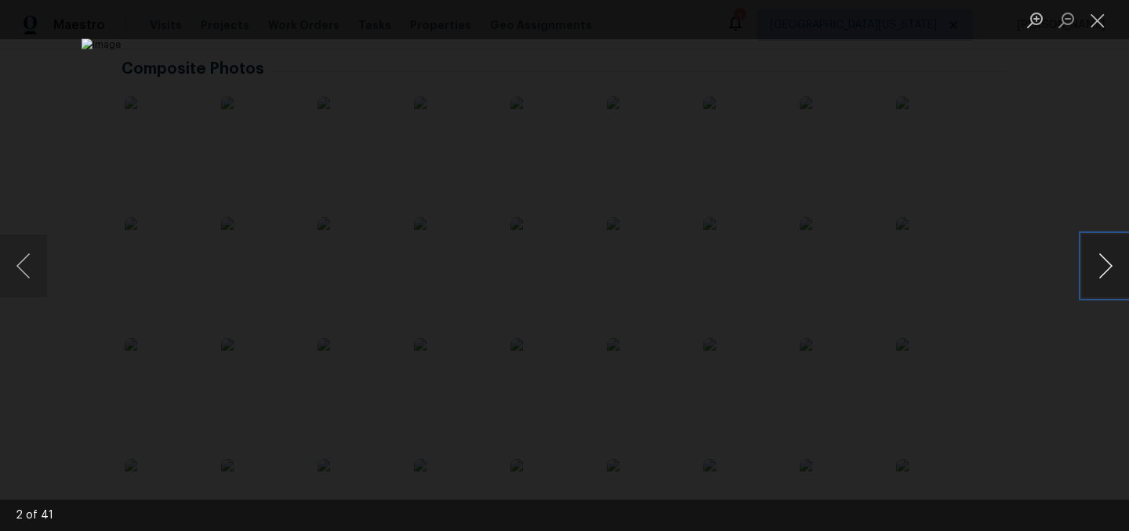
click at [1107, 268] on button "Next image" at bounding box center [1105, 265] width 47 height 63
click at [36, 277] on button "Previous image" at bounding box center [23, 265] width 47 height 63
click at [1105, 271] on button "Next image" at bounding box center [1105, 265] width 47 height 63
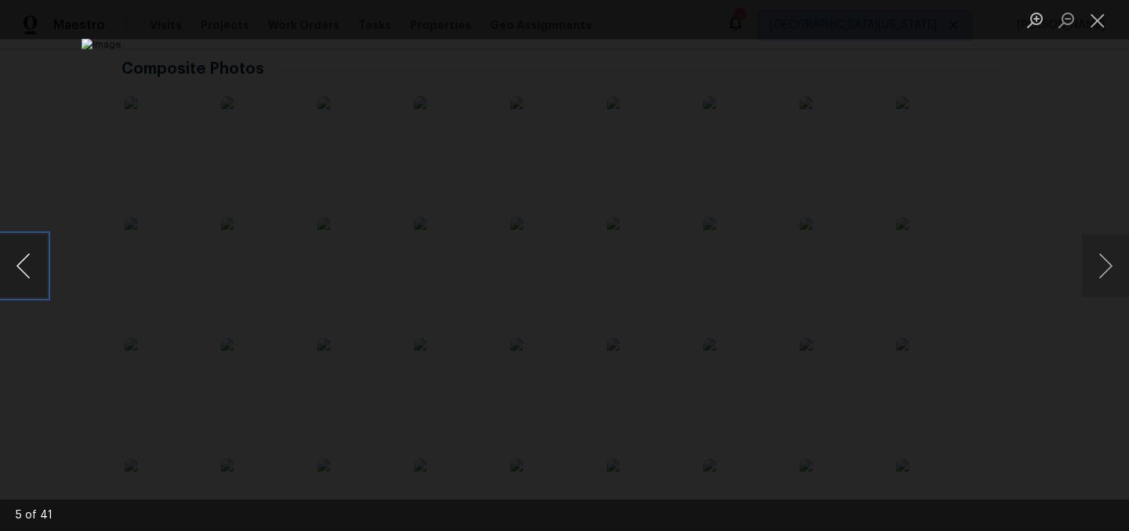
click at [35, 270] on button "Previous image" at bounding box center [23, 265] width 47 height 63
click at [1095, 20] on button "Close lightbox" at bounding box center [1097, 19] width 31 height 27
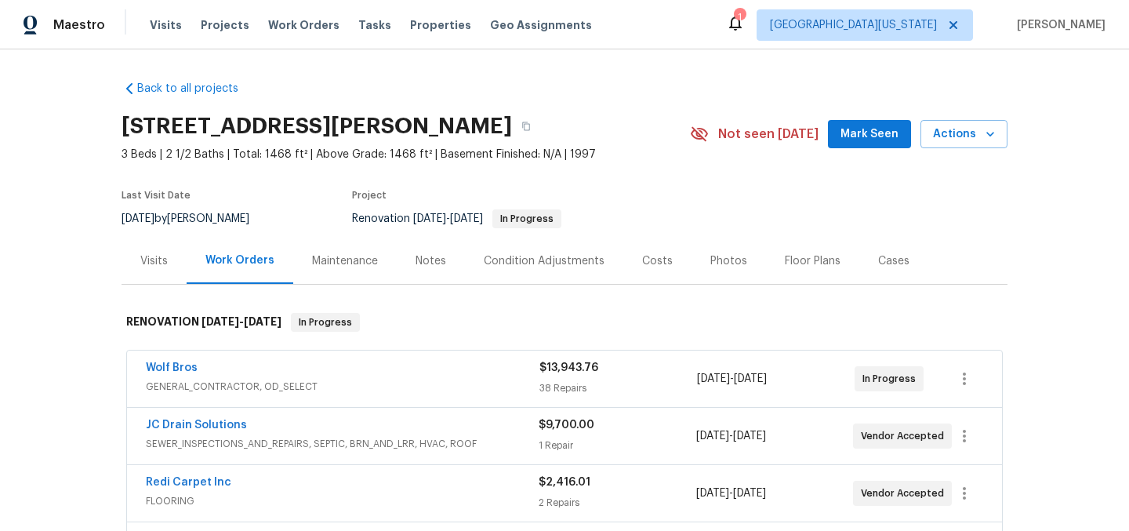
click at [971, 216] on section "[STREET_ADDRESS][PERSON_NAME] 3 Beds | 2 1/2 Baths | Total: 1468 ft² | Above Gr…" at bounding box center [565, 172] width 886 height 132
